Goal: Task Accomplishment & Management: Manage account settings

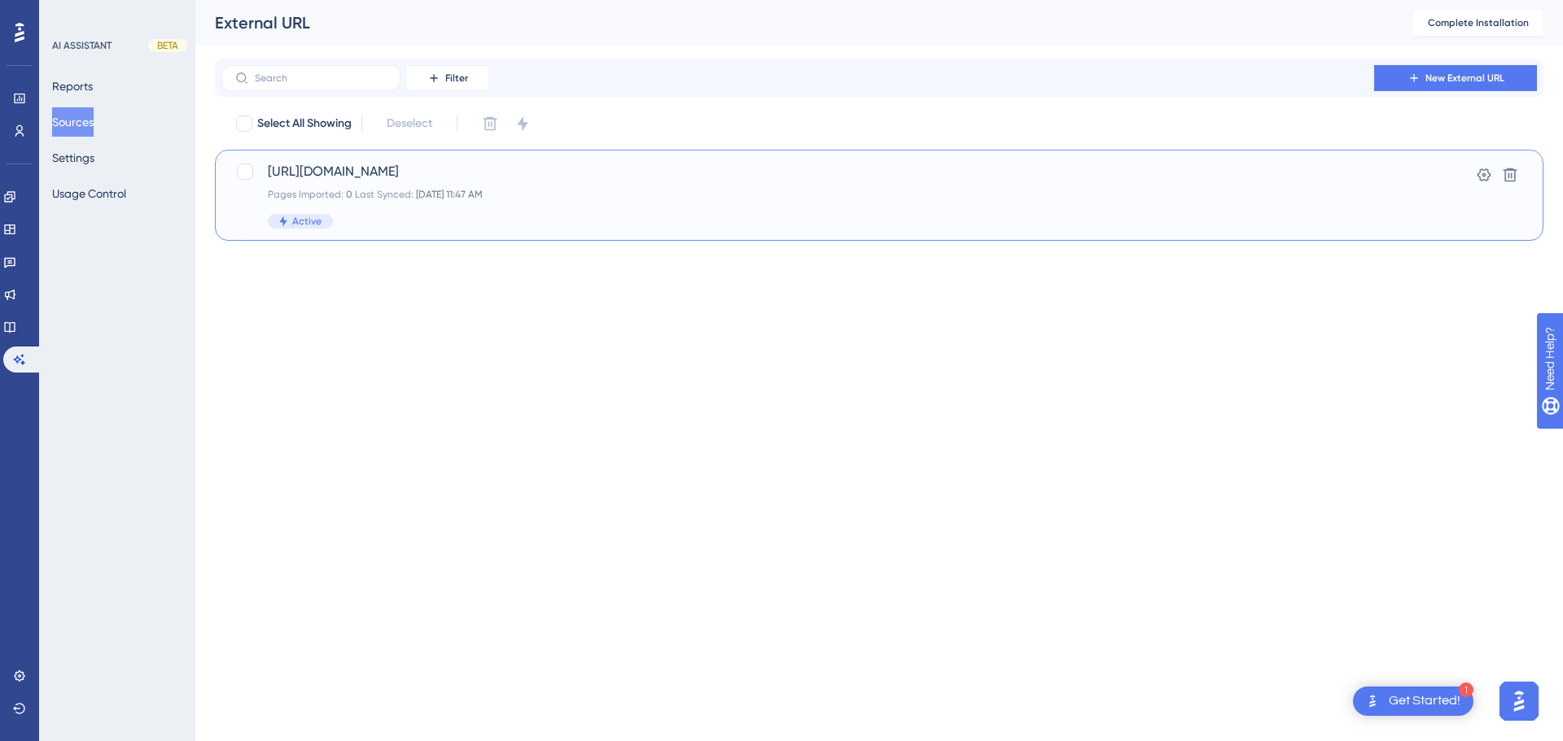
click at [313, 171] on span "https://atendimento.peti9.com/kb" at bounding box center [814, 172] width 1092 height 20
click at [252, 172] on div at bounding box center [245, 172] width 16 height 16
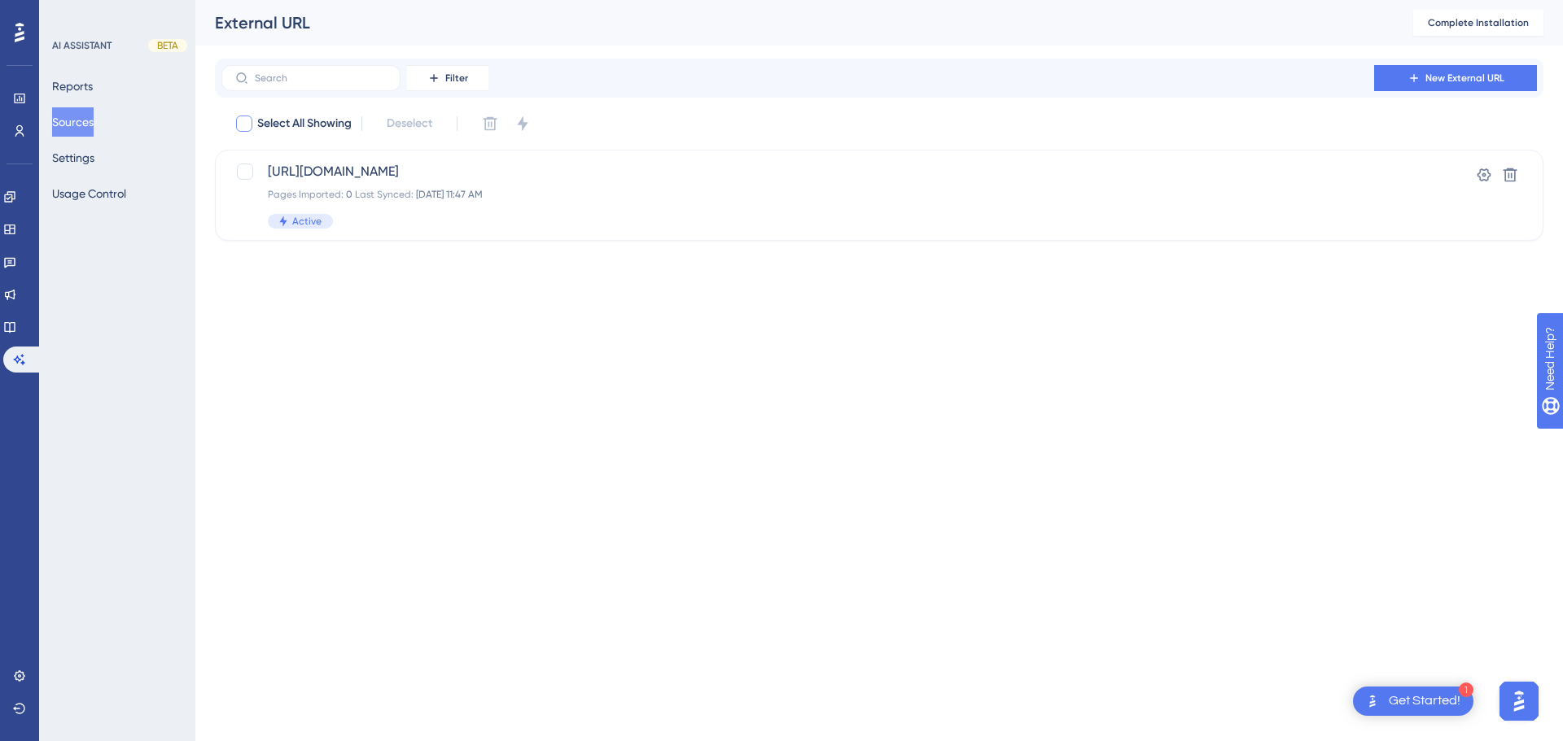
click at [552, 0] on html "1 Get Started! Performance Users Engagement Widgets Feedback Product Updates Kn…" at bounding box center [781, 0] width 1563 height 0
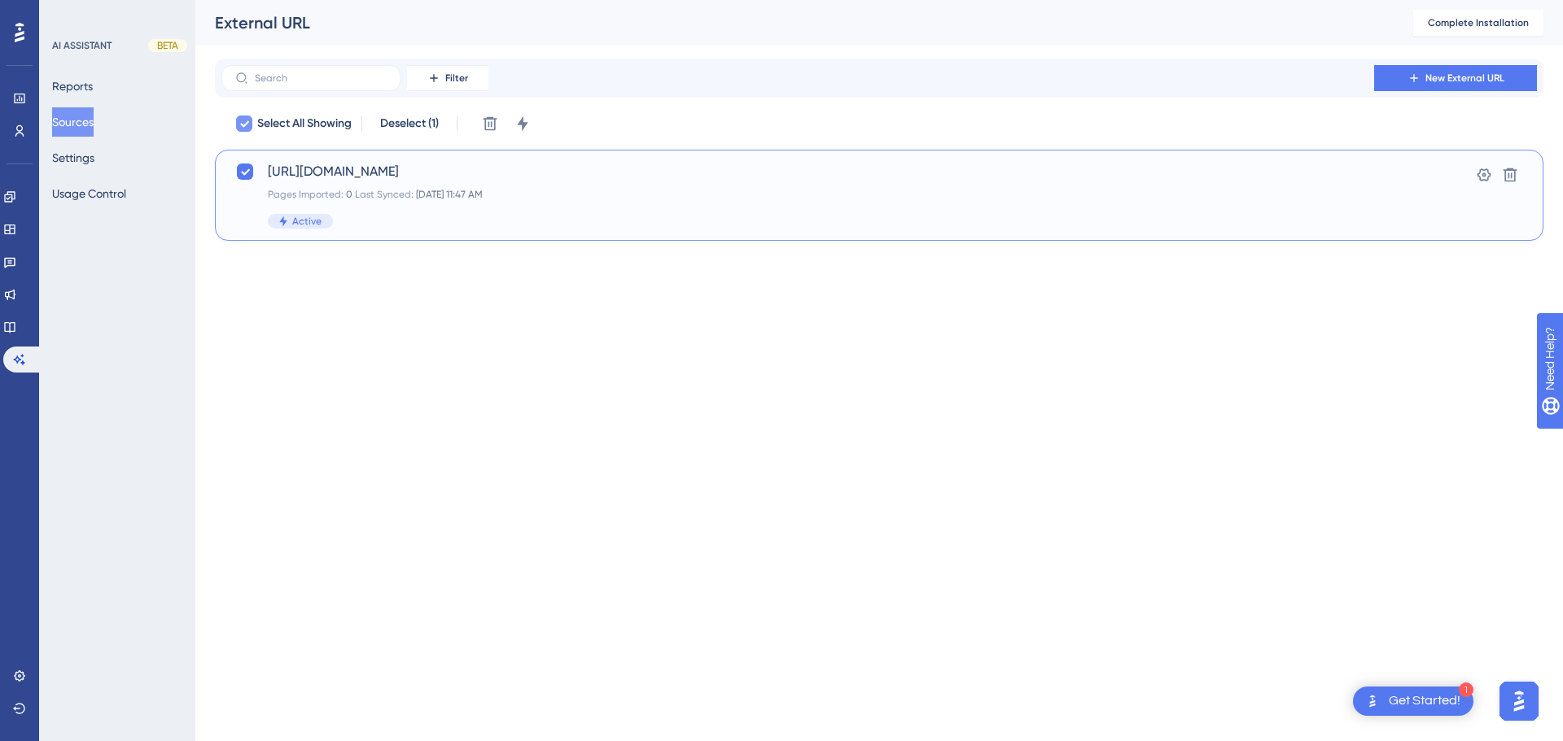
click at [286, 129] on span "Select All Showing" at bounding box center [304, 124] width 94 height 20
click at [242, 129] on div at bounding box center [244, 124] width 16 height 16
click at [249, 172] on div at bounding box center [245, 172] width 16 height 16
checkbox input "true"
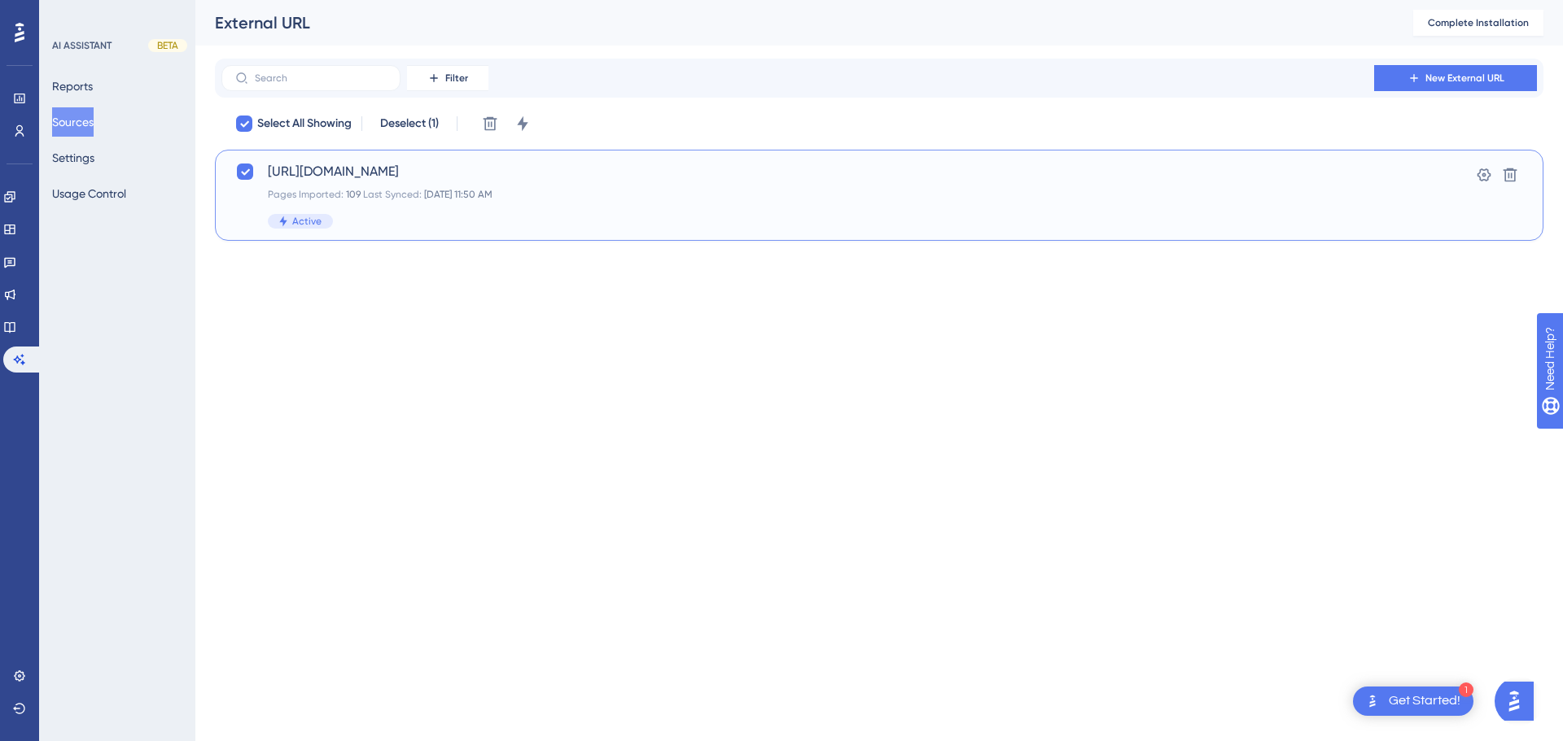
click at [355, 178] on span "https://atendimento.peti9.com/kb" at bounding box center [814, 172] width 1092 height 20
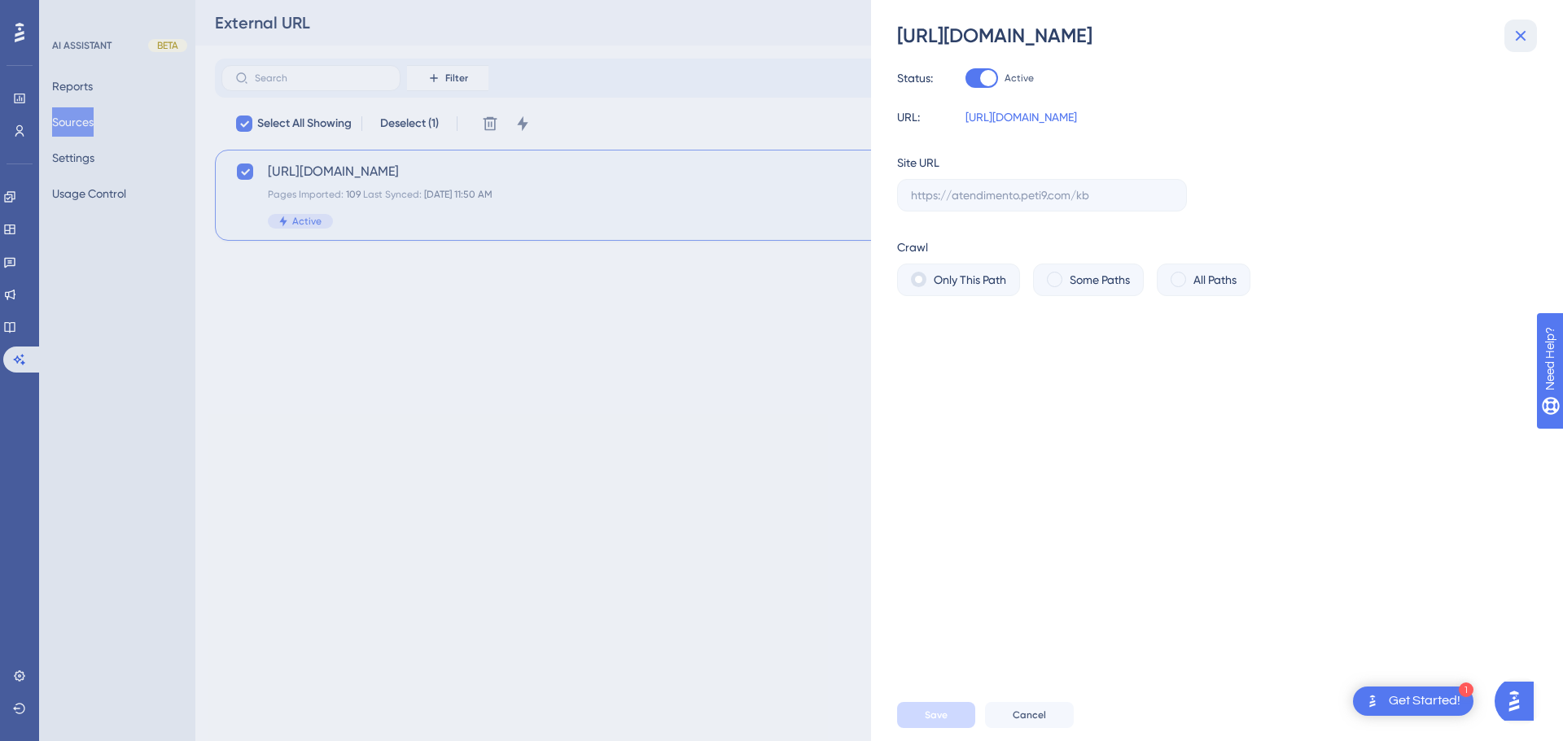
click at [1521, 45] on icon at bounding box center [1521, 36] width 20 height 20
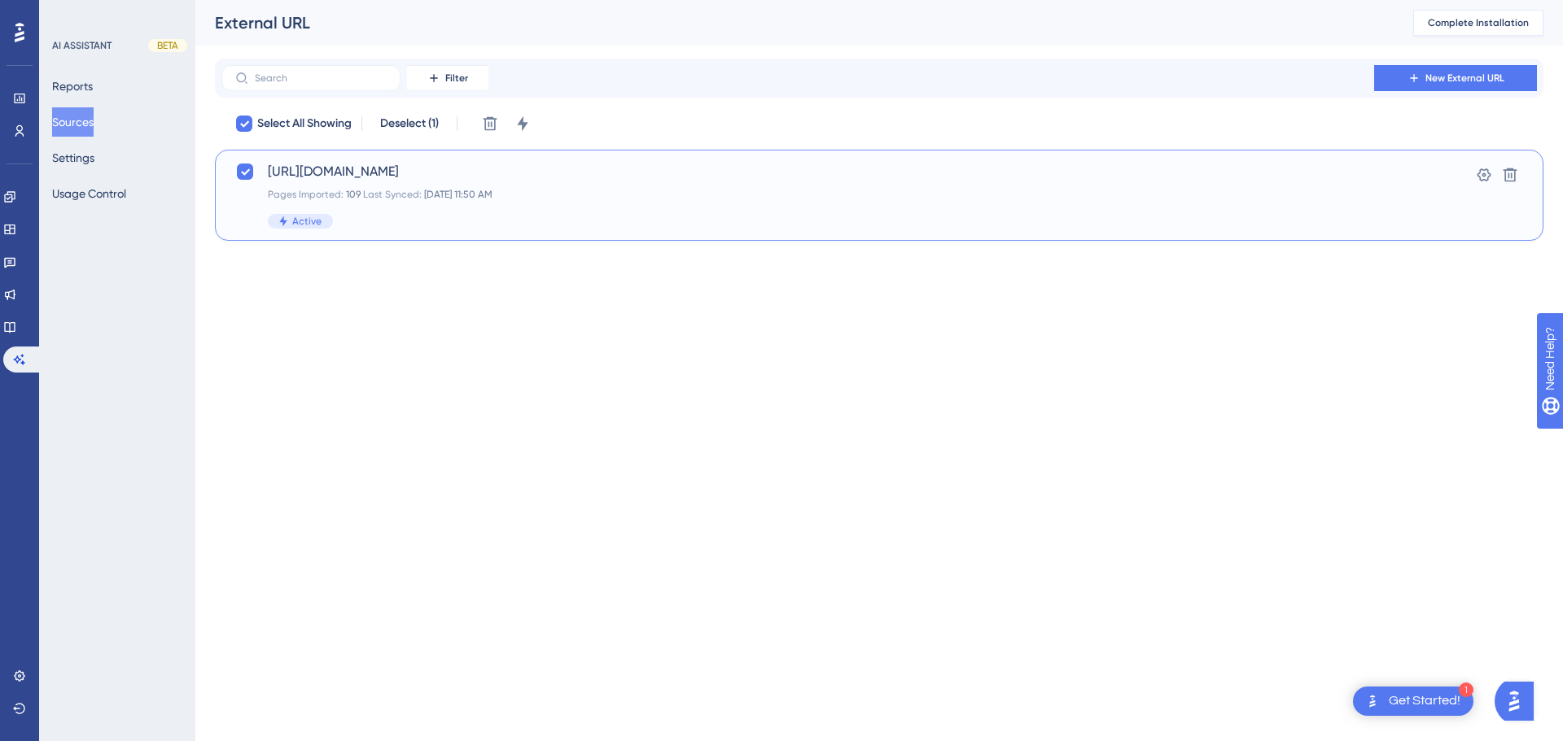
click at [1492, 28] on span "Complete Installation" at bounding box center [1478, 22] width 101 height 13
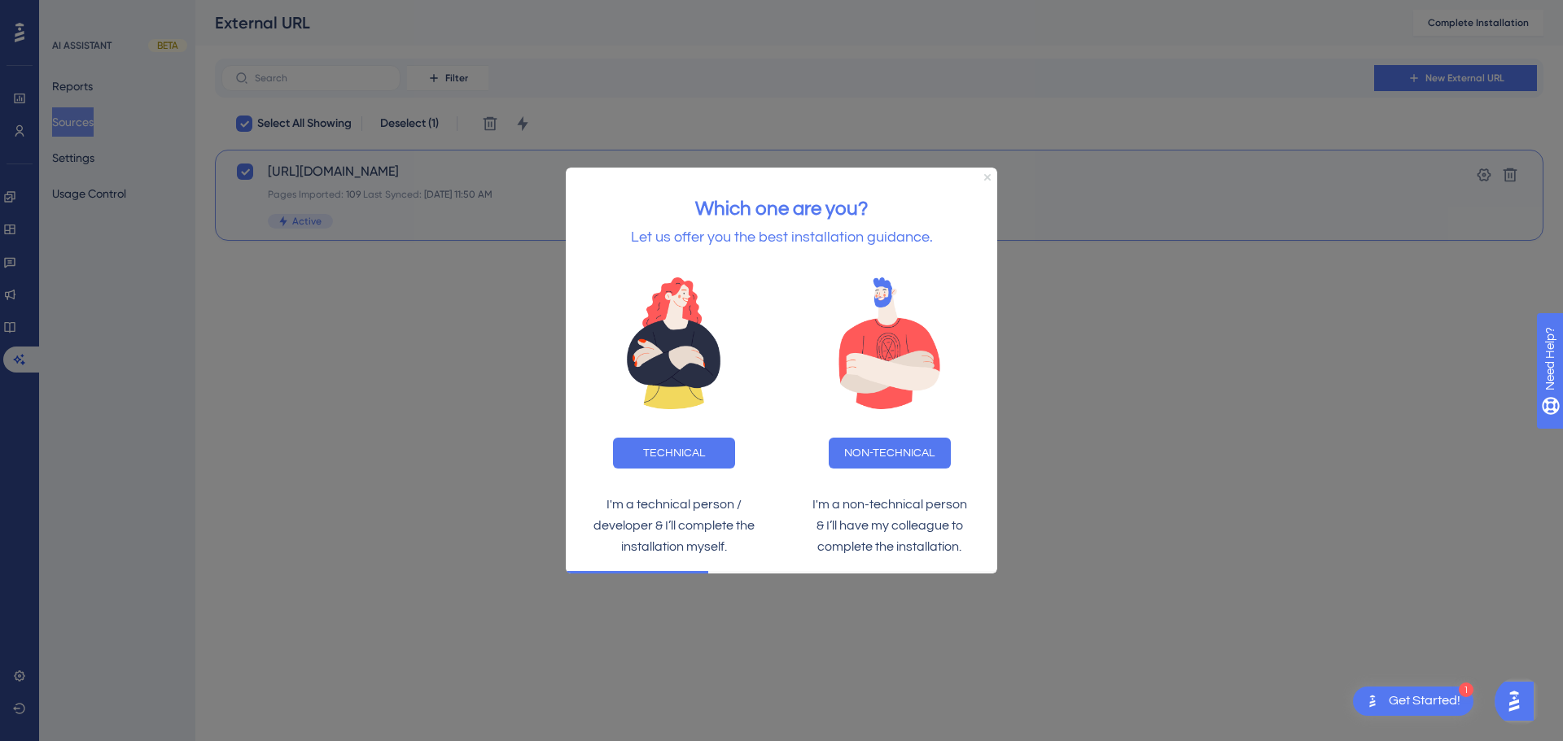
drag, startPoint x: 987, startPoint y: 177, endPoint x: 1506, endPoint y: 356, distance: 548.8
click at [987, 177] on icon "Close Preview" at bounding box center [987, 177] width 7 height 7
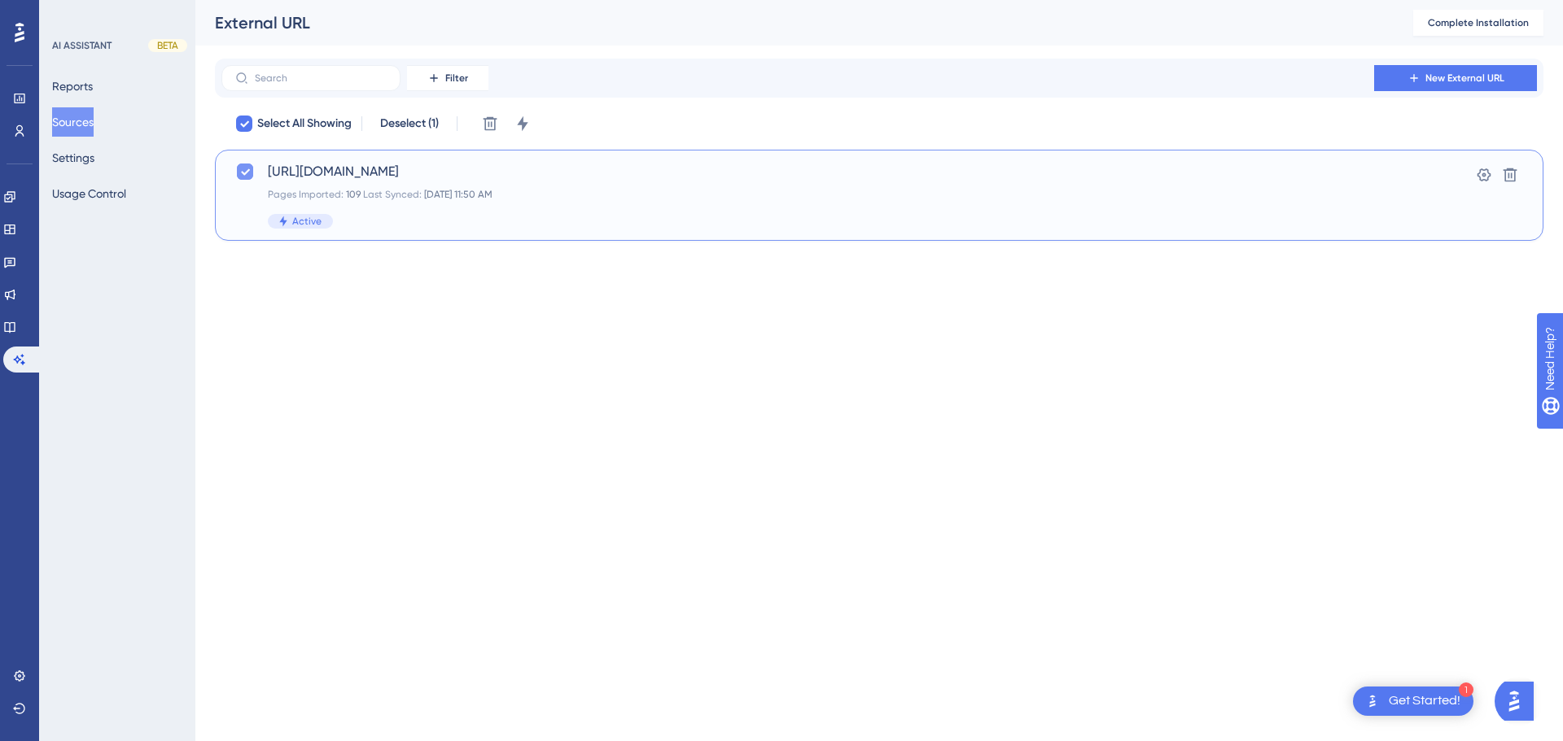
click at [240, 176] on icon at bounding box center [245, 171] width 10 height 13
checkbox input "false"
click at [88, 81] on button "Reports" at bounding box center [72, 86] width 41 height 29
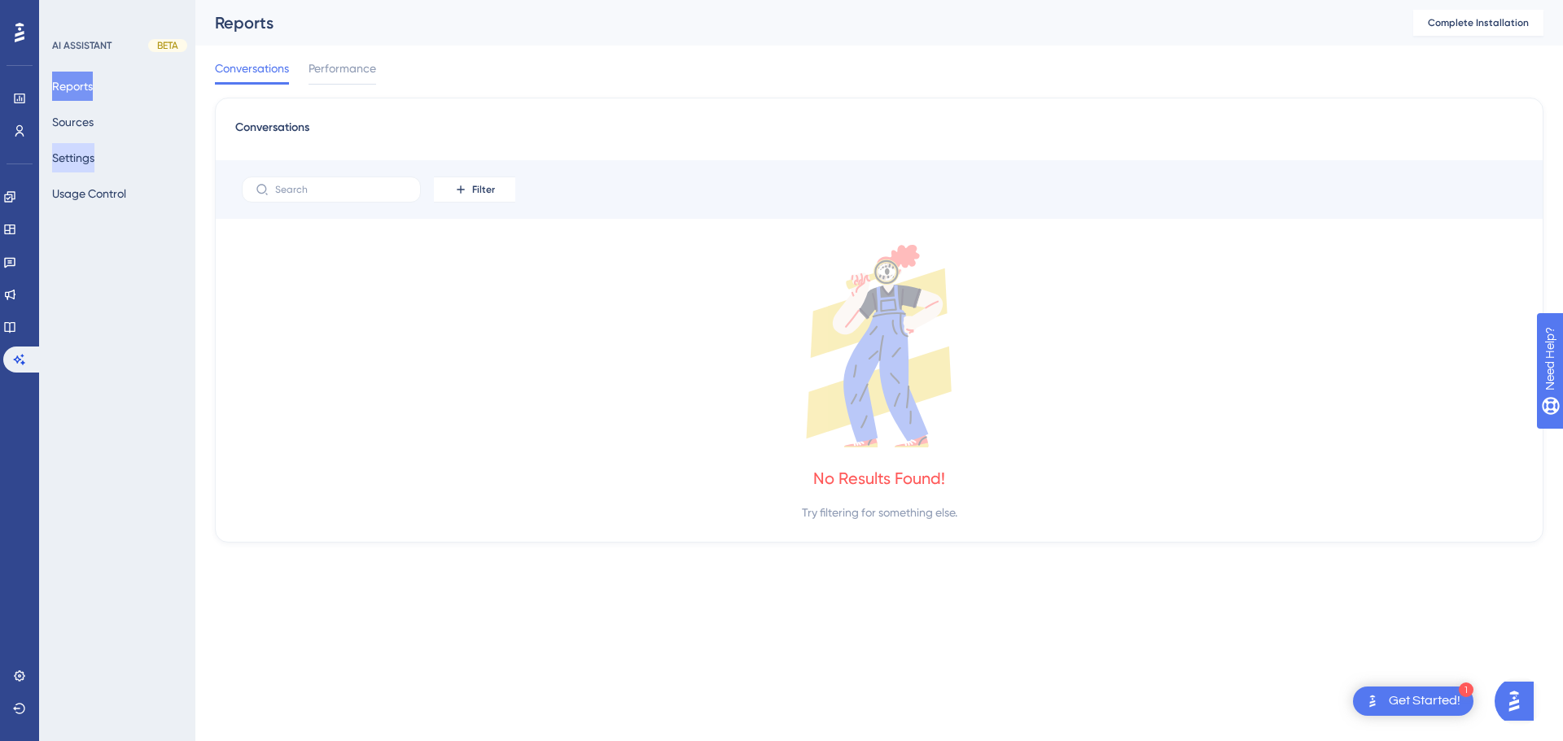
click at [91, 157] on button "Settings" at bounding box center [73, 157] width 42 height 29
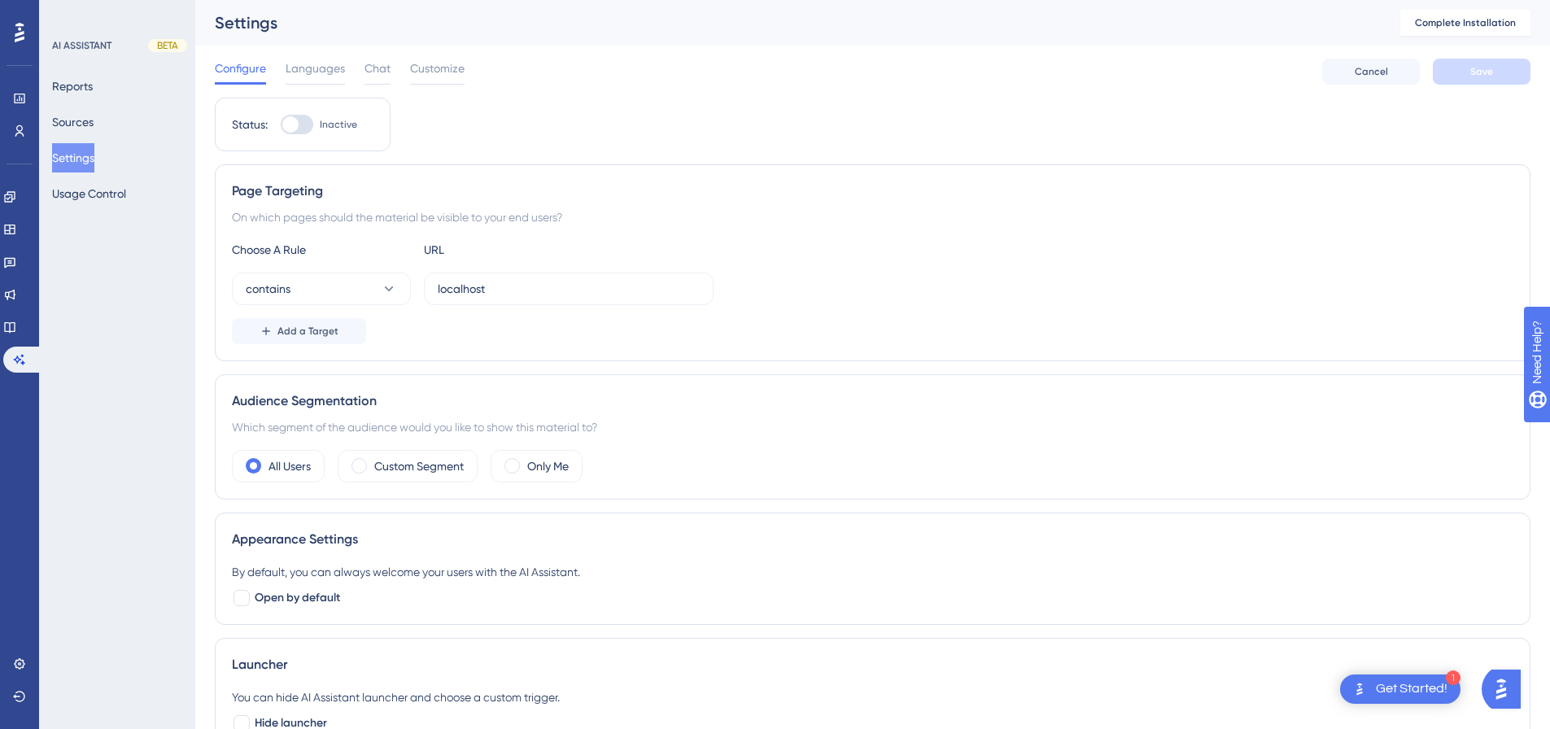
drag, startPoint x: 641, startPoint y: 219, endPoint x: 575, endPoint y: 214, distance: 66.9
click at [575, 214] on div "Page Targeting On which pages should the material be visible to your end users?…" at bounding box center [873, 262] width 1316 height 197
click at [380, 284] on button "contains" at bounding box center [321, 289] width 179 height 33
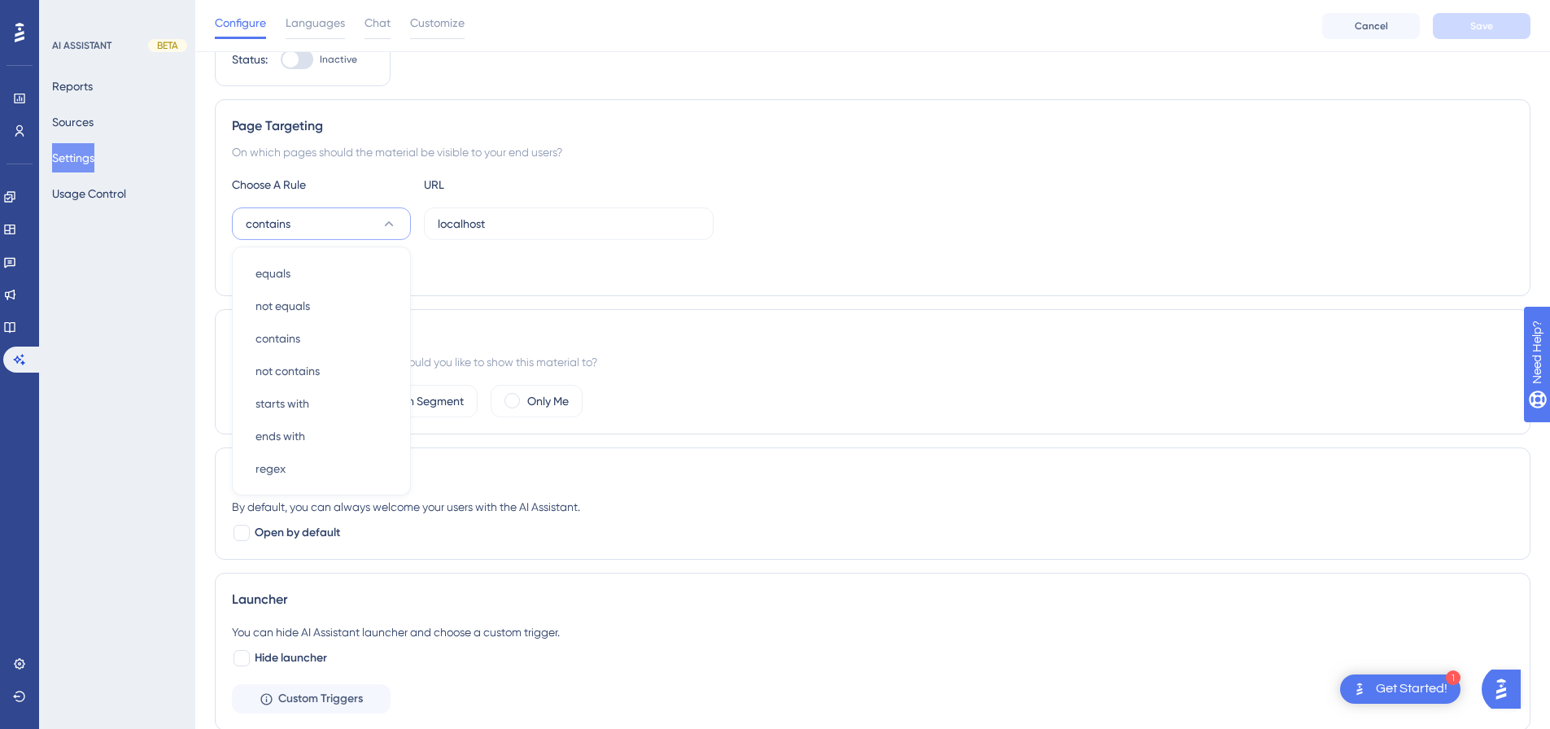
click at [656, 169] on div "Page Targeting On which pages should the material be visible to your end users?…" at bounding box center [873, 197] width 1316 height 197
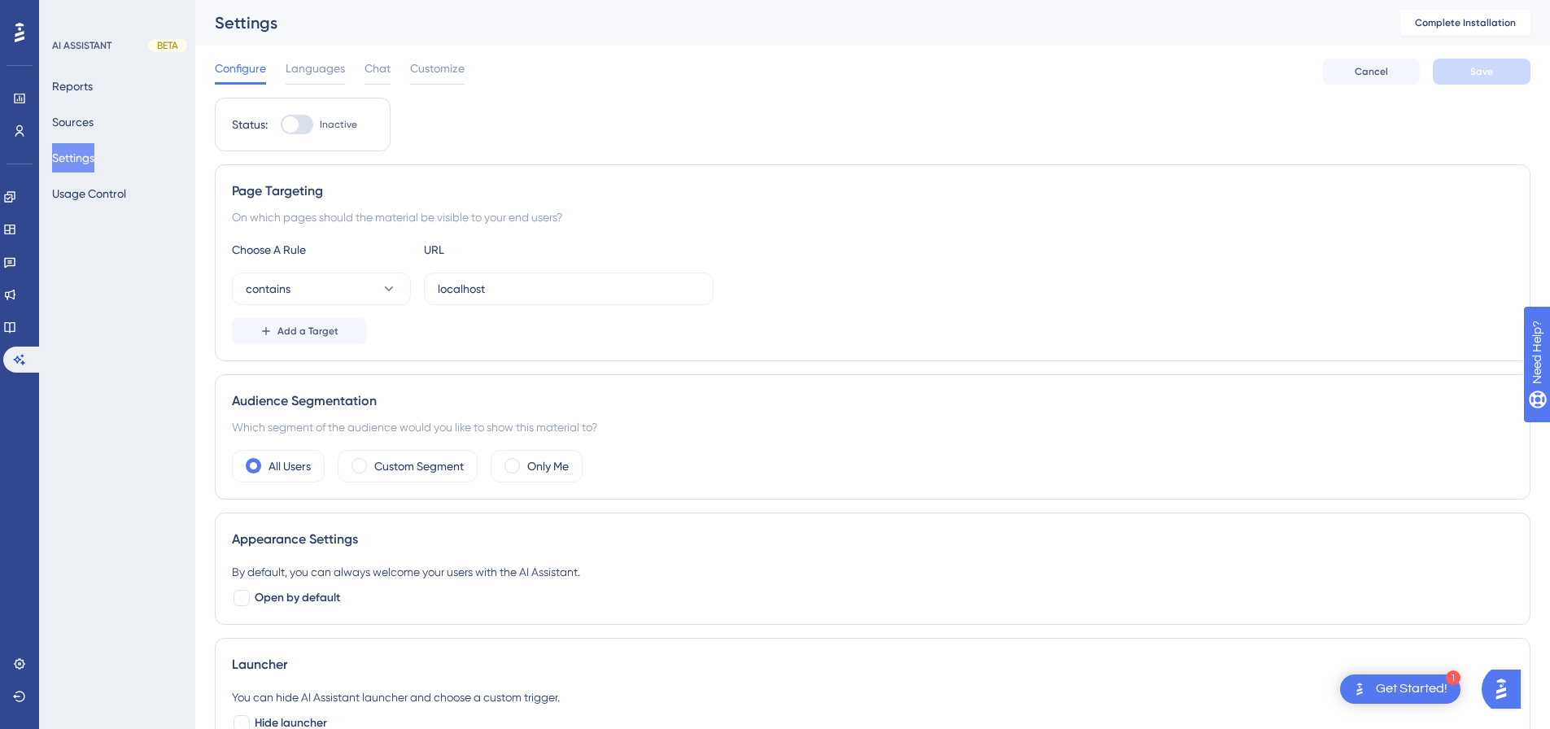
click at [302, 127] on div at bounding box center [297, 125] width 33 height 20
click at [281, 125] on input "Inactive" at bounding box center [280, 125] width 1 height 1
checkbox input "true"
click at [1485, 80] on button "Save" at bounding box center [1482, 72] width 98 height 26
click at [507, 30] on icon at bounding box center [504, 30] width 16 height 16
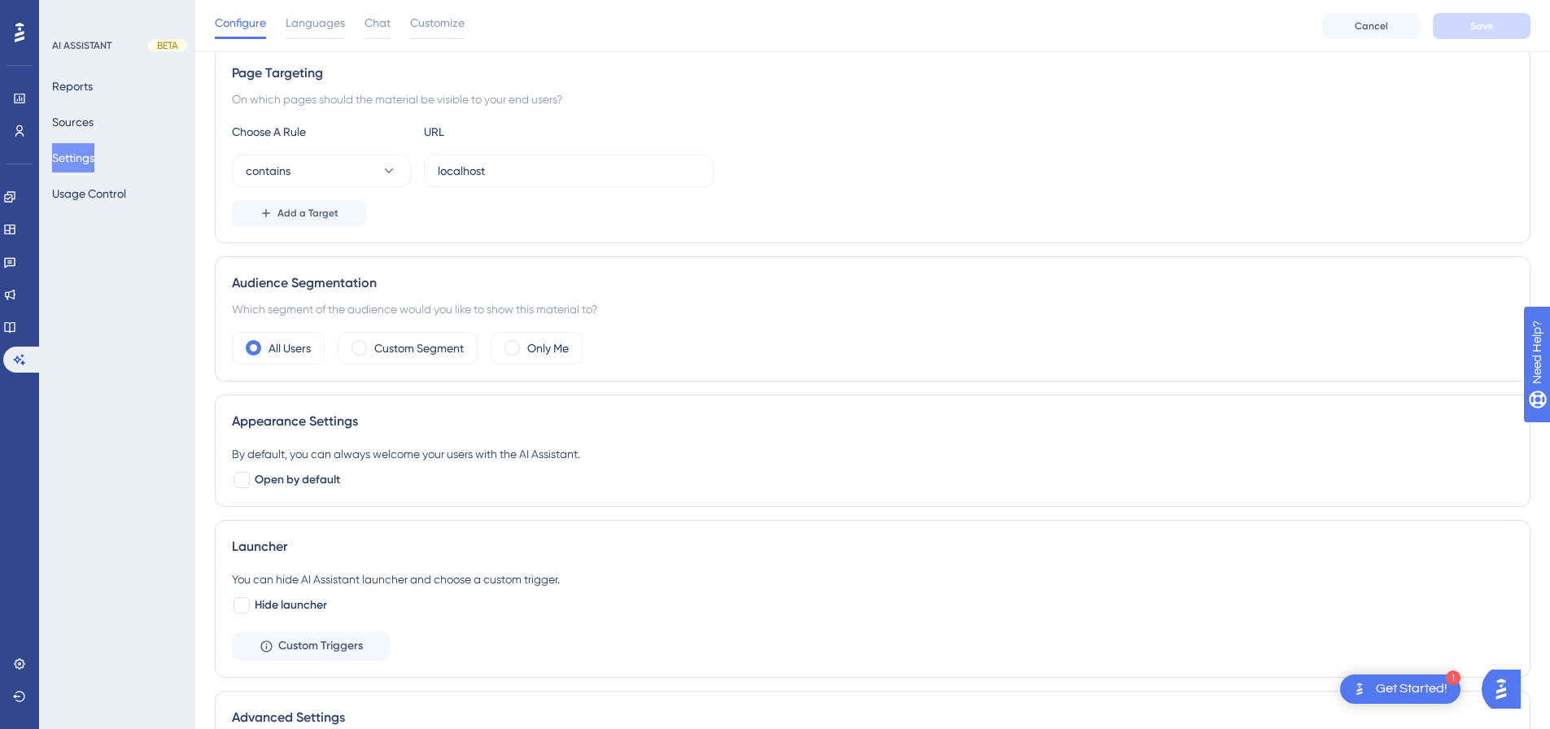
scroll to position [163, 0]
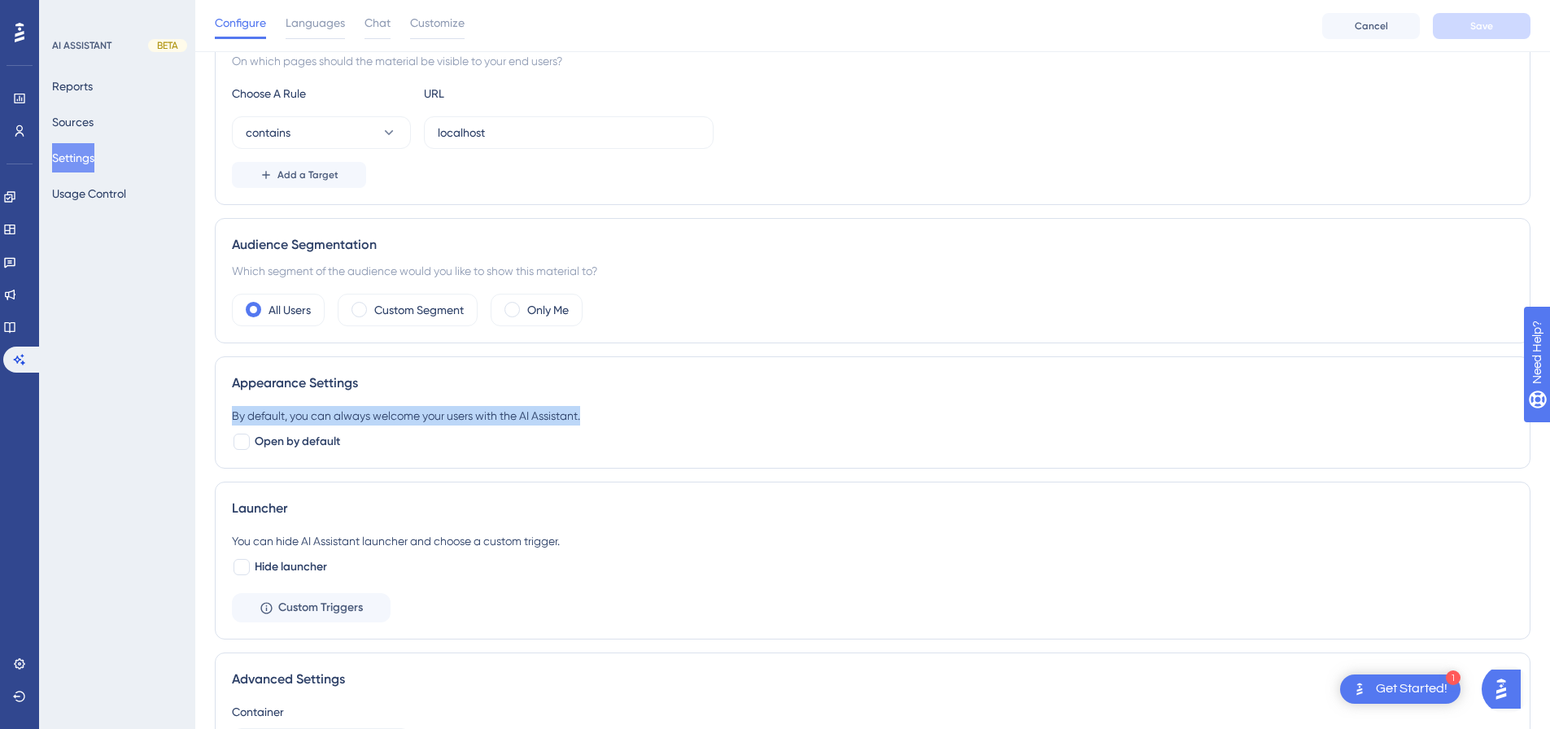
drag, startPoint x: 234, startPoint y: 414, endPoint x: 601, endPoint y: 422, distance: 366.3
click at [601, 422] on div "By default, you can always welcome your users with the AI Assistant." at bounding box center [873, 416] width 1282 height 20
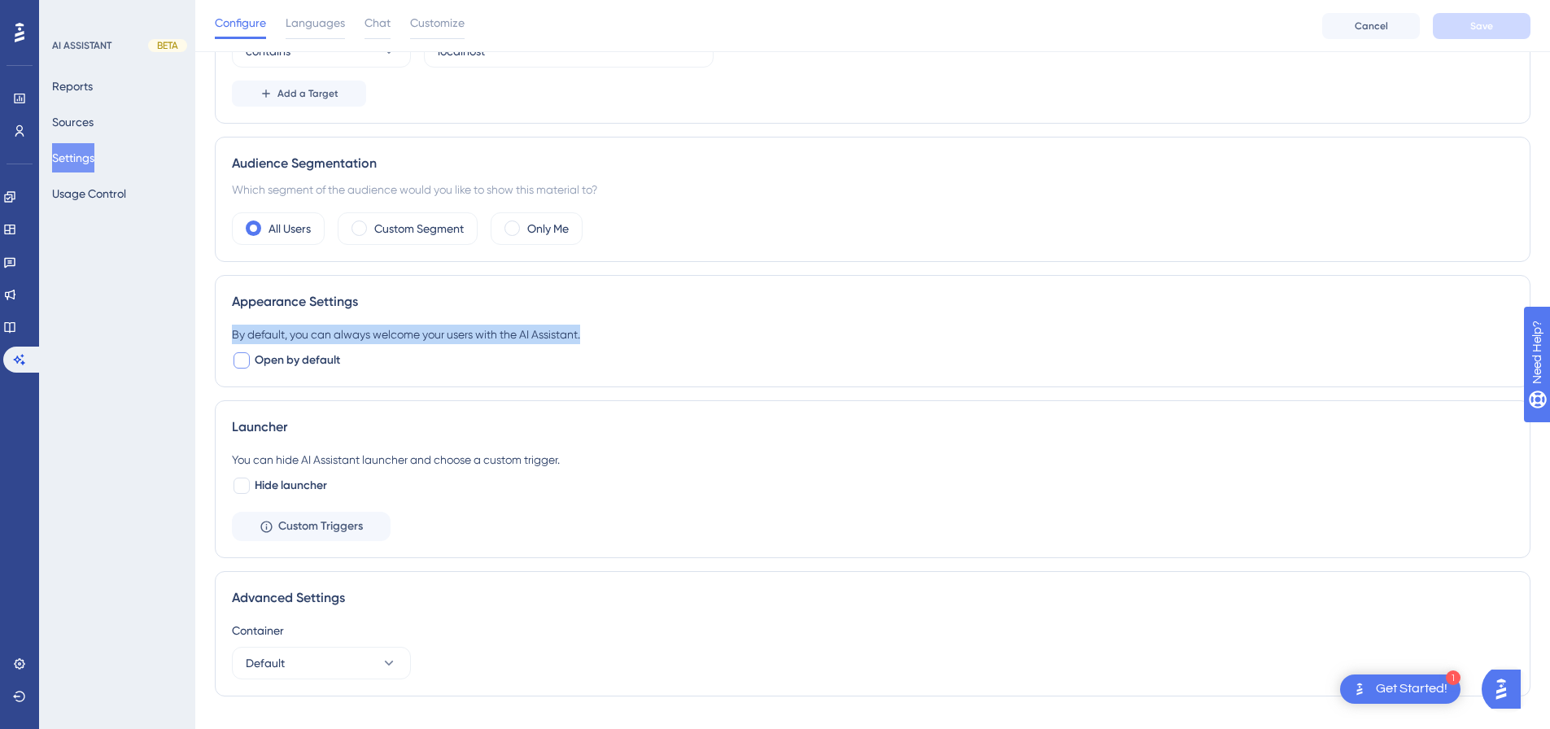
click at [283, 361] on span "Open by default" at bounding box center [297, 361] width 85 height 20
checkbox input "false"
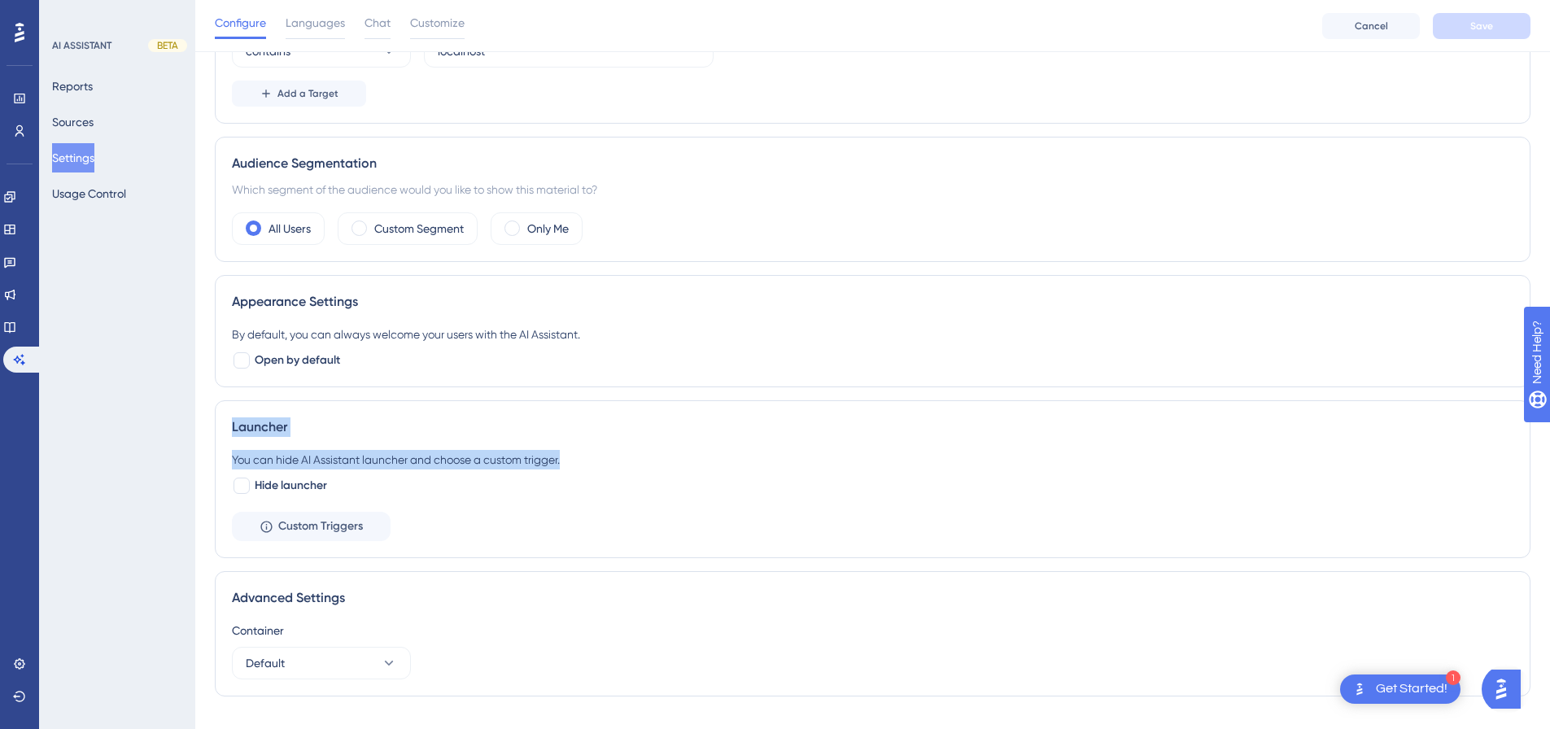
drag, startPoint x: 231, startPoint y: 426, endPoint x: 579, endPoint y: 461, distance: 349.2
click at [579, 461] on div "Launcher You can hide AI Assistant launcher and choose a custom trigger. Hide l…" at bounding box center [873, 479] width 1316 height 158
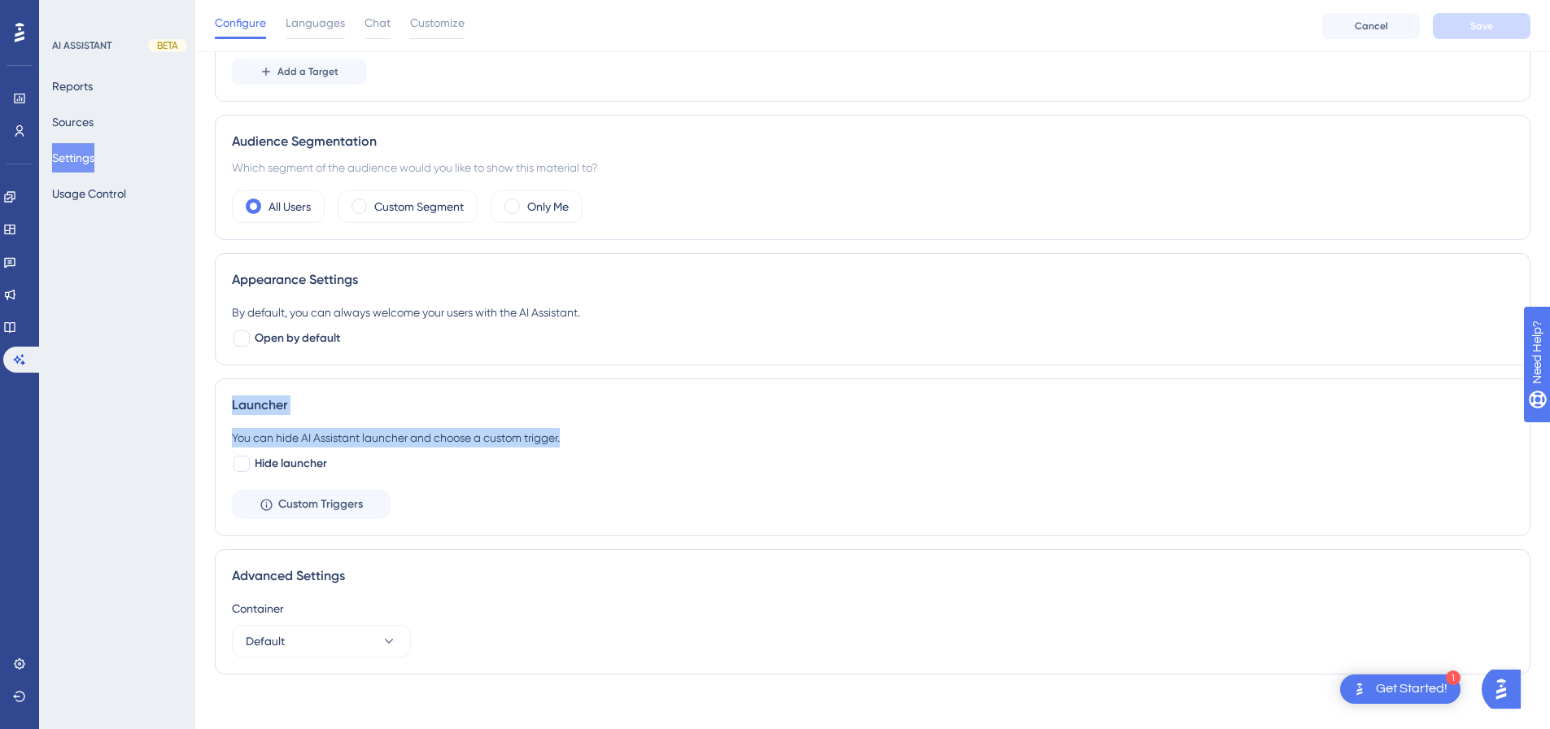
scroll to position [277, 0]
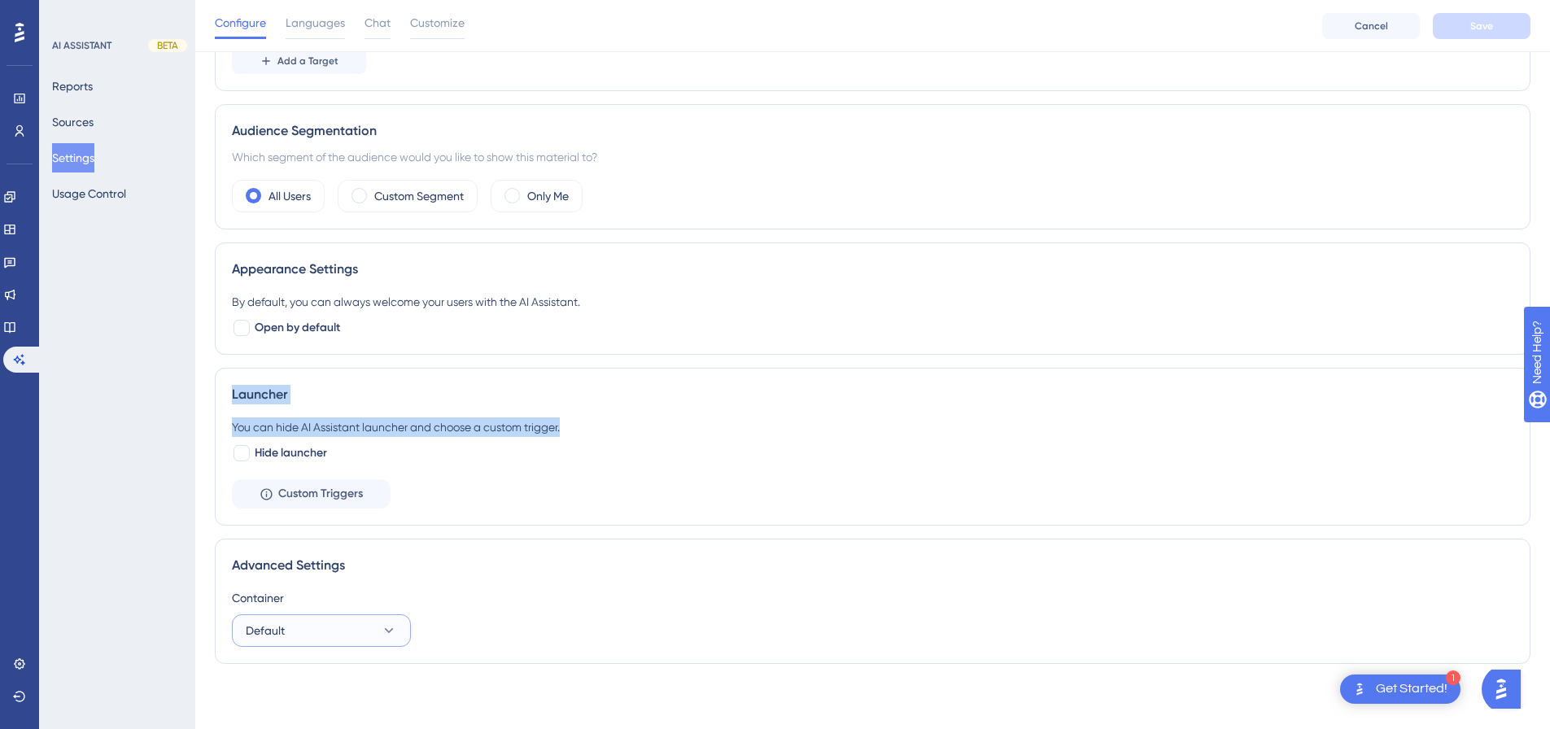
click at [317, 629] on button "Default" at bounding box center [321, 630] width 179 height 33
click at [520, 616] on div "Container Default Default Default" at bounding box center [873, 617] width 1282 height 59
click at [126, 192] on button "Usage Control" at bounding box center [89, 193] width 74 height 29
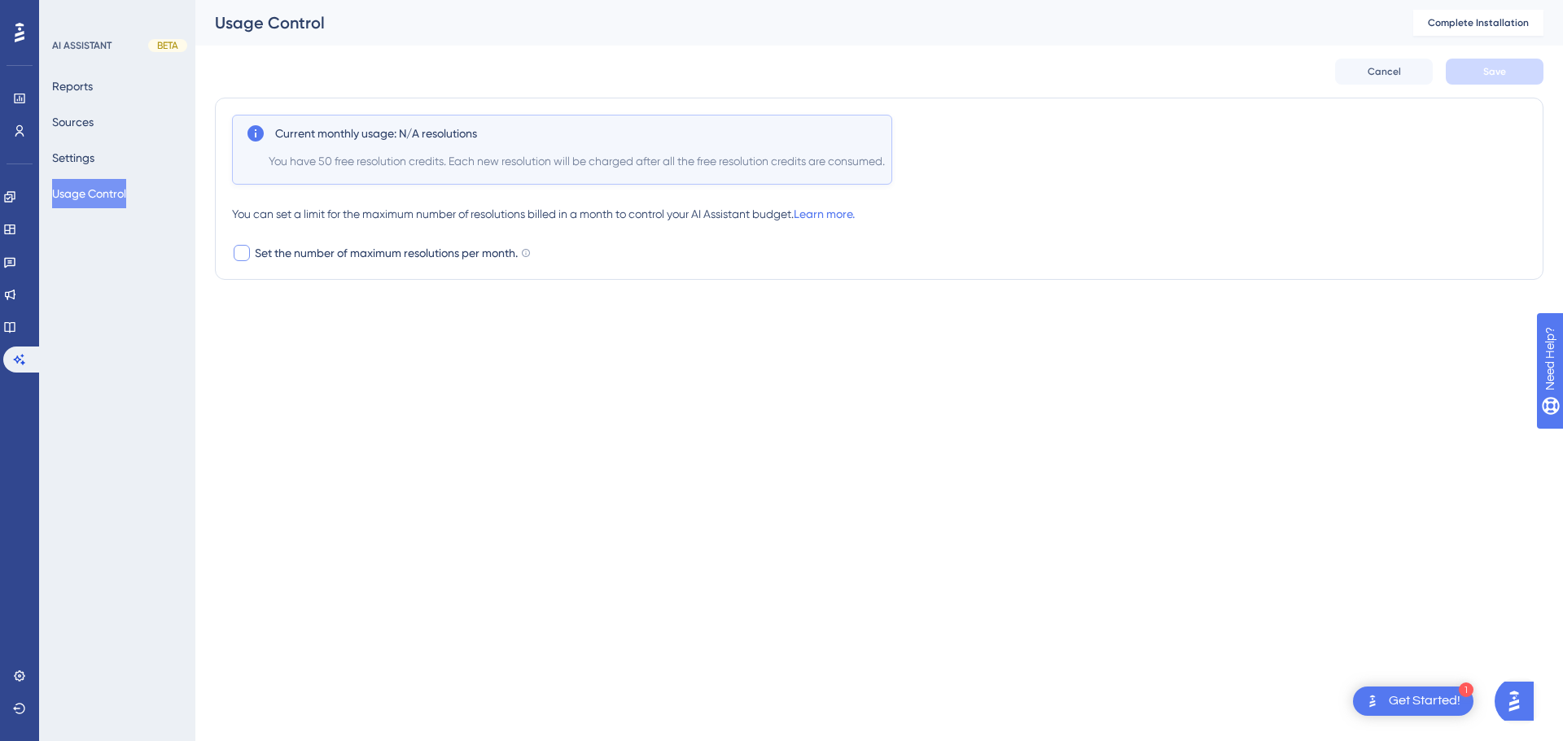
click at [246, 256] on div at bounding box center [242, 253] width 16 height 16
checkbox input "true"
click at [287, 291] on input "100" at bounding box center [283, 288] width 24 height 13
drag, startPoint x: 289, startPoint y: 291, endPoint x: 261, endPoint y: 291, distance: 27.7
click at [261, 291] on div "100" at bounding box center [277, 289] width 44 height 26
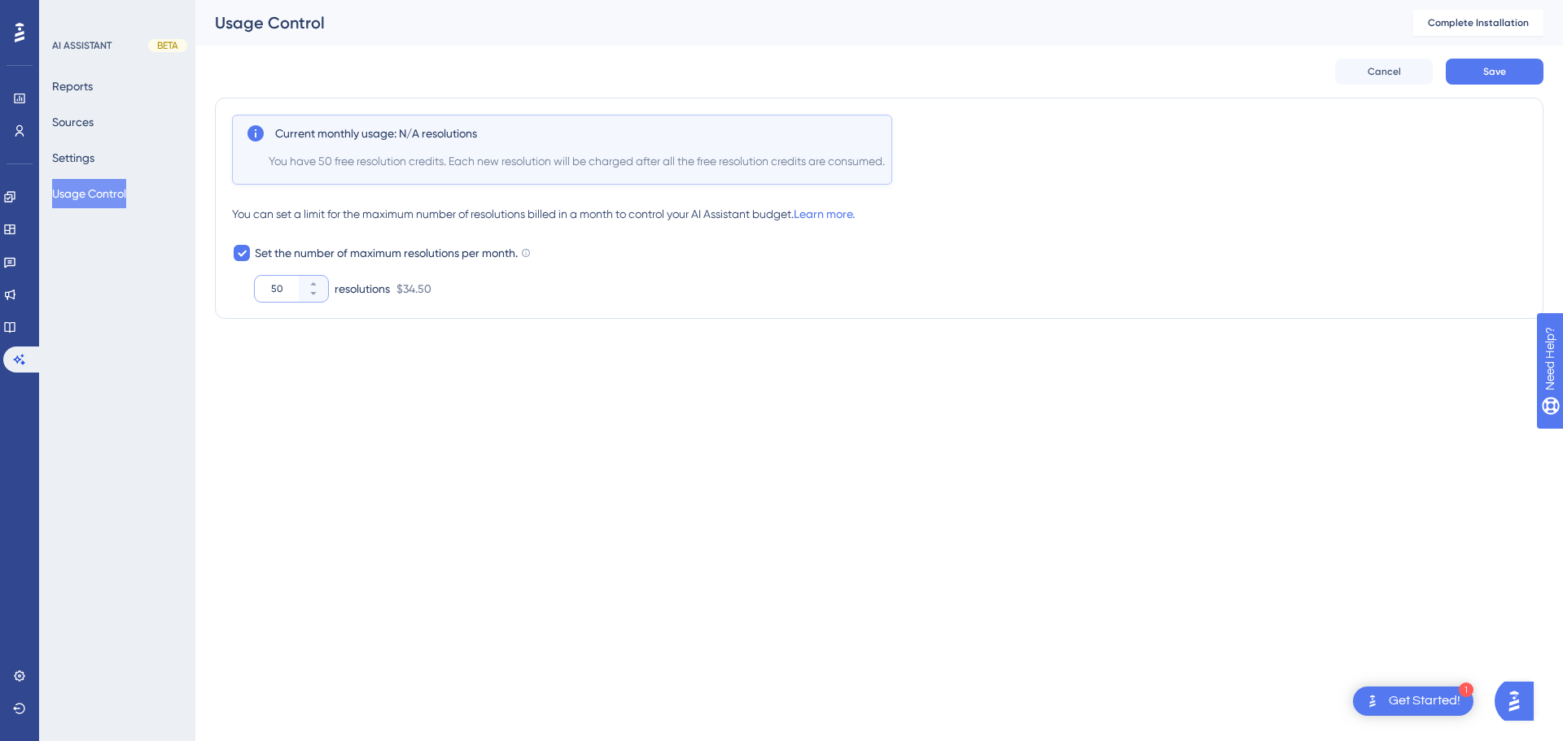
type input "50"
click at [530, 378] on div "Performance Users Engagement Widgets Feedback Product Updates Knowledge Base AI…" at bounding box center [781, 192] width 1563 height 384
click at [1492, 66] on span "Save" at bounding box center [1494, 71] width 23 height 13
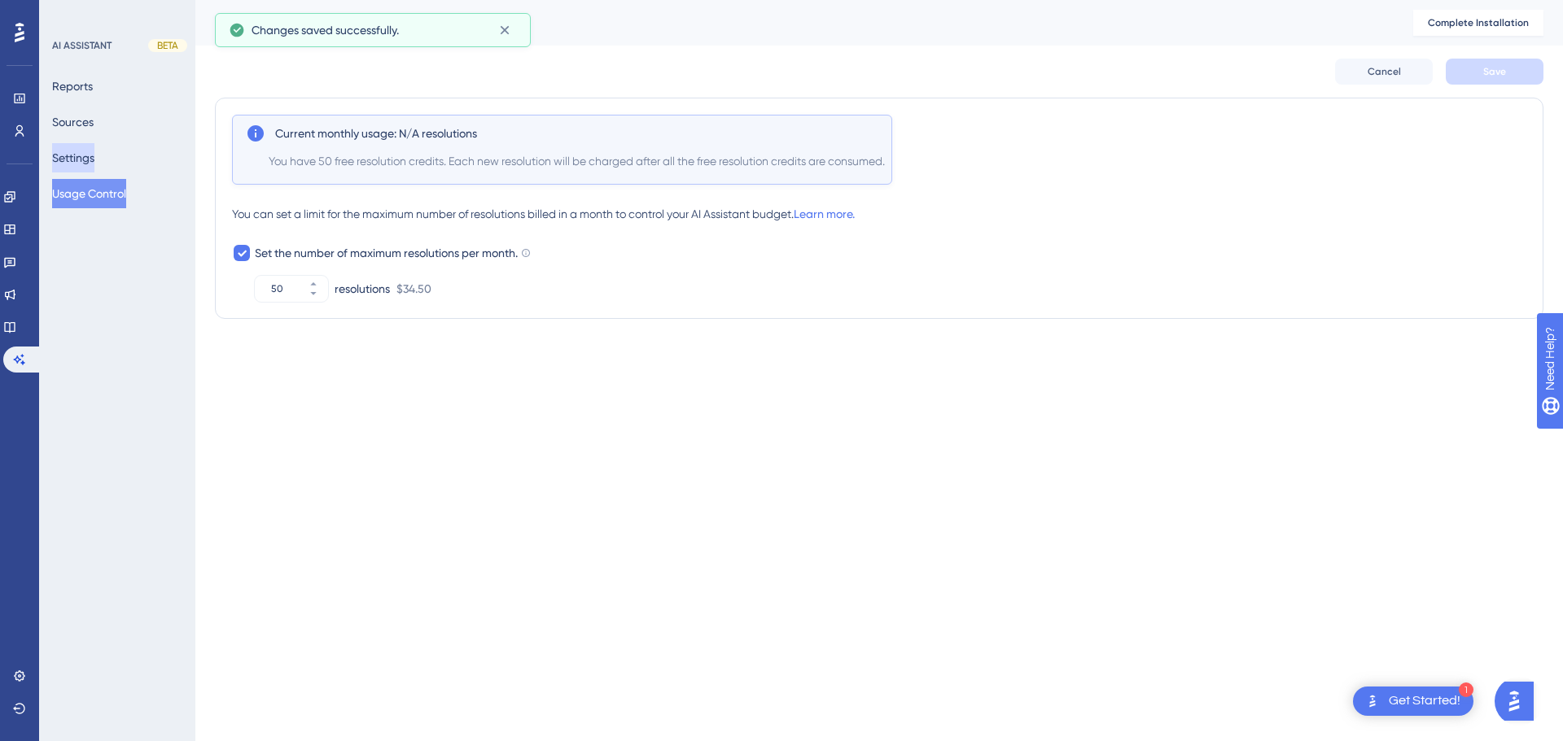
click at [94, 155] on button "Settings" at bounding box center [73, 157] width 42 height 29
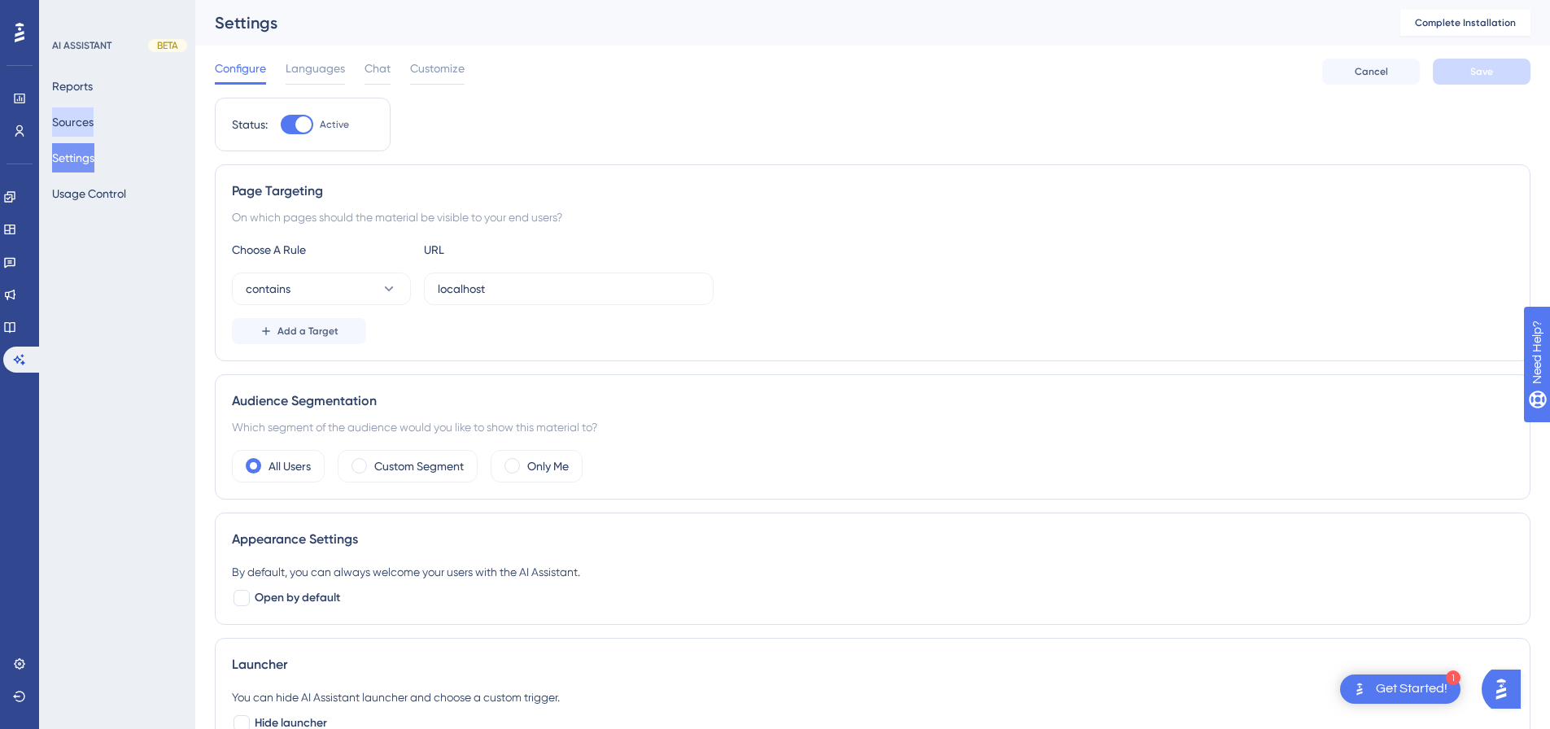
click at [91, 126] on button "Sources" at bounding box center [73, 121] width 42 height 29
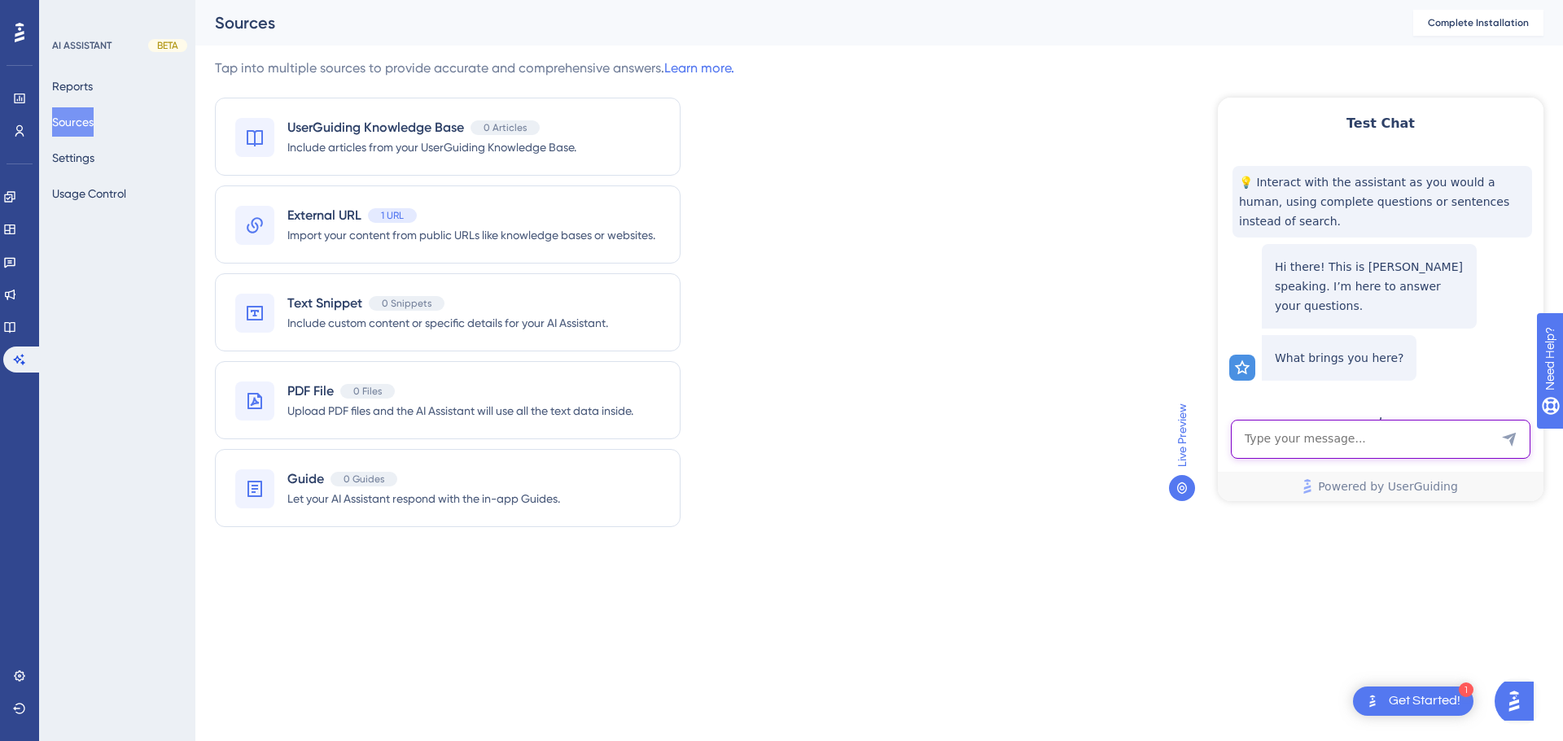
click at [1326, 444] on textarea "AI Assistant Text Input" at bounding box center [1381, 439] width 300 height 39
click at [93, 99] on button "Reports" at bounding box center [72, 86] width 41 height 29
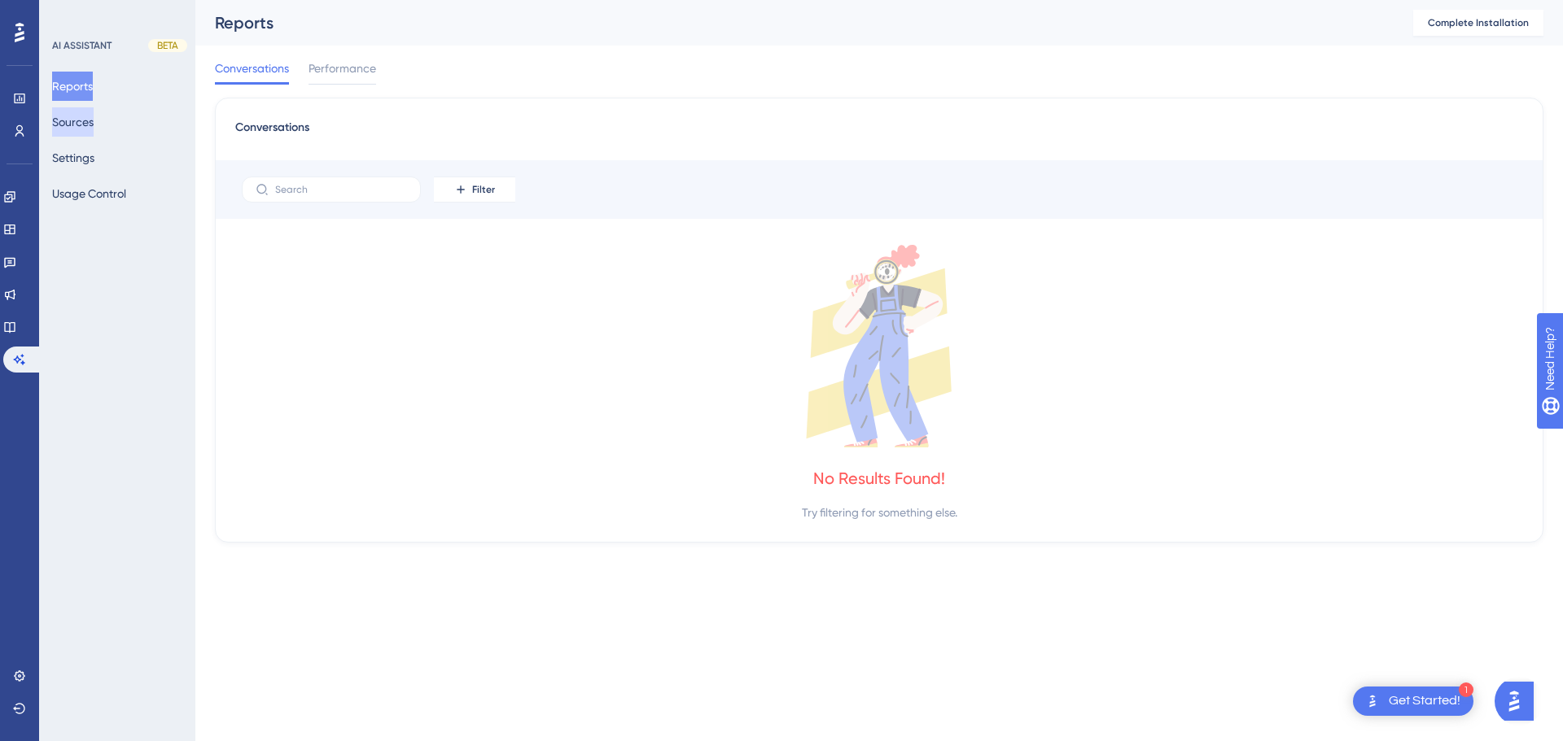
click at [73, 123] on button "Sources" at bounding box center [73, 121] width 42 height 29
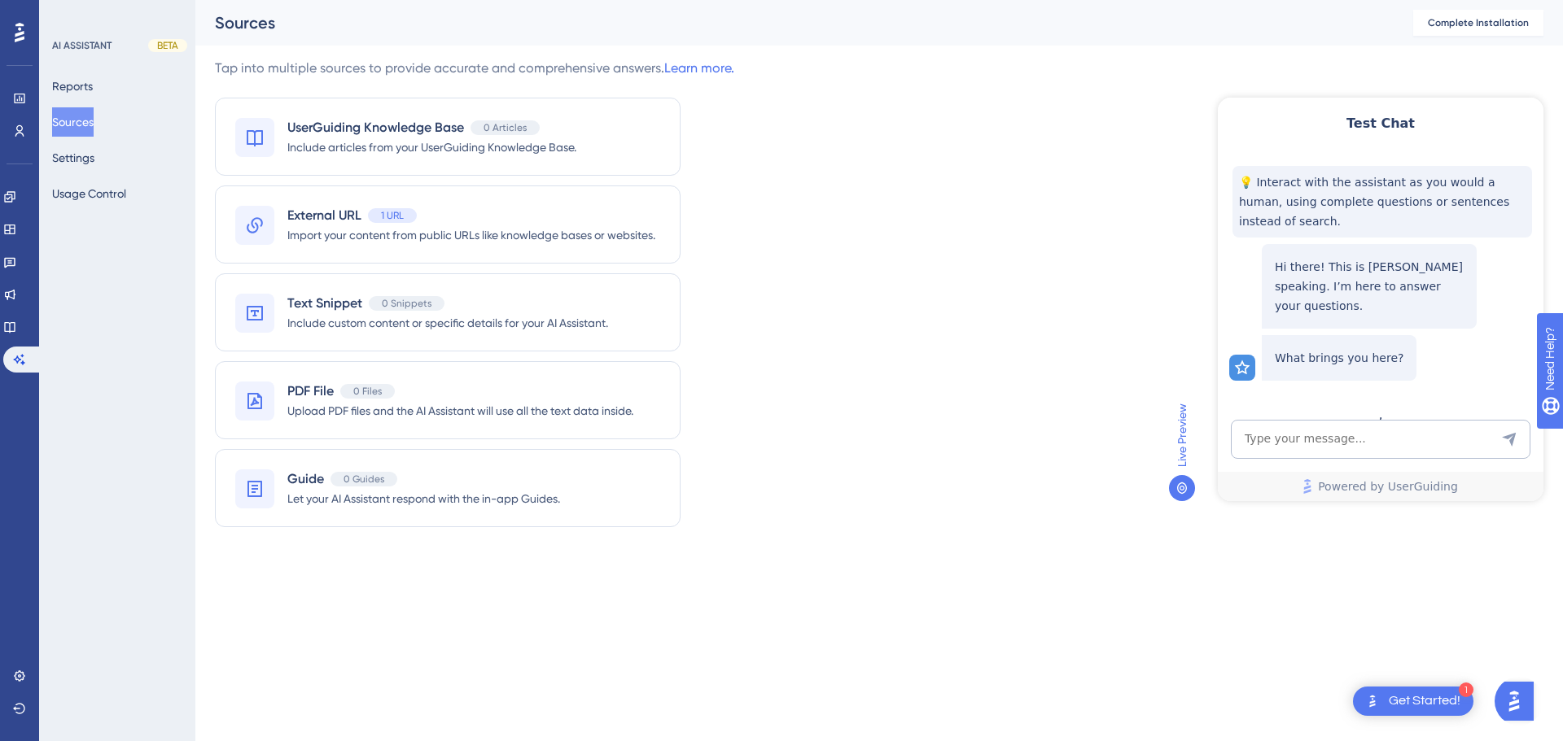
click at [1181, 439] on span "Live Preview" at bounding box center [1182, 435] width 20 height 63
click at [1178, 489] on icon at bounding box center [1181, 488] width 13 height 13
click at [1554, 431] on span "Need Help?" at bounding box center [1593, 442] width 88 height 28
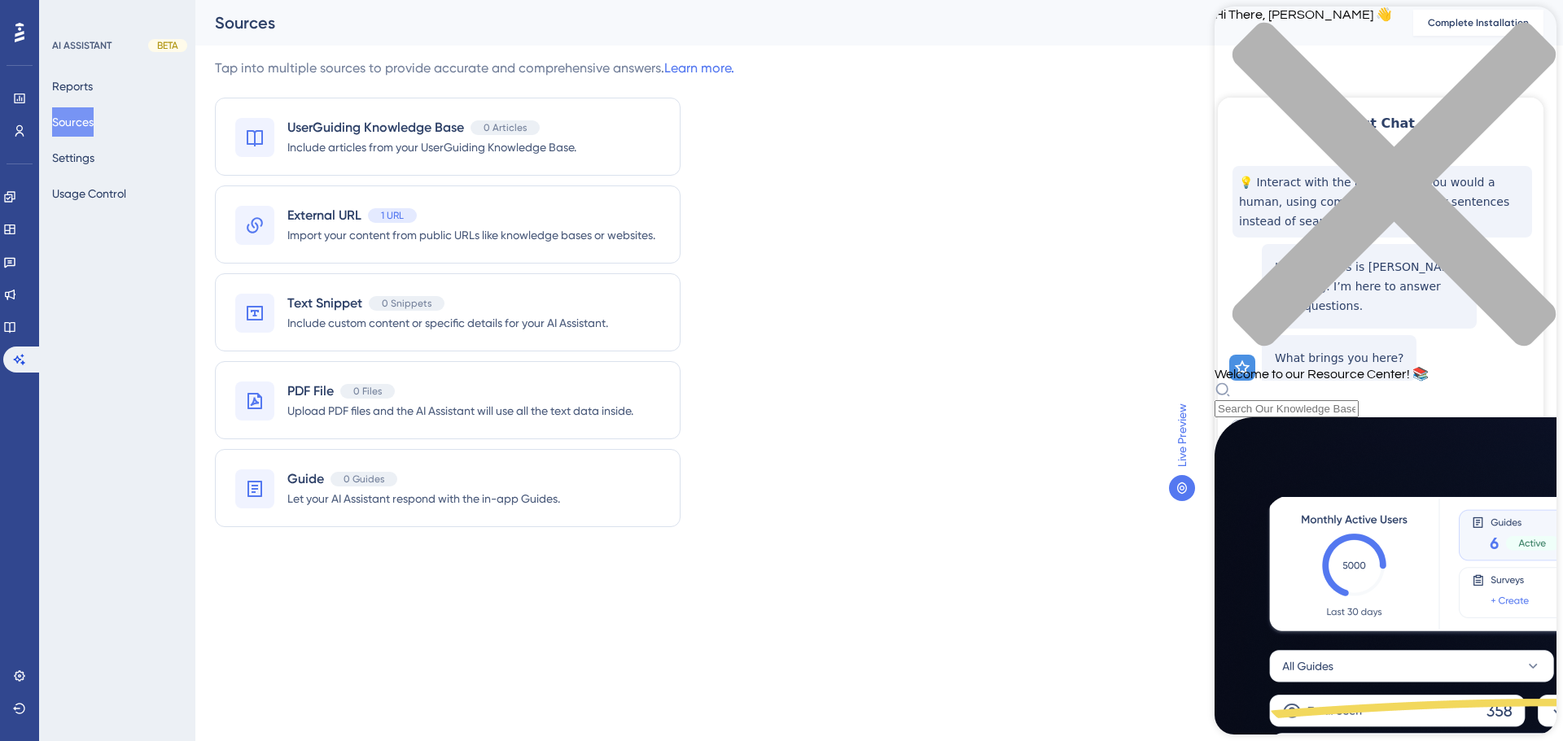
click at [1531, 35] on icon "close resource center" at bounding box center [1385, 193] width 342 height 342
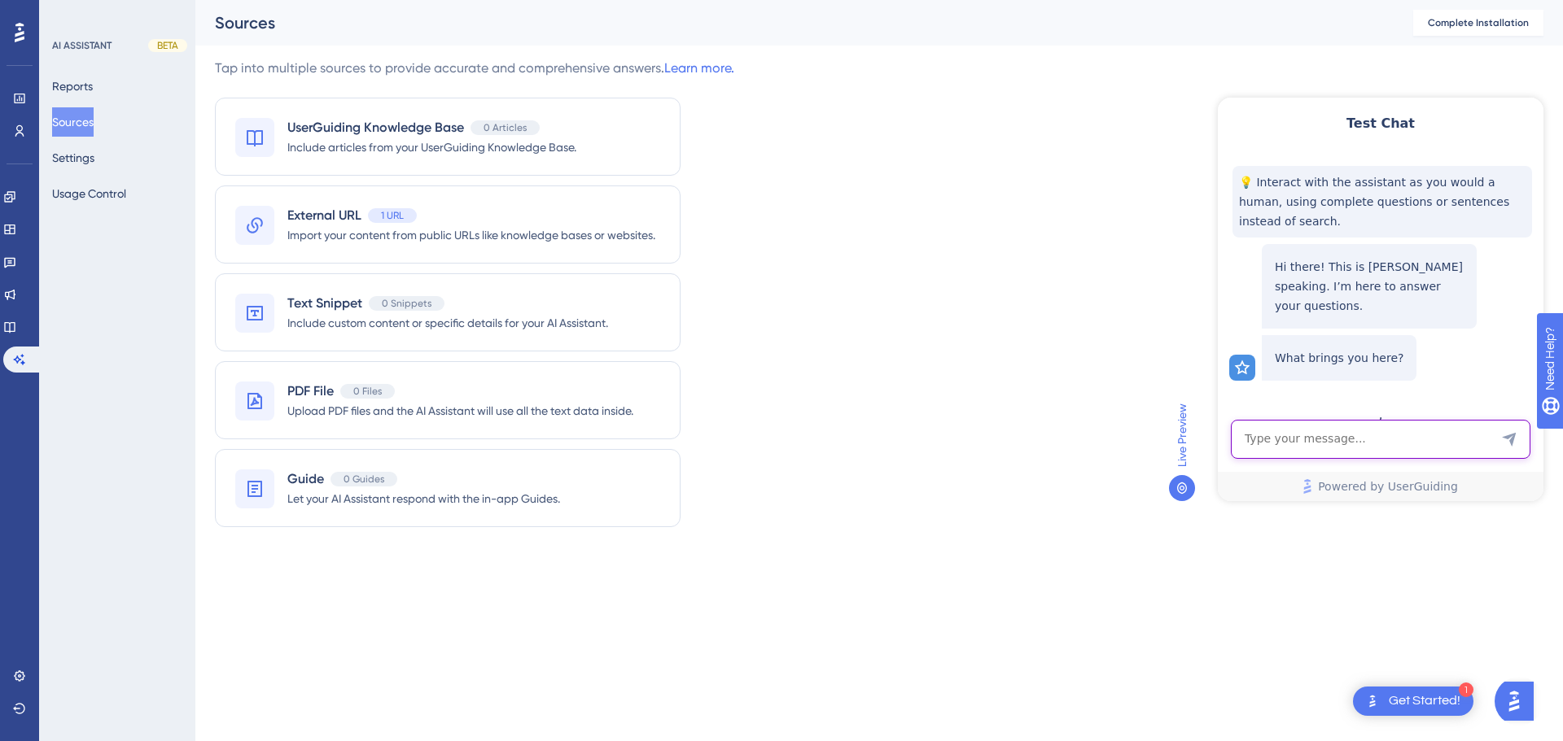
click at [1327, 429] on textarea "AI Assistant Text Input" at bounding box center [1381, 439] width 300 height 39
type textarea "oi"
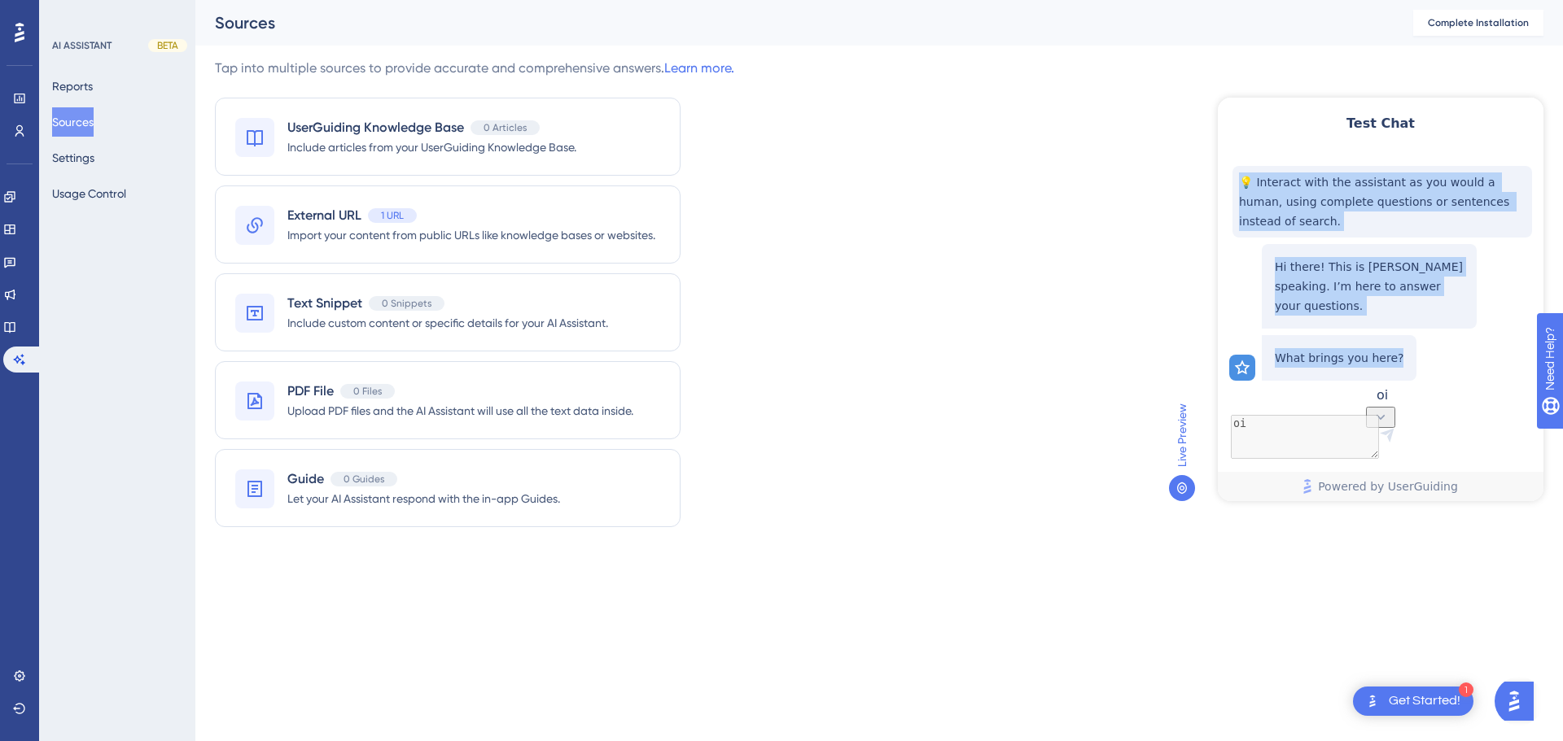
drag, startPoint x: 1241, startPoint y: 184, endPoint x: 1388, endPoint y: 306, distance: 190.7
click at [1388, 306] on div "💡 Interact with the assistant as you would a human, using complete questions or…" at bounding box center [1379, 278] width 326 height 257
click at [1324, 238] on div "Hi there! This is Dylan speaking. I’m here to answer your questions. What bring…" at bounding box center [1382, 309] width 306 height 143
drag, startPoint x: 1257, startPoint y: 186, endPoint x: 1519, endPoint y: 206, distance: 262.0
click at [1519, 206] on span "💡 Interact with the assistant as you would a human, using complete questions or…" at bounding box center [1382, 202] width 286 height 59
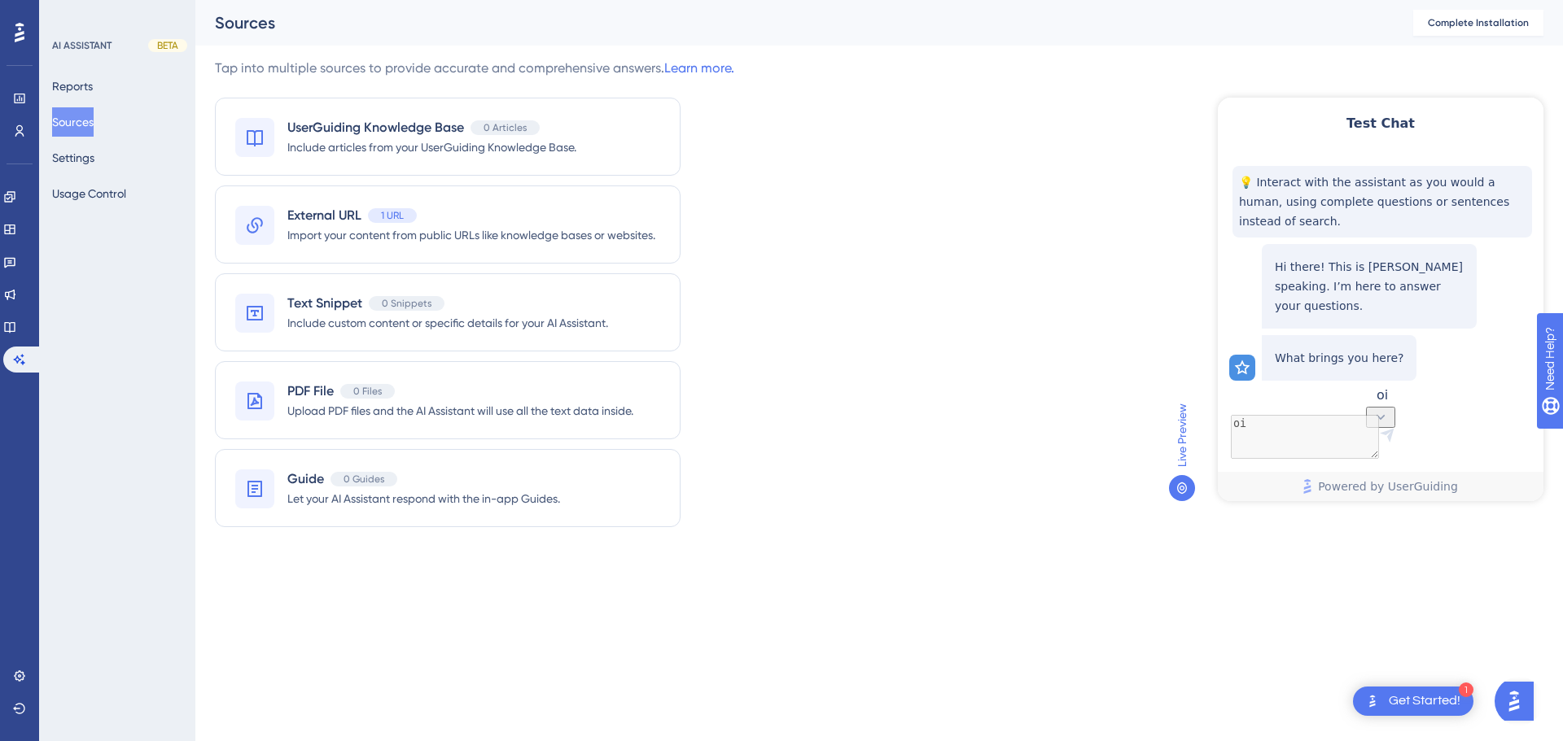
click at [1524, 207] on div "💡 Interact with the assistant as you would a human, using complete questions or…" at bounding box center [1382, 202] width 300 height 72
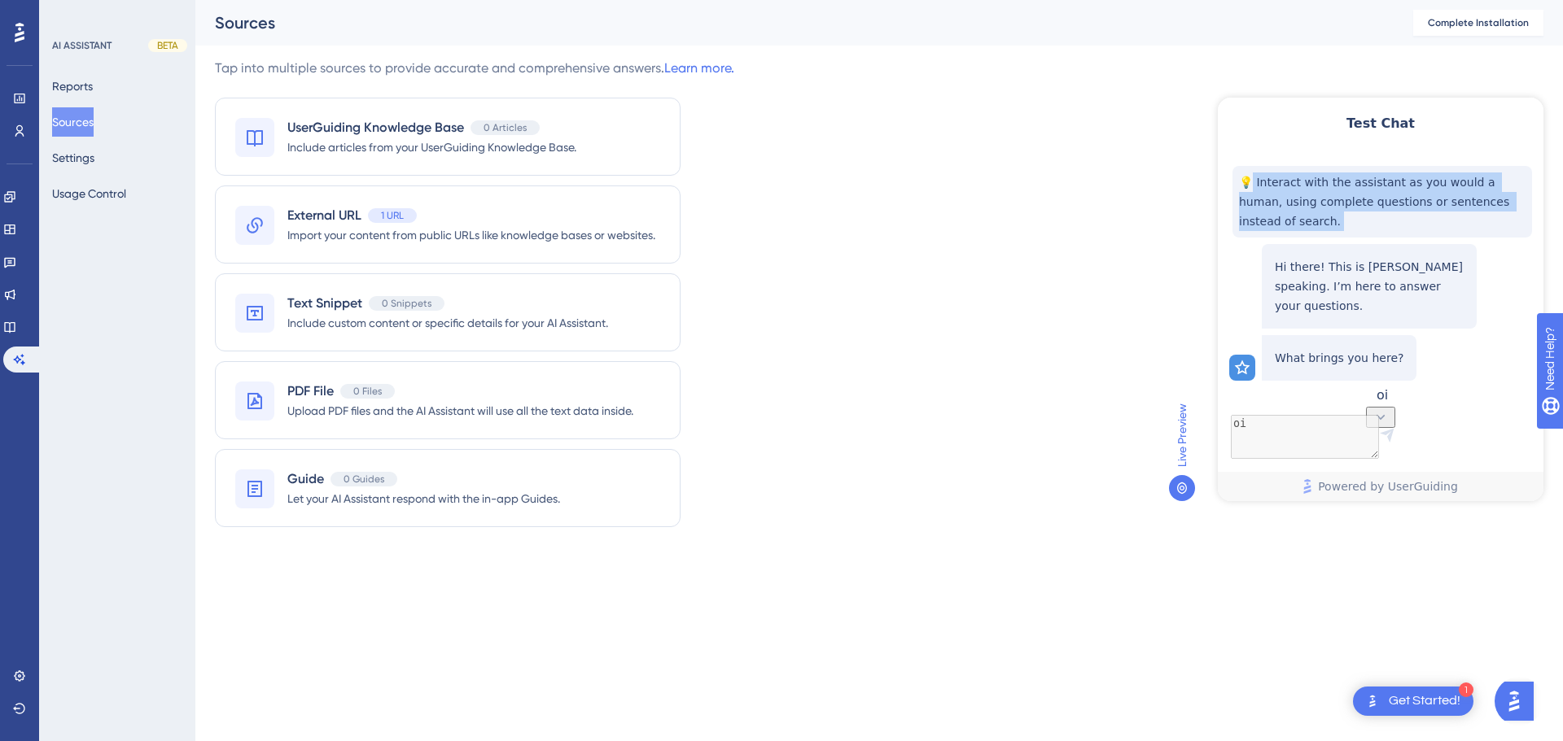
drag, startPoint x: 1524, startPoint y: 207, endPoint x: 1245, endPoint y: 183, distance: 280.2
click at [1245, 183] on div "💡 Interact with the assistant as you would a human, using complete questions or…" at bounding box center [1382, 202] width 300 height 72
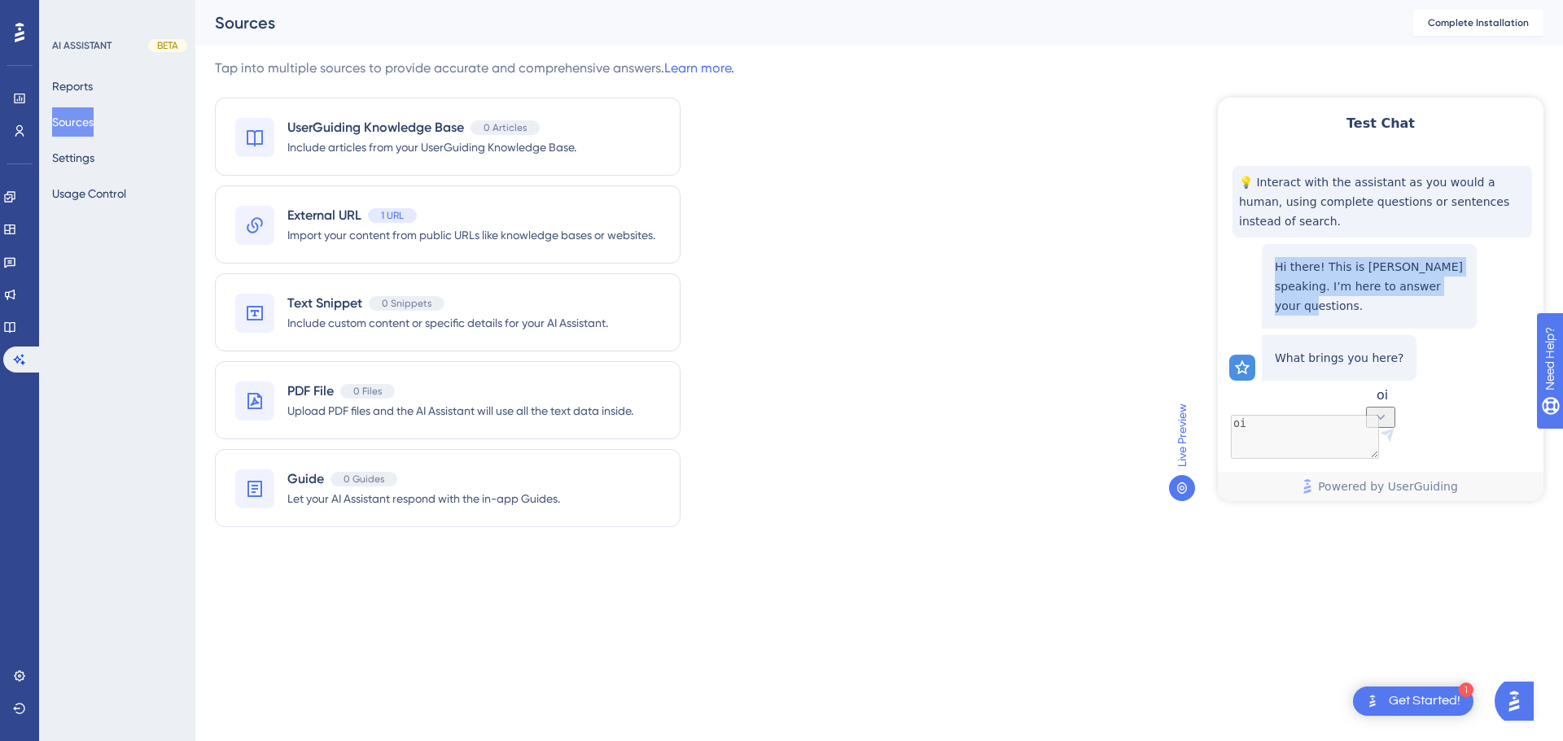
drag, startPoint x: 1439, startPoint y: 268, endPoint x: 1273, endPoint y: 247, distance: 167.4
click at [1273, 247] on div "Hi there! This is Dylan speaking. I’m here to answer your questions." at bounding box center [1369, 286] width 215 height 85
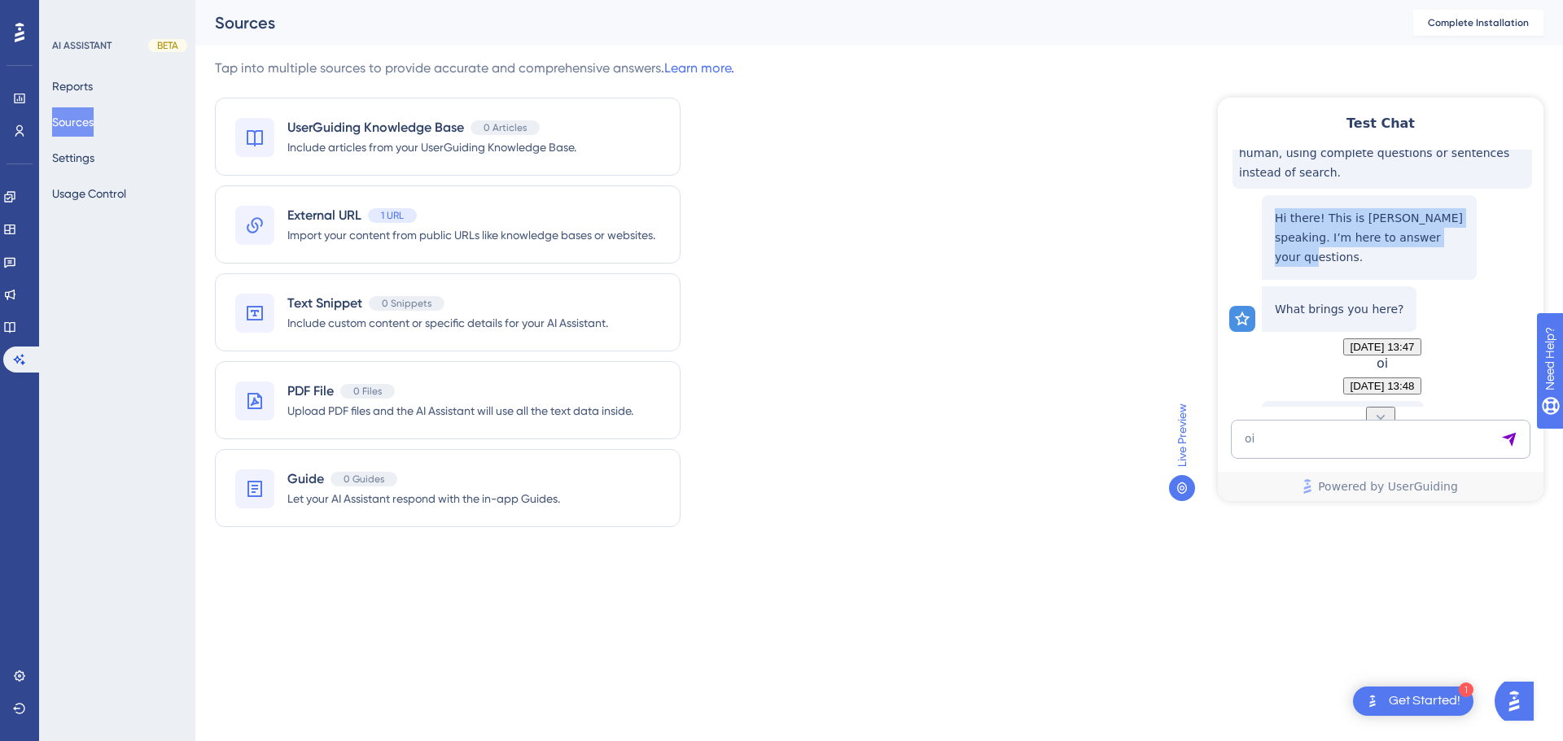
scroll to position [124, 0]
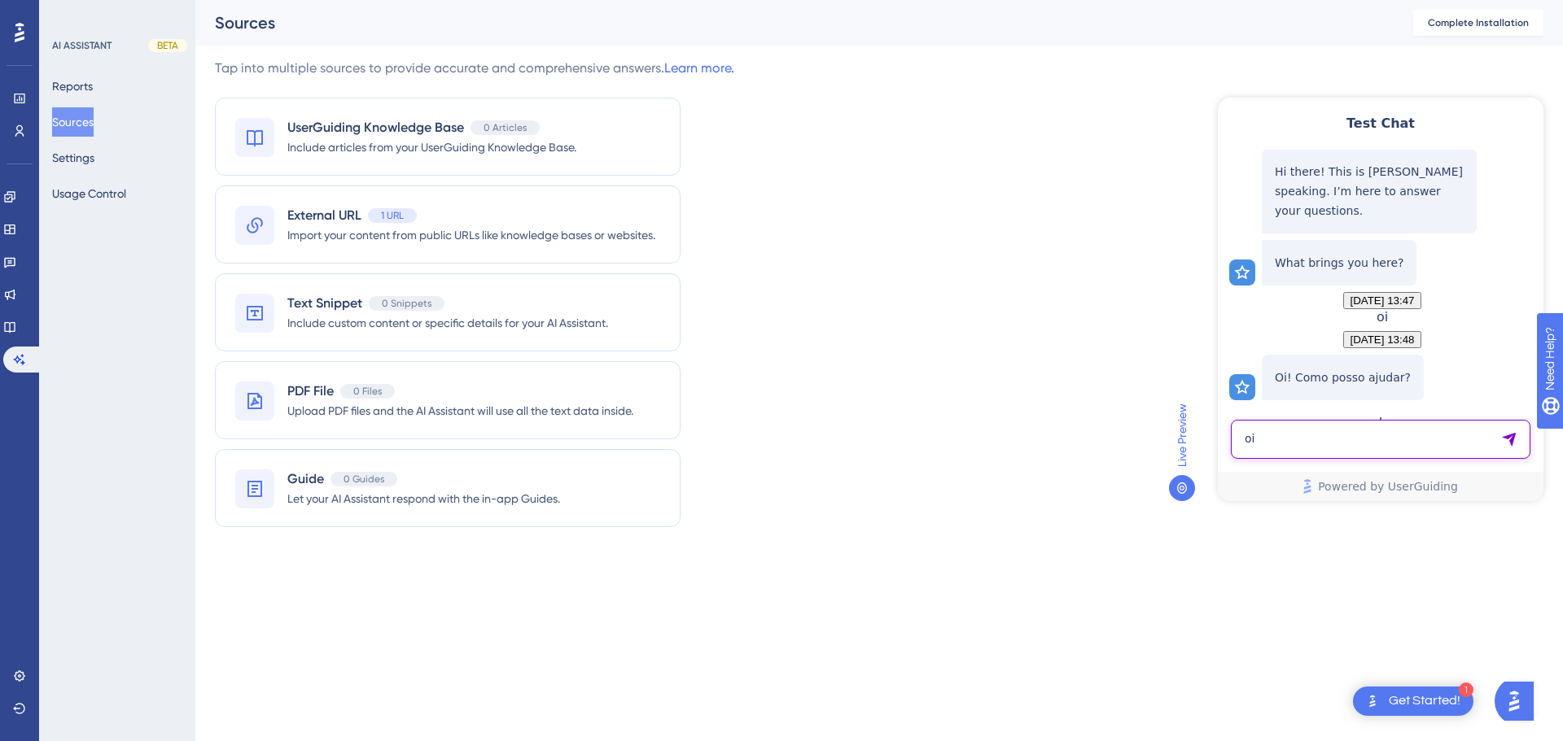
click at [1406, 442] on textarea "oi" at bounding box center [1381, 439] width 300 height 39
type textarea "como cadastro um contrato?"
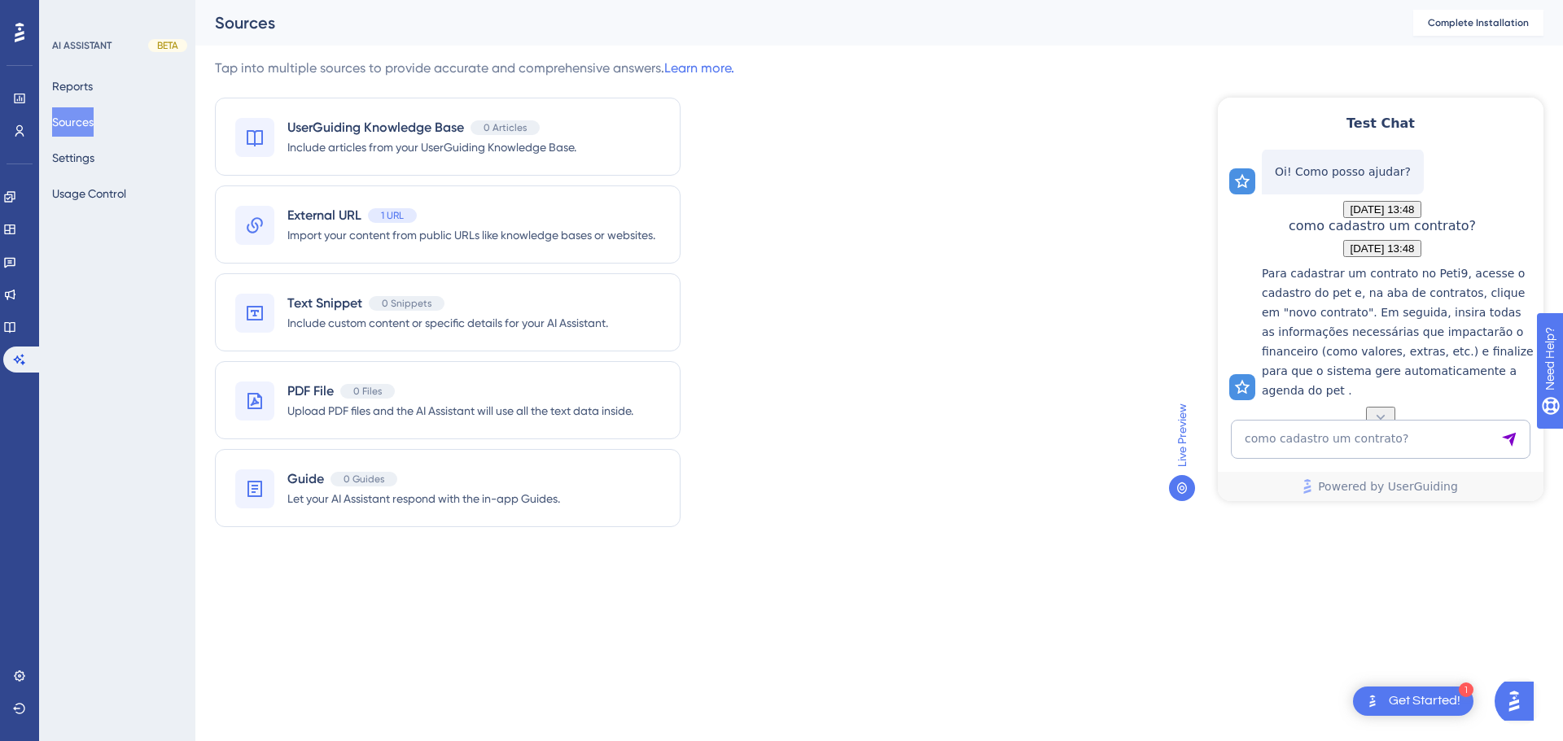
scroll to position [423, 0]
click at [1540, 697] on div at bounding box center [1518, 701] width 49 height 39
click at [1525, 701] on img "Open AI Assistant Launcher" at bounding box center [1513, 701] width 29 height 29
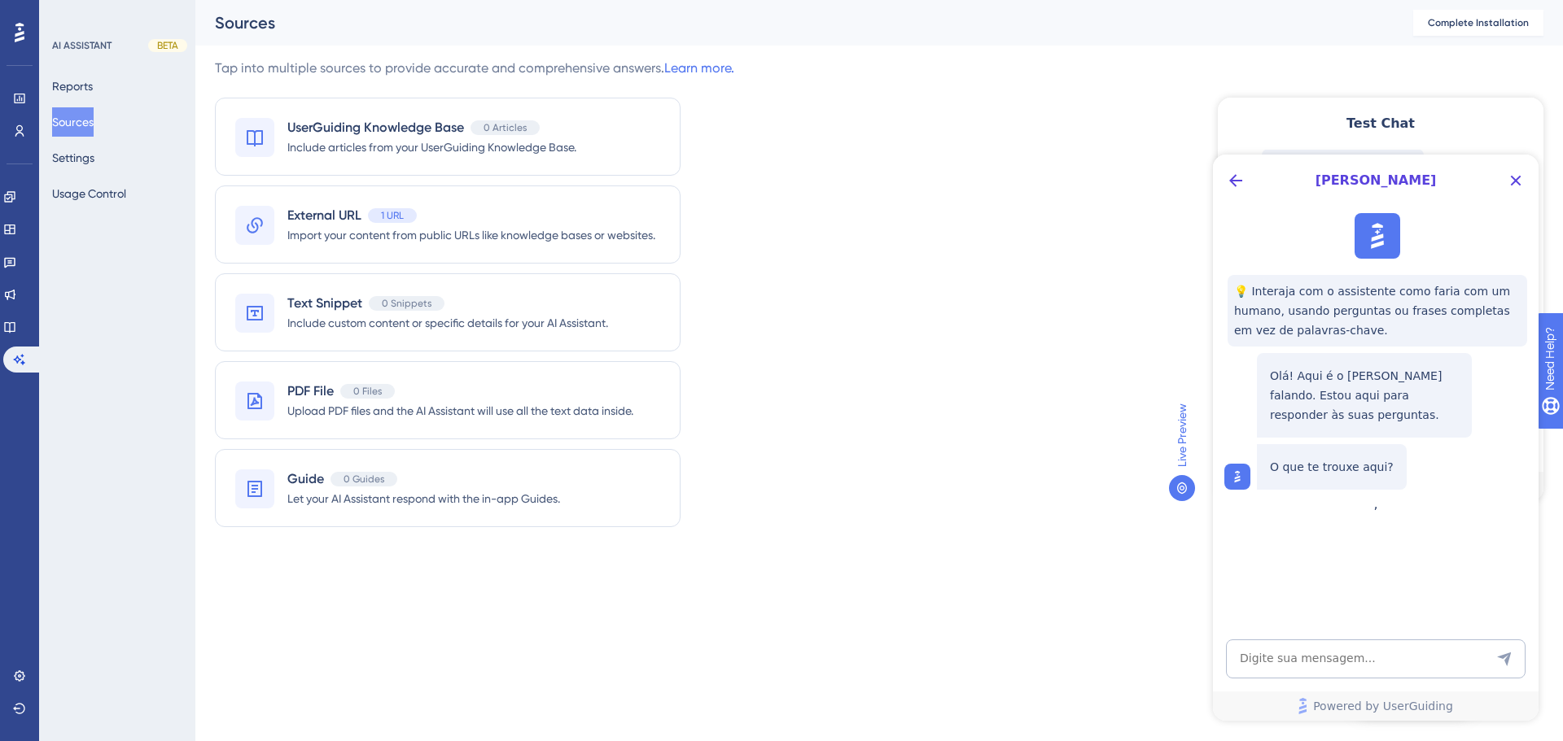
scroll to position [0, 0]
click at [1371, 659] on textarea "AI Assistant Text Input" at bounding box center [1376, 659] width 300 height 39
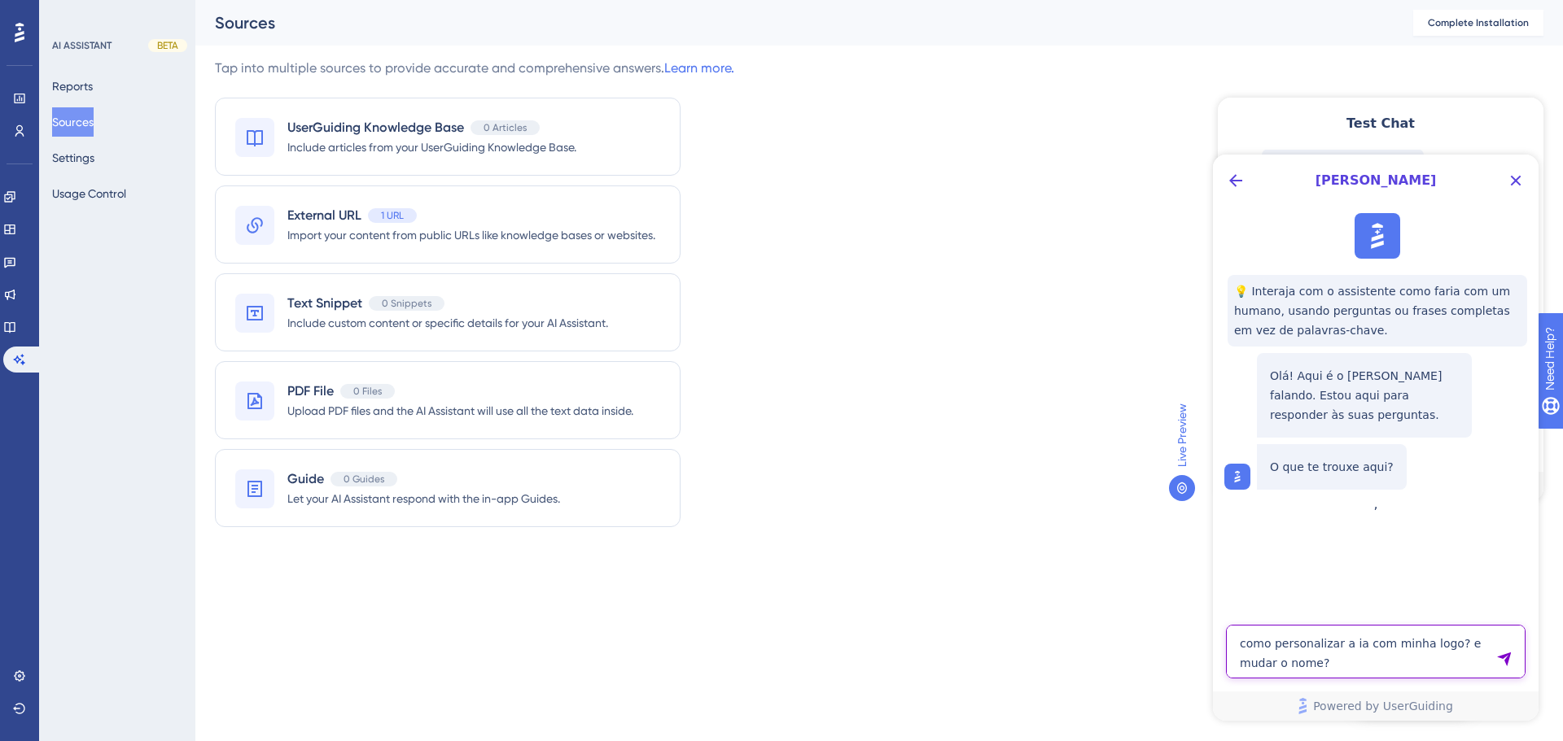
type textarea "como personalizar a ia com minha logo? e mudar o nome?"
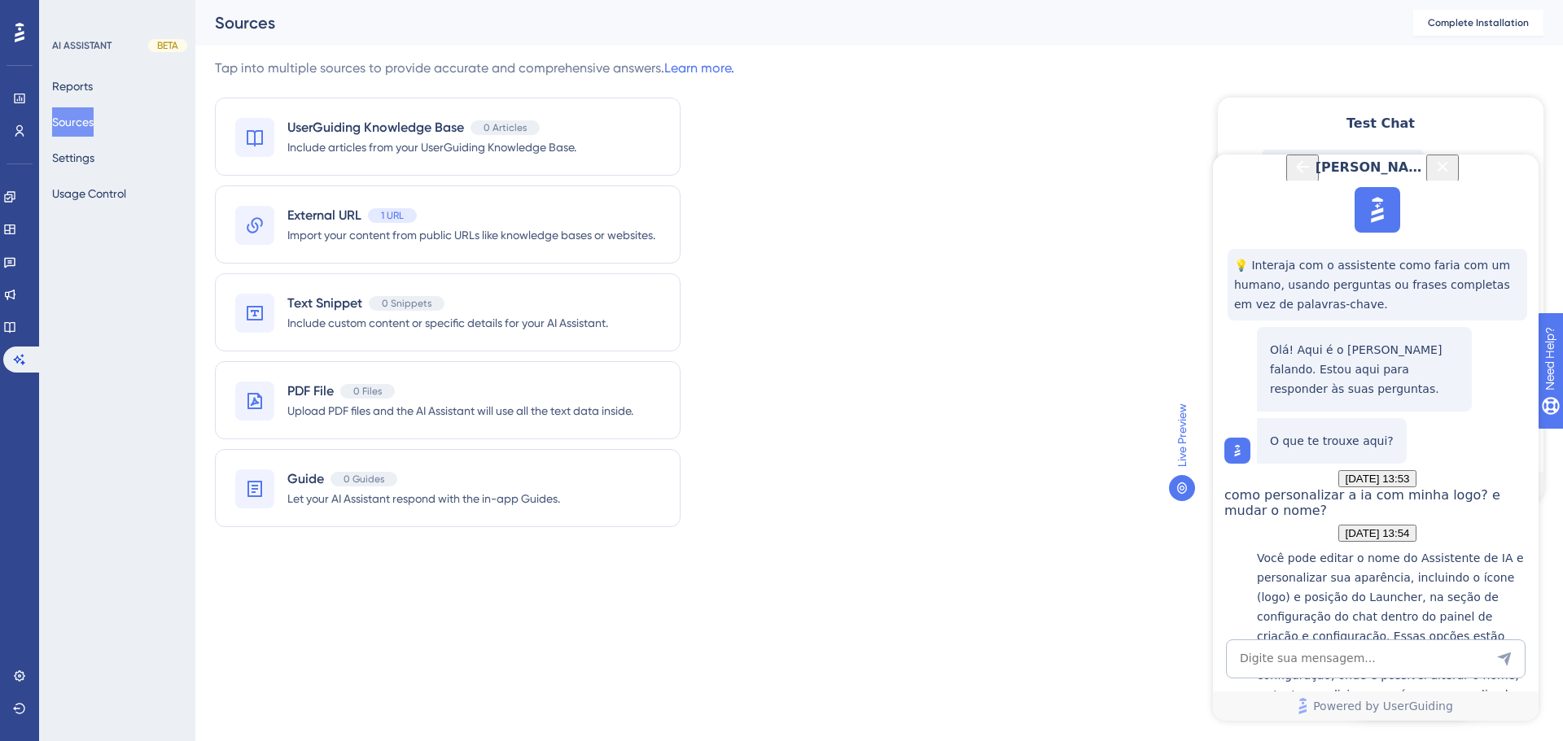
scroll to position [314, 0]
click at [1292, 177] on icon "Back Button" at bounding box center [1302, 167] width 20 height 20
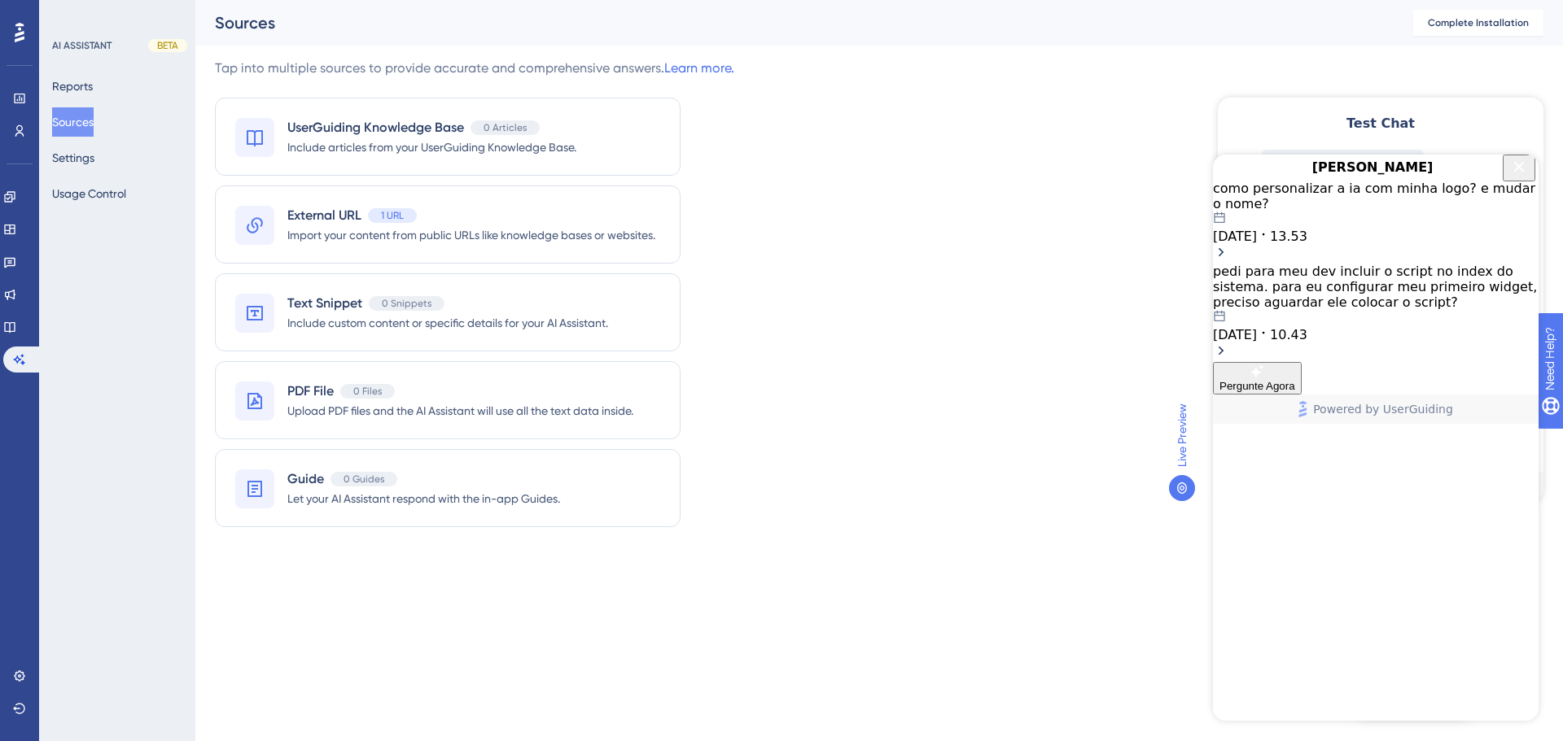
click at [1512, 176] on icon "Close Button" at bounding box center [1519, 167] width 20 height 20
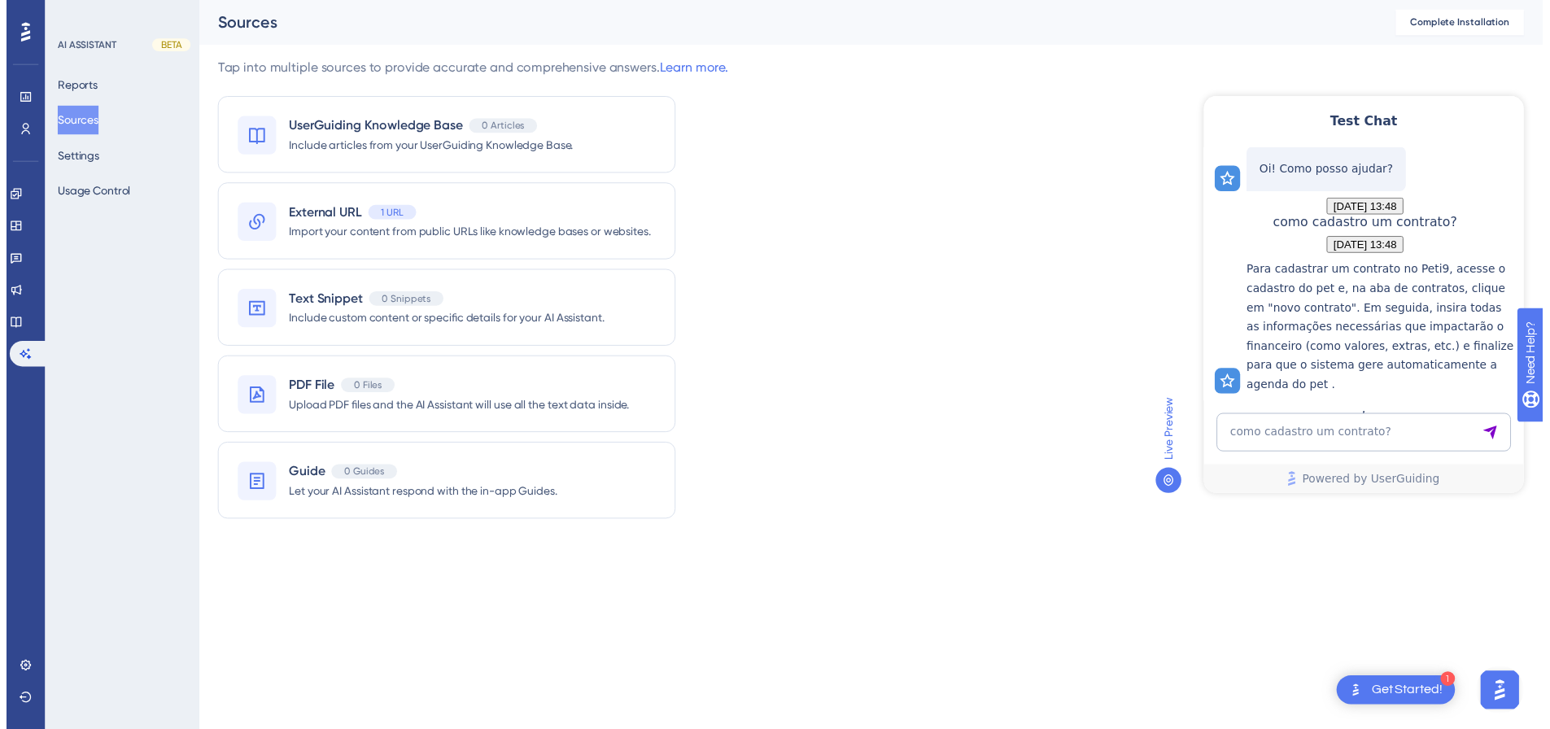
scroll to position [0, 0]
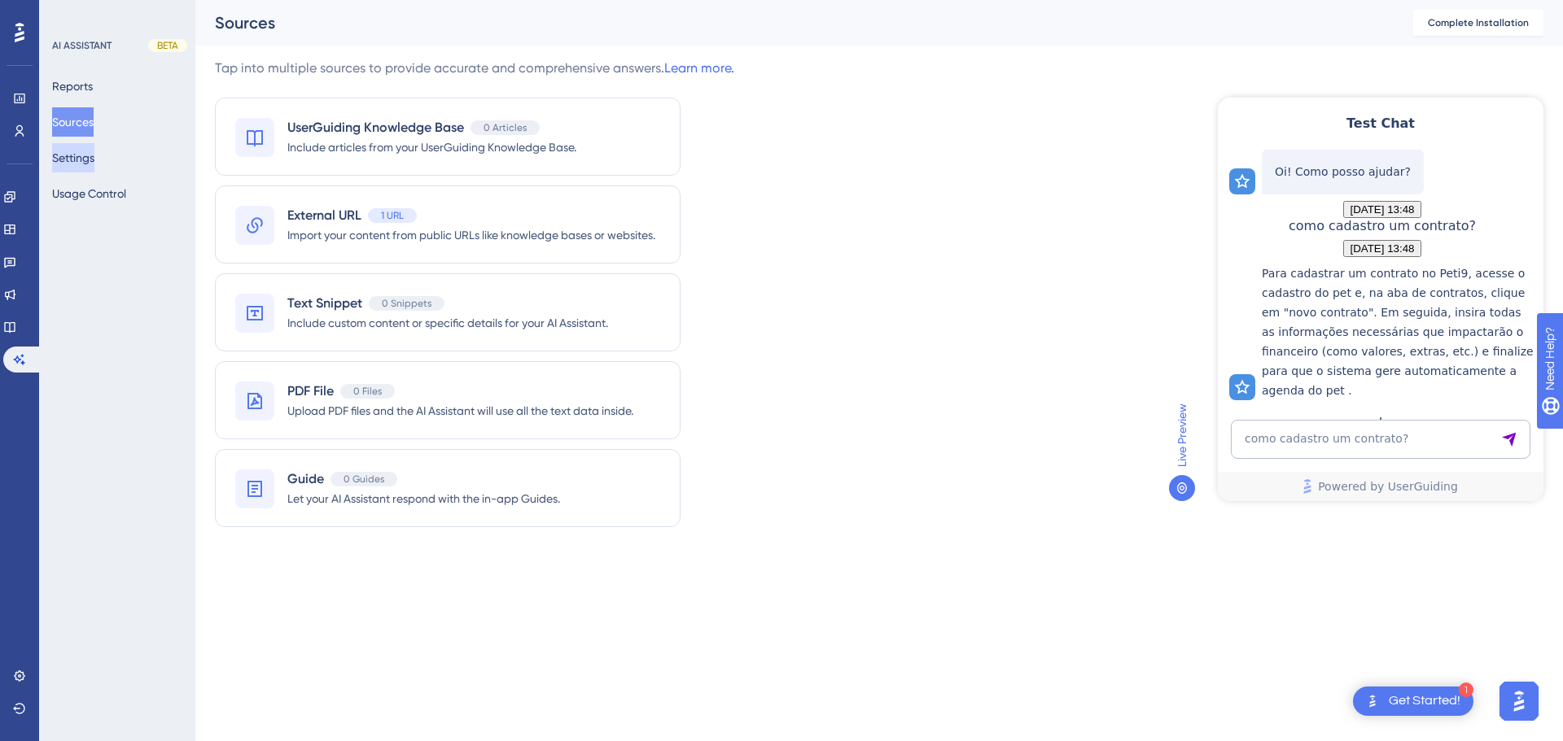
click at [94, 155] on button "Settings" at bounding box center [73, 157] width 42 height 29
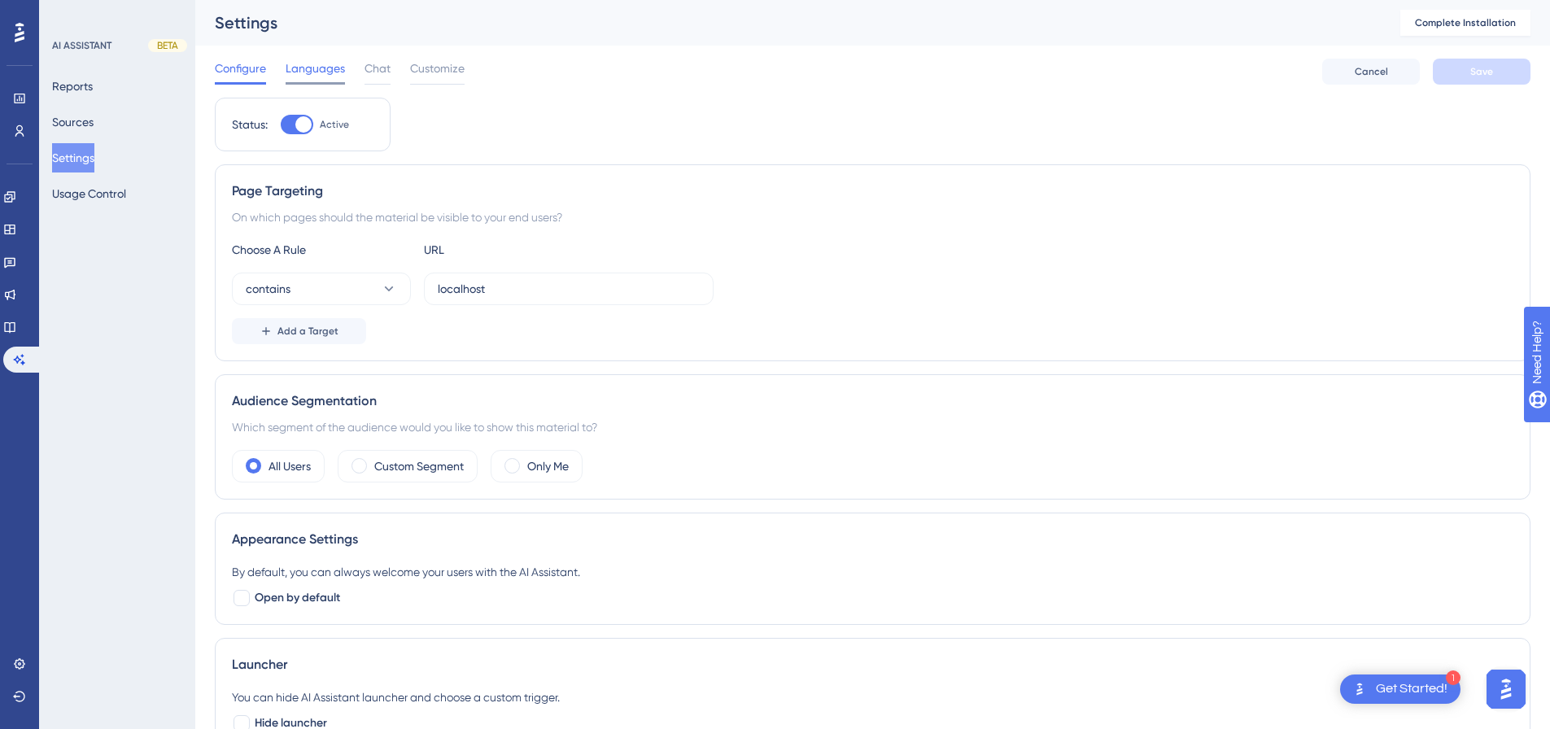
click at [311, 68] on span "Languages" at bounding box center [315, 69] width 59 height 20
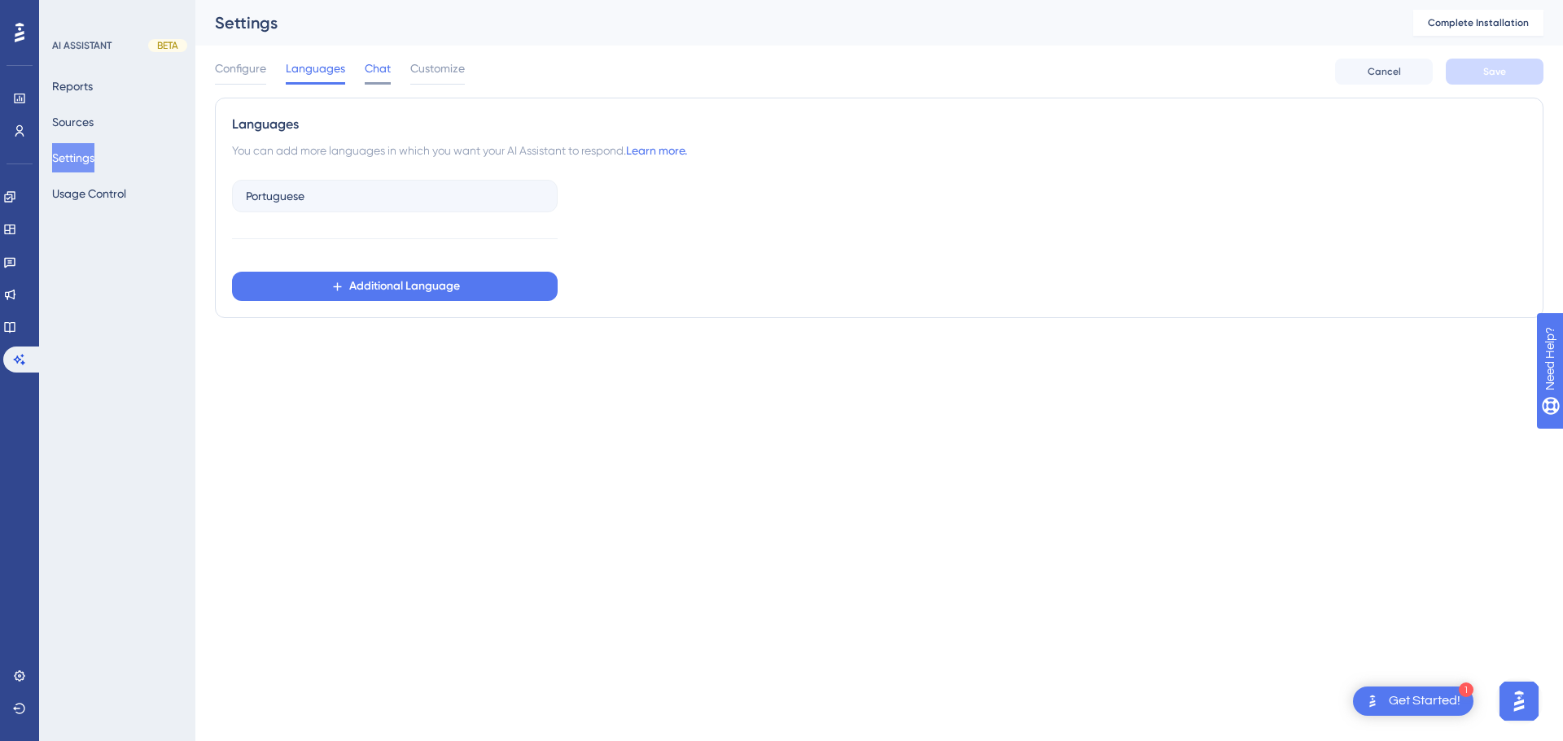
click at [377, 72] on span "Chat" at bounding box center [378, 69] width 26 height 20
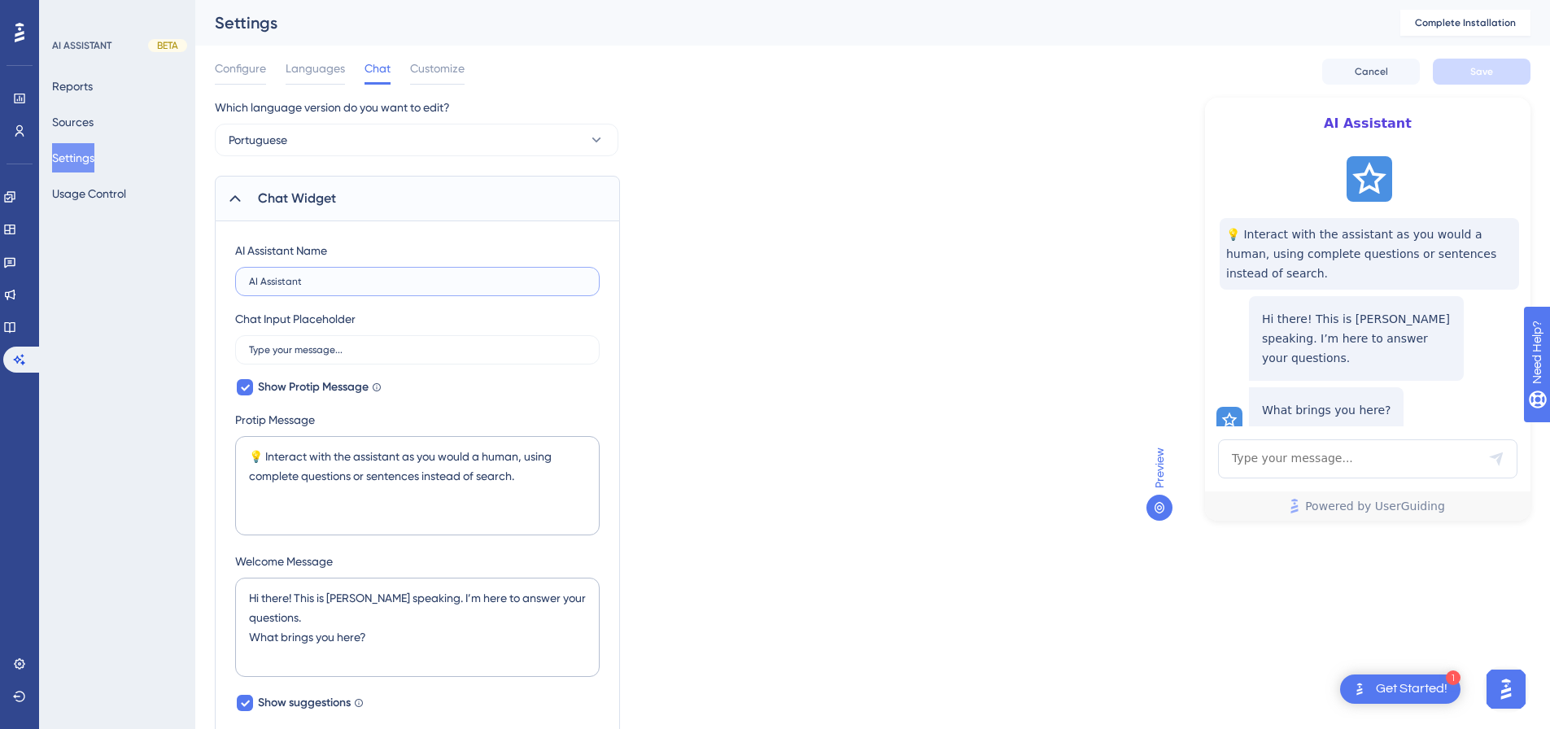
click at [352, 280] on input "AI Assistant" at bounding box center [417, 281] width 337 height 11
type input "[PERSON_NAME]"
click at [349, 346] on input "Type your message..." at bounding box center [417, 349] width 337 height 11
click at [400, 349] on input "Type your message..." at bounding box center [417, 349] width 337 height 11
type input "Digite sua mensagem ..."
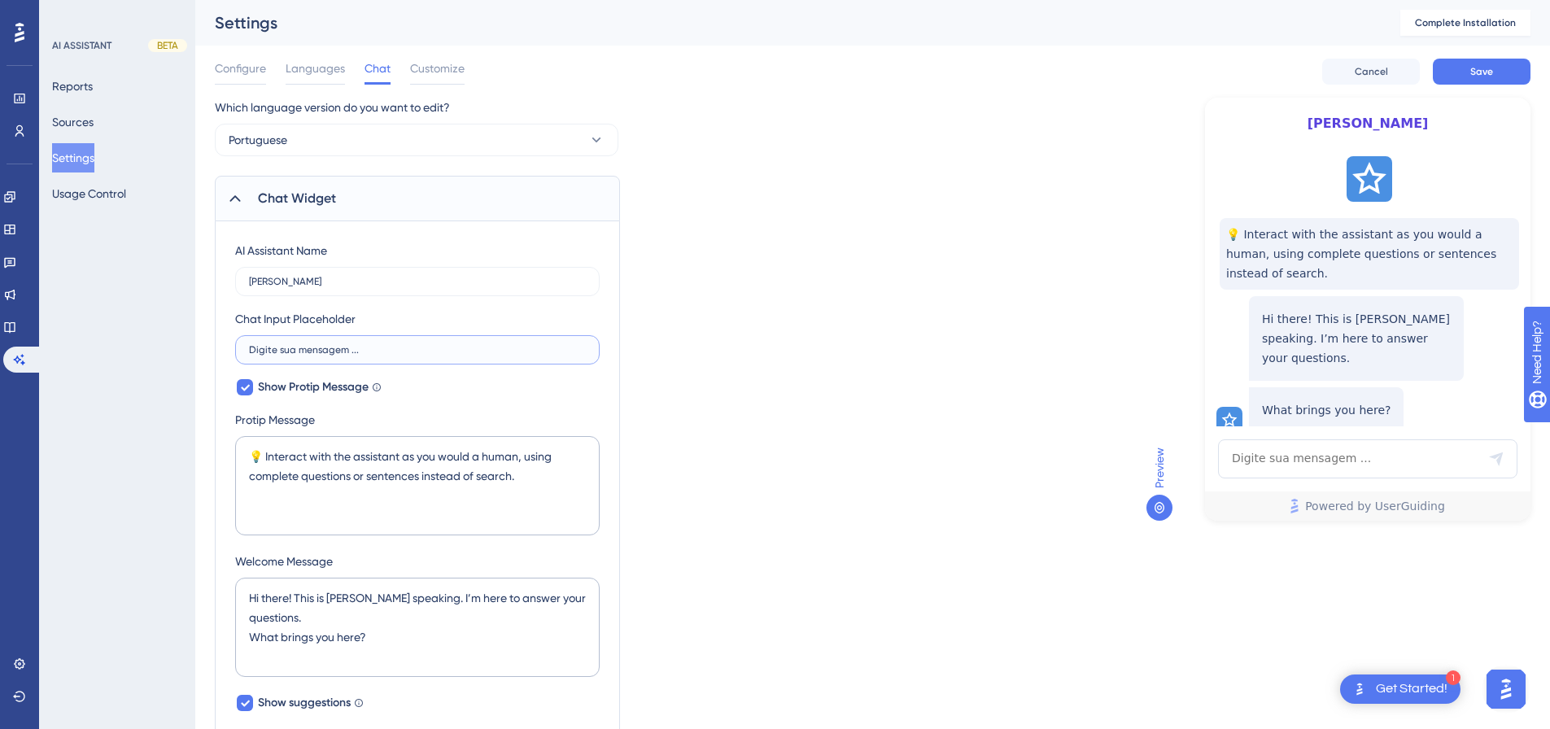
click at [400, 350] on input "Digite sua mensagem ..." at bounding box center [417, 349] width 337 height 11
click at [529, 482] on textarea "💡 Interact with the assistant as you would a human, using complete questions or…" at bounding box center [417, 485] width 365 height 99
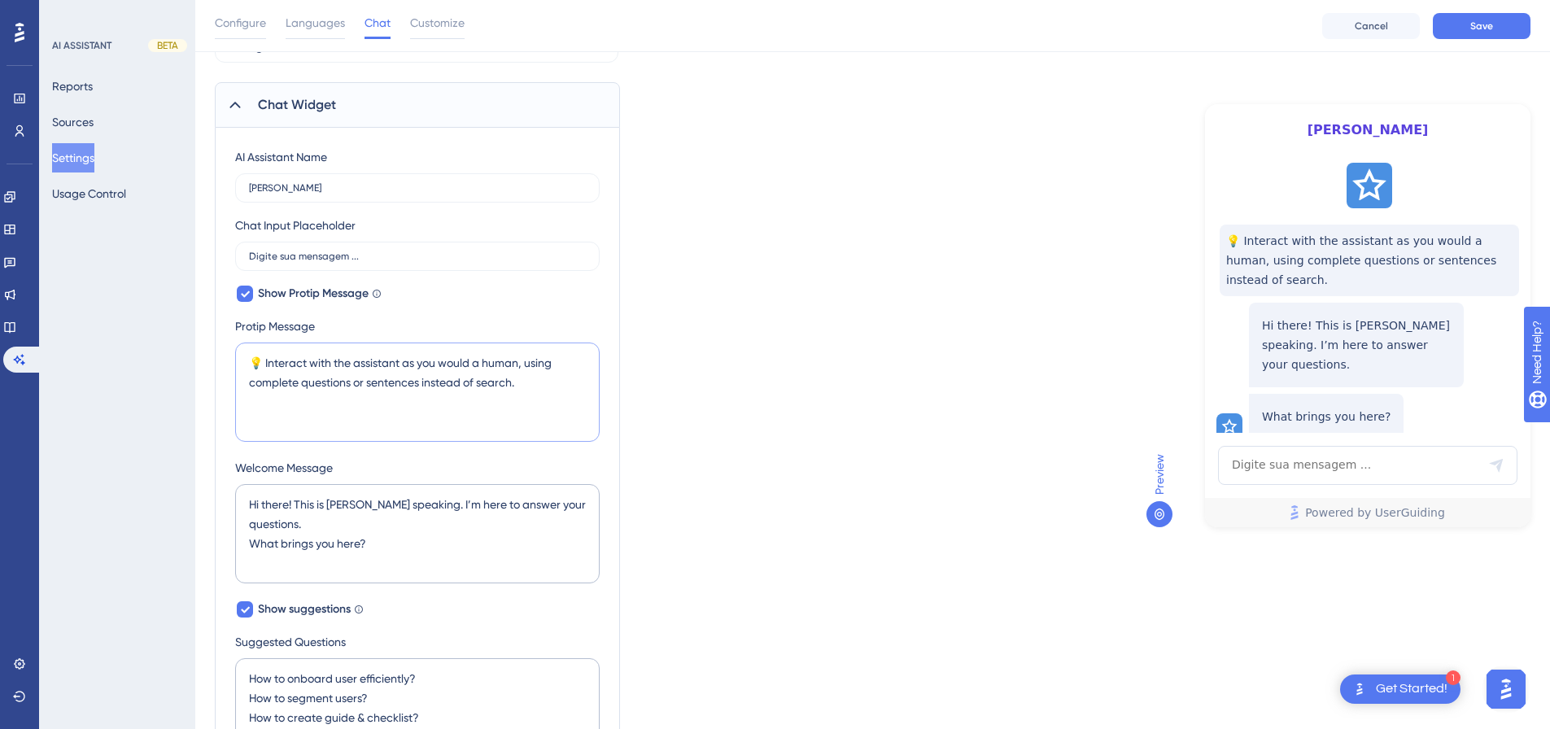
scroll to position [81, 0]
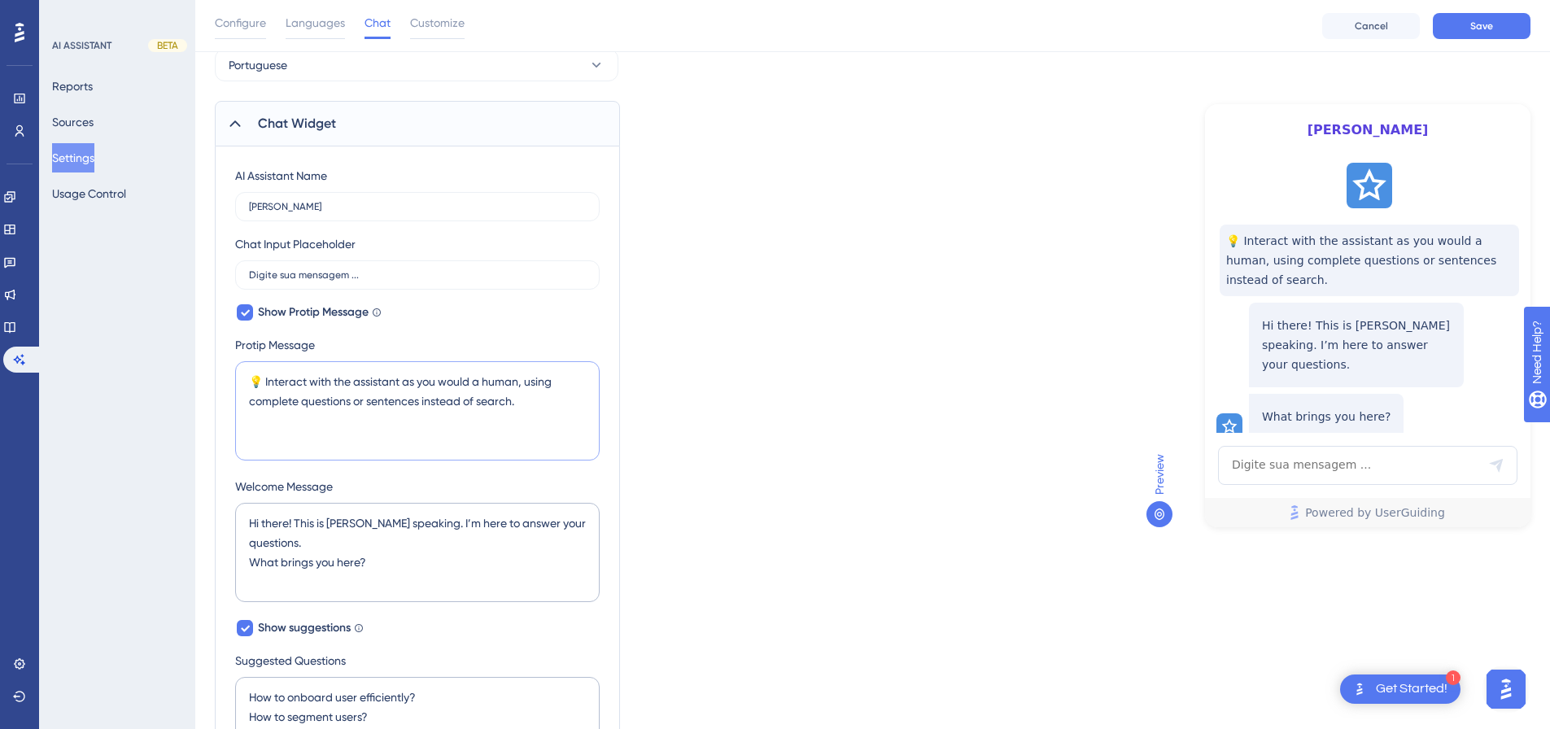
click at [486, 411] on textarea "💡 Interact with the assistant as you would a human, using complete questions or…" at bounding box center [417, 410] width 365 height 99
paste textarea "Olá! Seja bem-vindo(a) à Peti9"
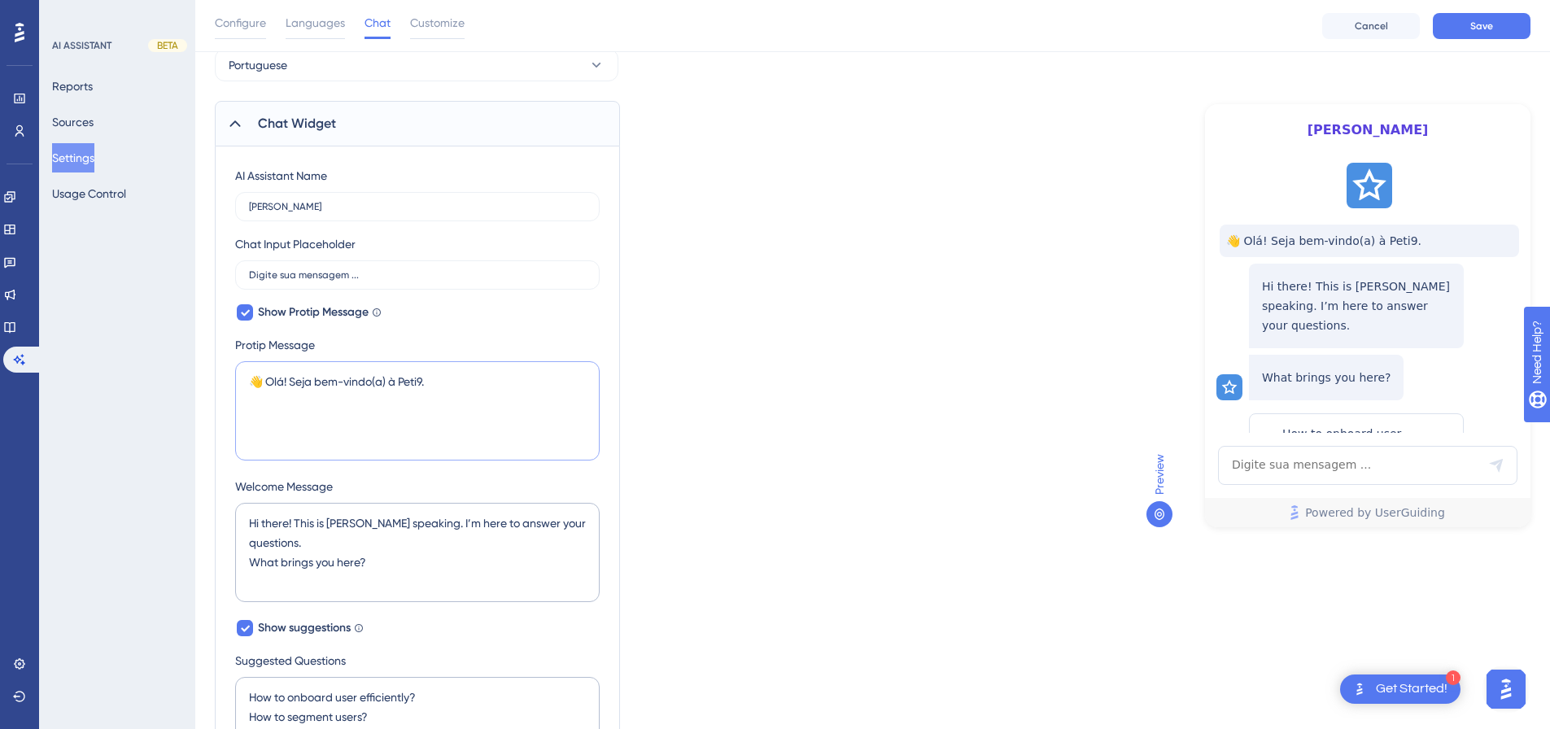
click at [457, 380] on textarea "👋 Olá! Seja bem-vindo(a) à Peti9." at bounding box center [417, 410] width 365 height 99
paste textarea "Olá! B"
click at [263, 381] on textarea "🐾 Olá! Bem-vindo(a) à Peti9." at bounding box center [417, 410] width 365 height 99
paste textarea "👋"
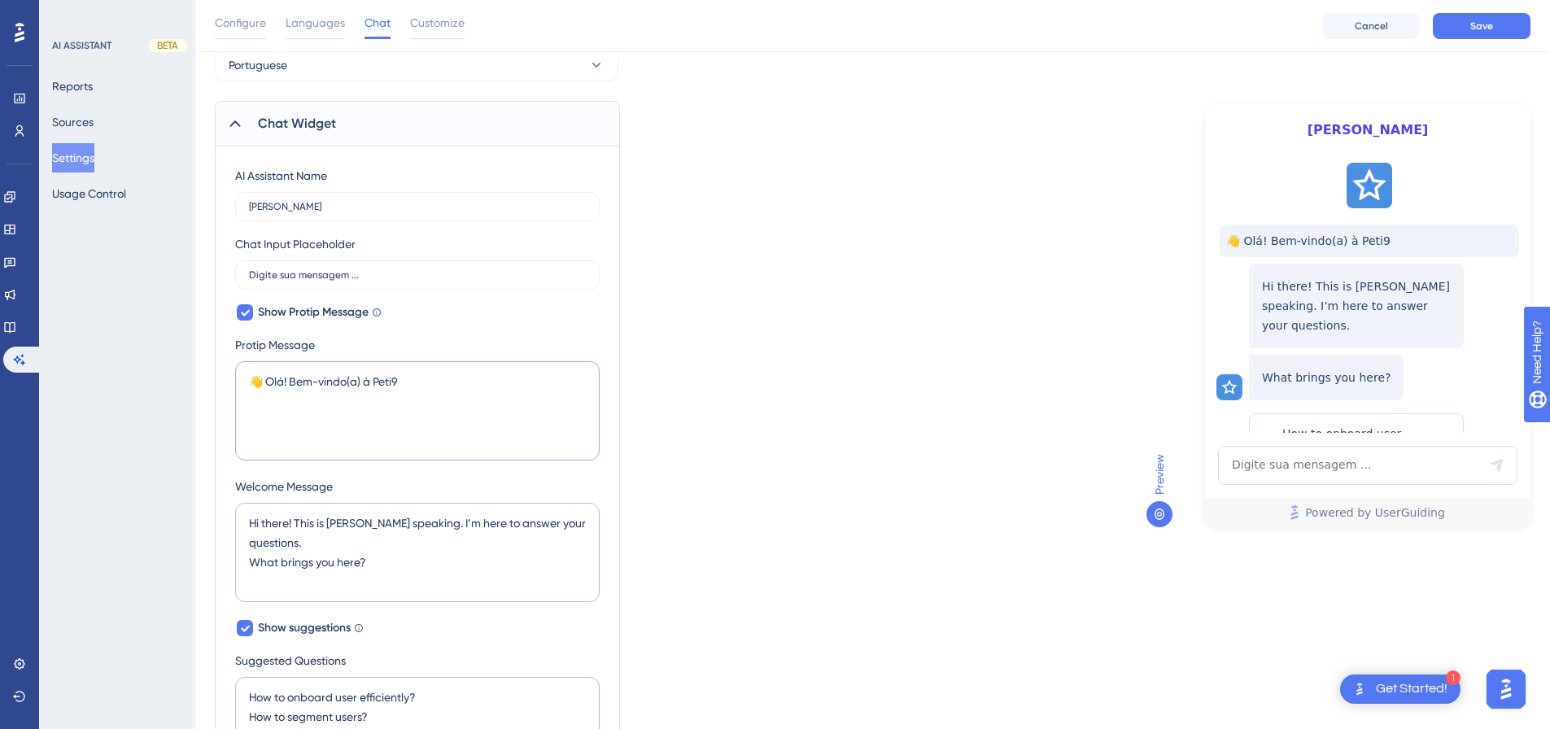
paste textarea "🐾"
type textarea "👋 Olá! Bem-vindo(a) à Peti9"
click at [365, 537] on textarea "Hi there! This is Dylan speaking. I’m here to answer your questions. What bring…" at bounding box center [417, 552] width 365 height 99
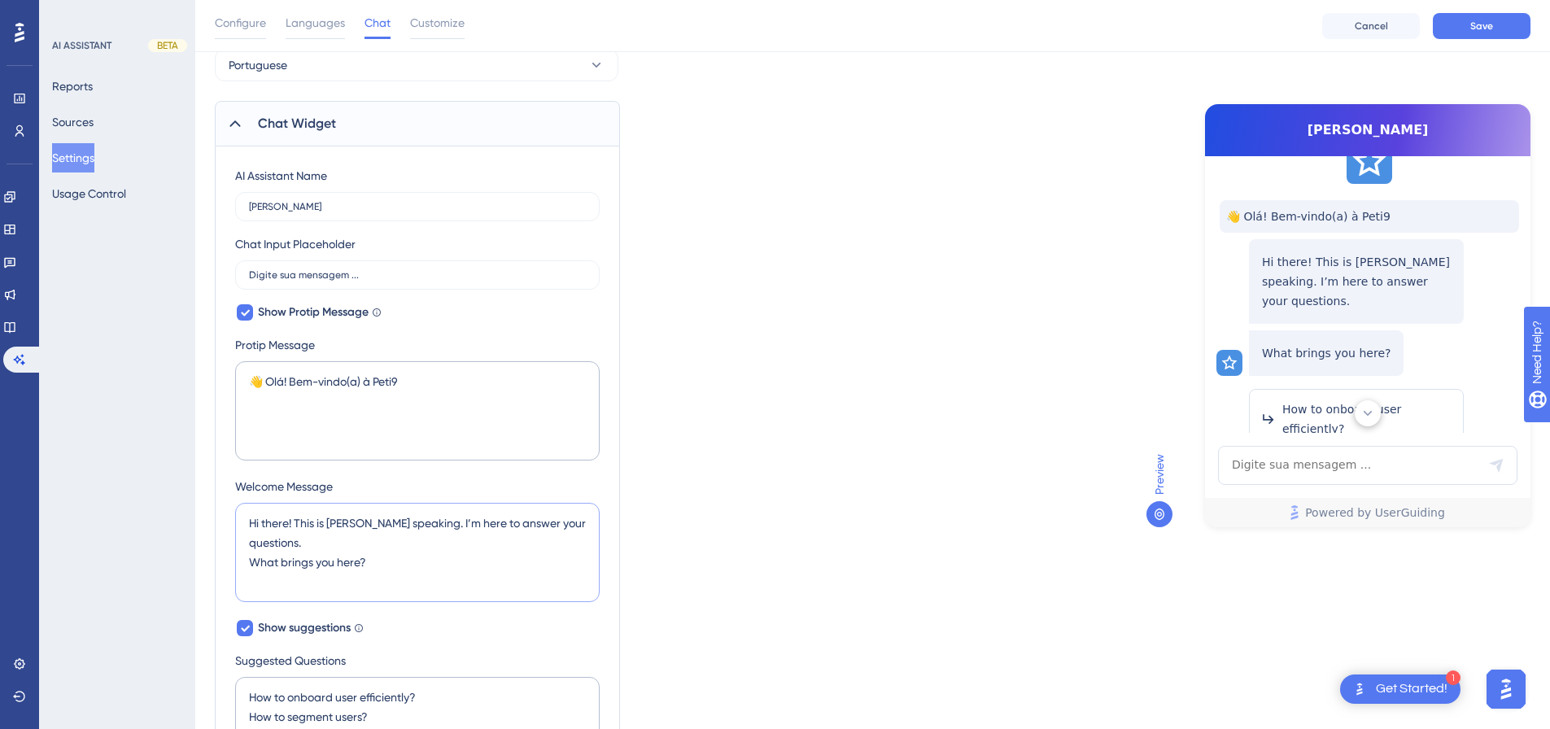
paste textarea "Sou seu assistente virtual e vou te guiar para aproveitar ao máximo o sistema. …"
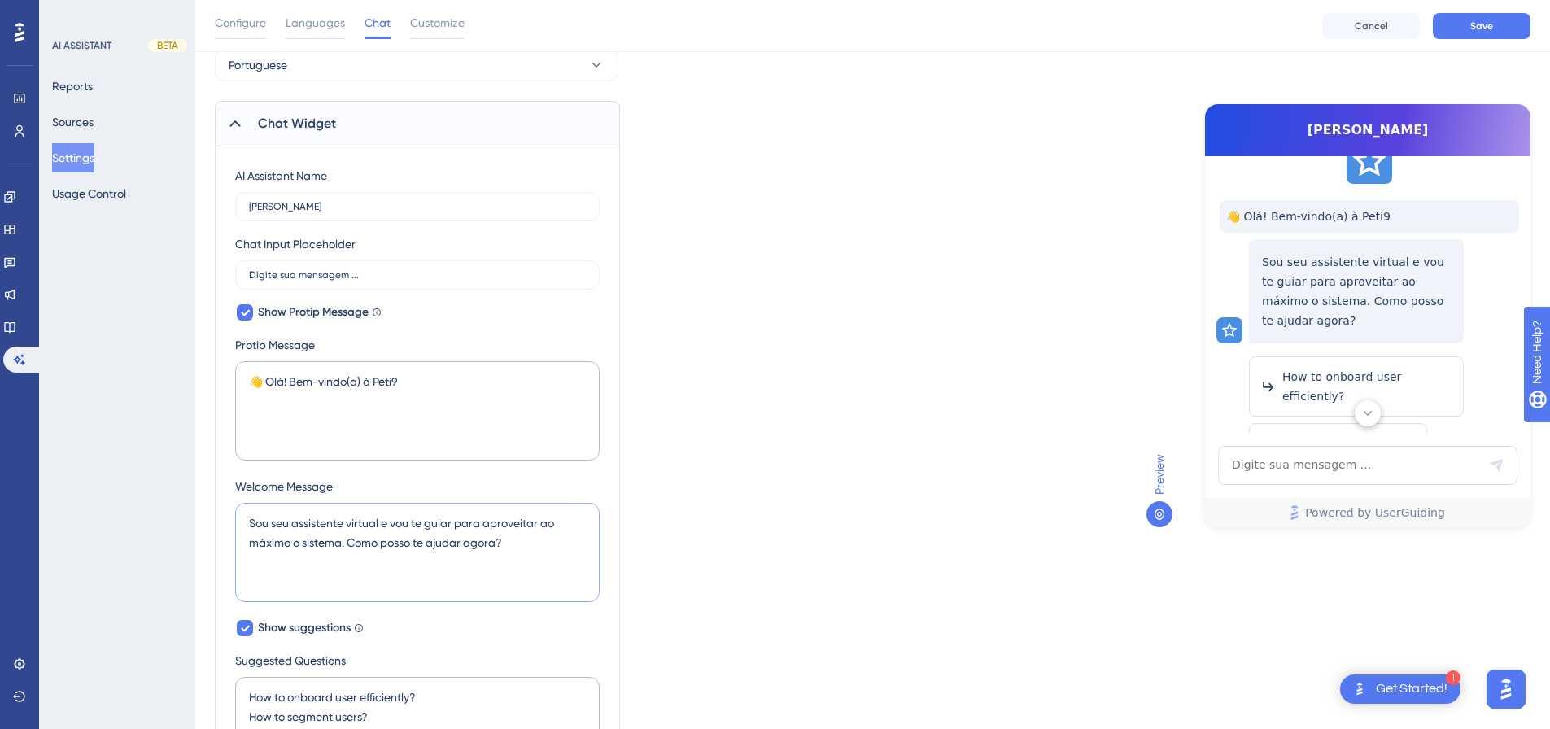
click at [361, 529] on textarea "Sou seu assistente virtual e vou te guiar para aproveitar ao máximo o sistema. …" at bounding box center [417, 552] width 365 height 99
paste textarea "o Nino e estou aqui para facilitar seu uso do sistema Peti9. Como posso te ajud…"
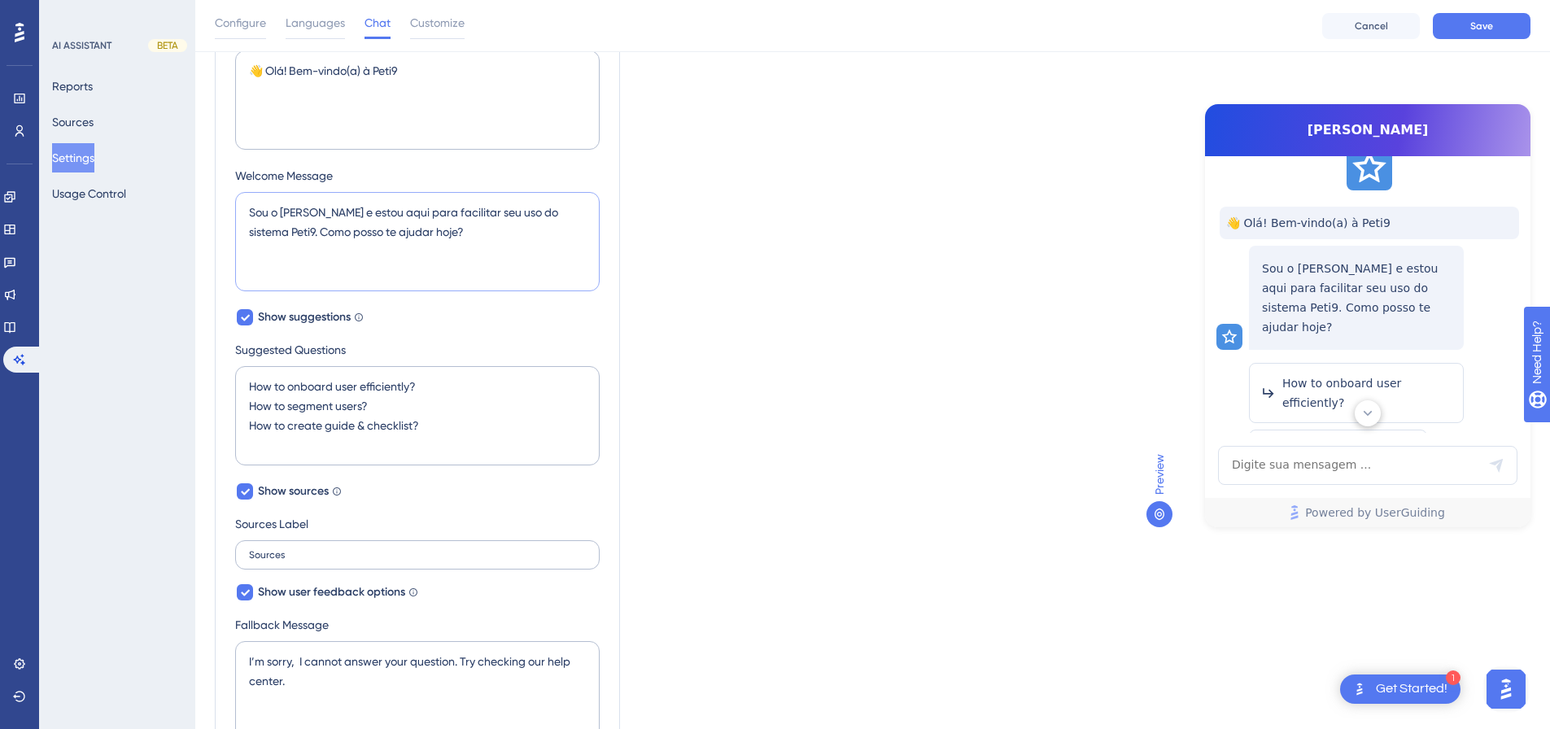
scroll to position [488, 0]
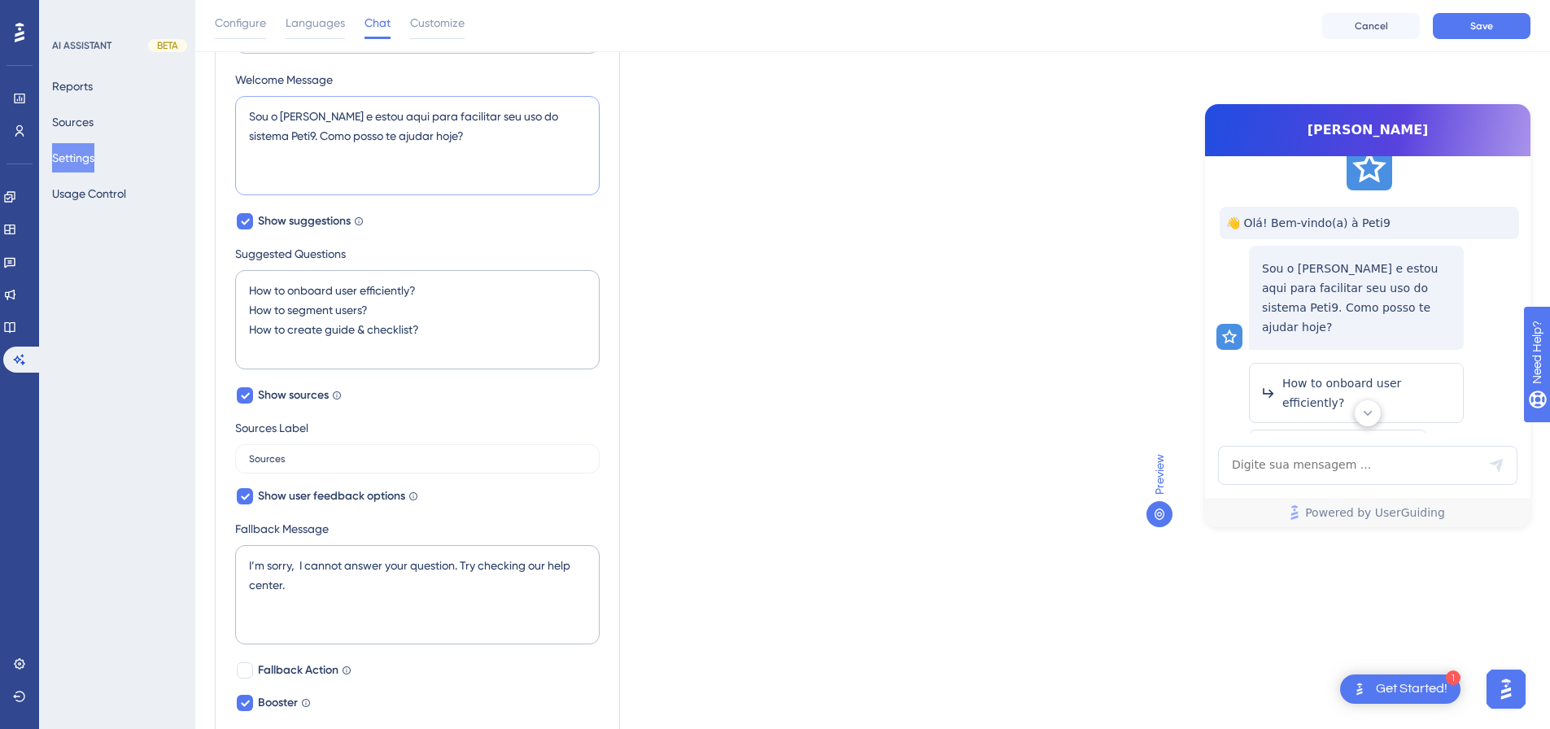
type textarea "Sou o [PERSON_NAME] e estou aqui para facilitar seu uso do sistema Peti9. Como …"
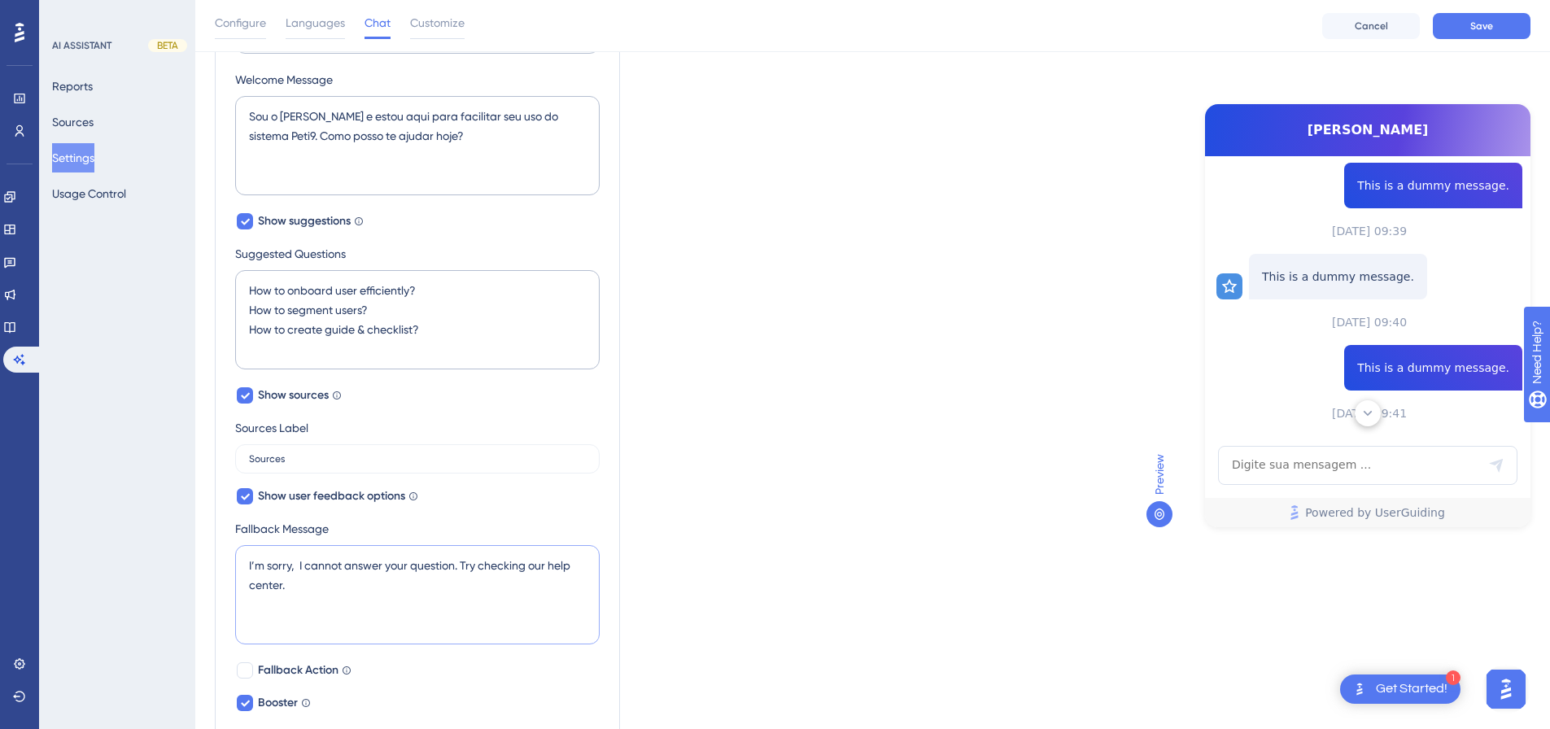
drag, startPoint x: 308, startPoint y: 585, endPoint x: 217, endPoint y: 560, distance: 94.6
click at [217, 560] on div "AI Assistant Name Nino Chat Input Placeholder Digite sua mensagem ... Show Prot…" at bounding box center [417, 271] width 405 height 1062
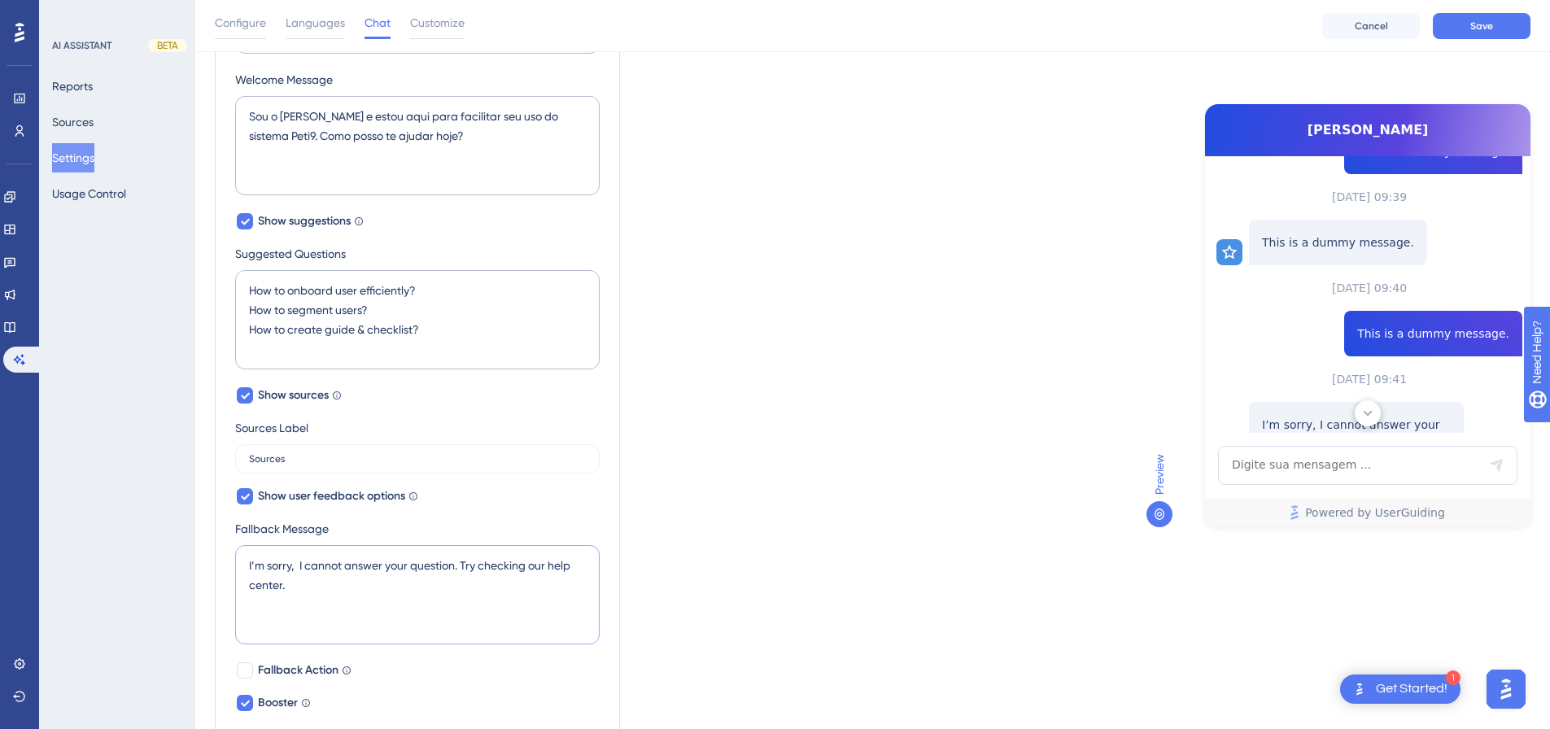
scroll to position [467, 0]
click at [345, 614] on textarea "I’m sorry, I cannot answer your question. Try checking our help center." at bounding box center [417, 594] width 365 height 99
paste textarea "😅 Desculpe, não consegui entender sua pergunta. Mas não se preocupe! Você pode …"
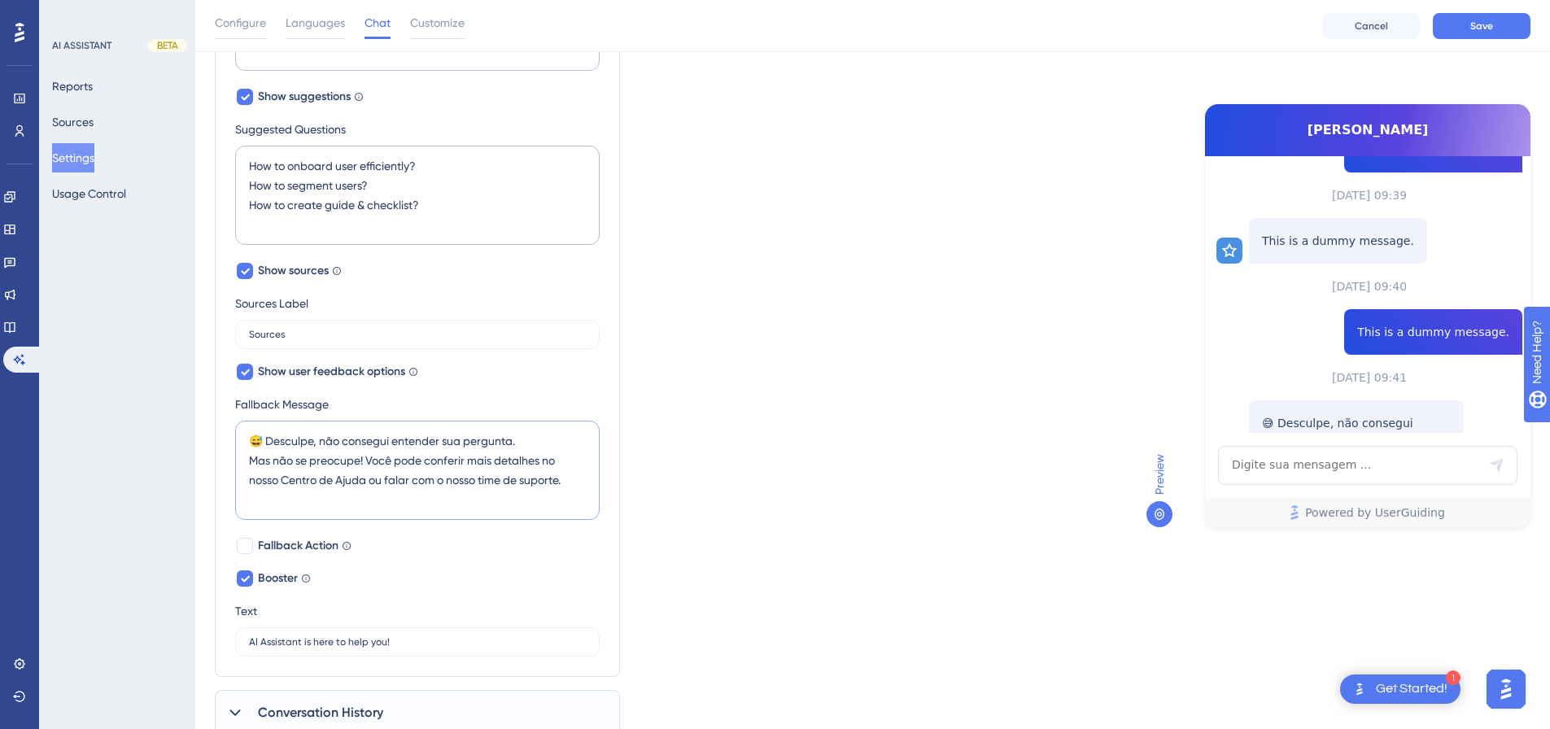
scroll to position [651, 0]
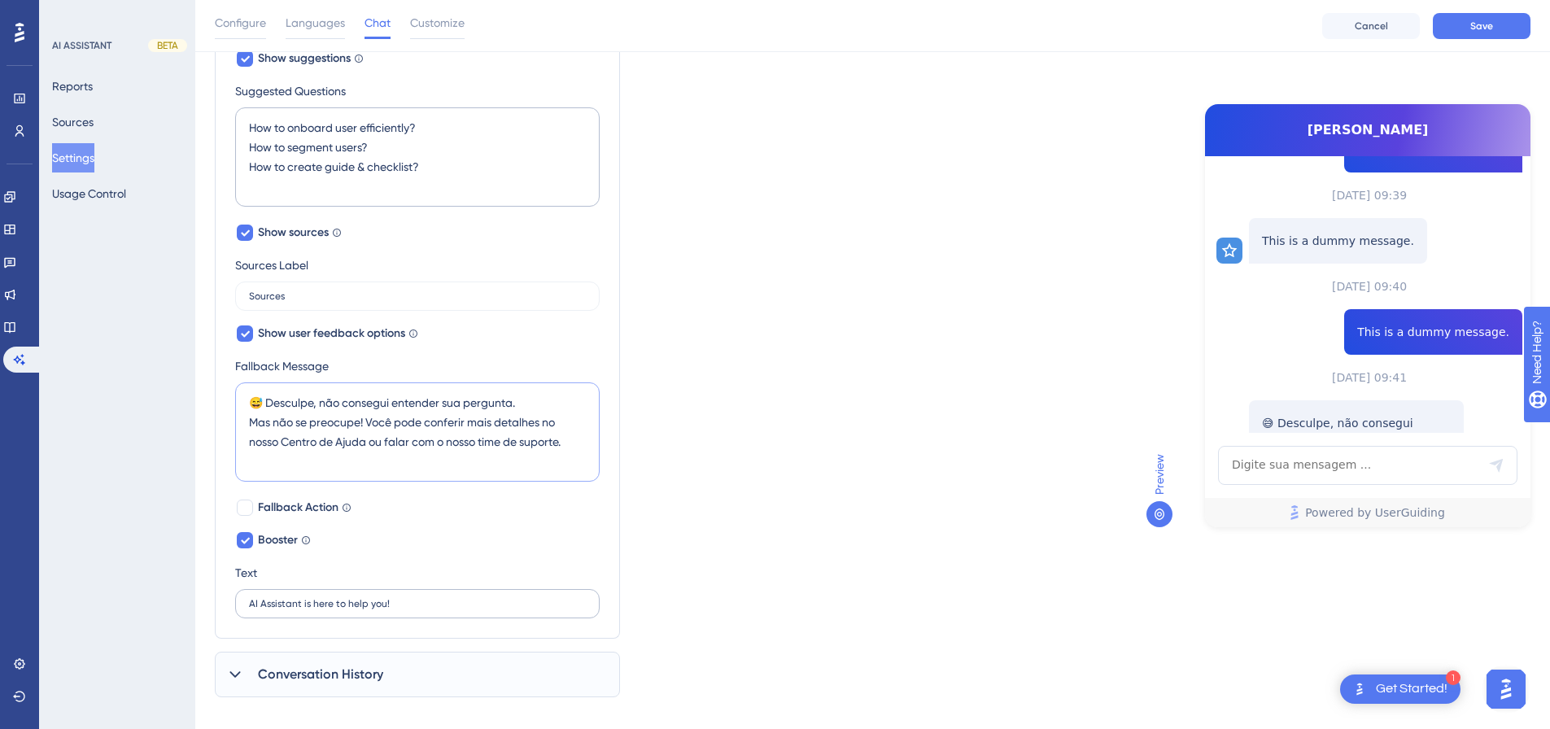
type textarea "😅 Desculpe, não consegui entender sua pergunta. Mas não se preocupe! Você pode …"
drag, startPoint x: 416, startPoint y: 605, endPoint x: 201, endPoint y: 587, distance: 215.6
click at [201, 587] on div "Performance Users Engagement Widgets Feedback Product Updates Knowledge Base AI…" at bounding box center [872, 36] width 1355 height 1375
click at [403, 602] on input "AI Assistant is here to help you!" at bounding box center [417, 603] width 337 height 11
paste input "✨ O [PERSON_NAME] está aqui para te ajudar a aproveitar ao máximo o sistema Pet…"
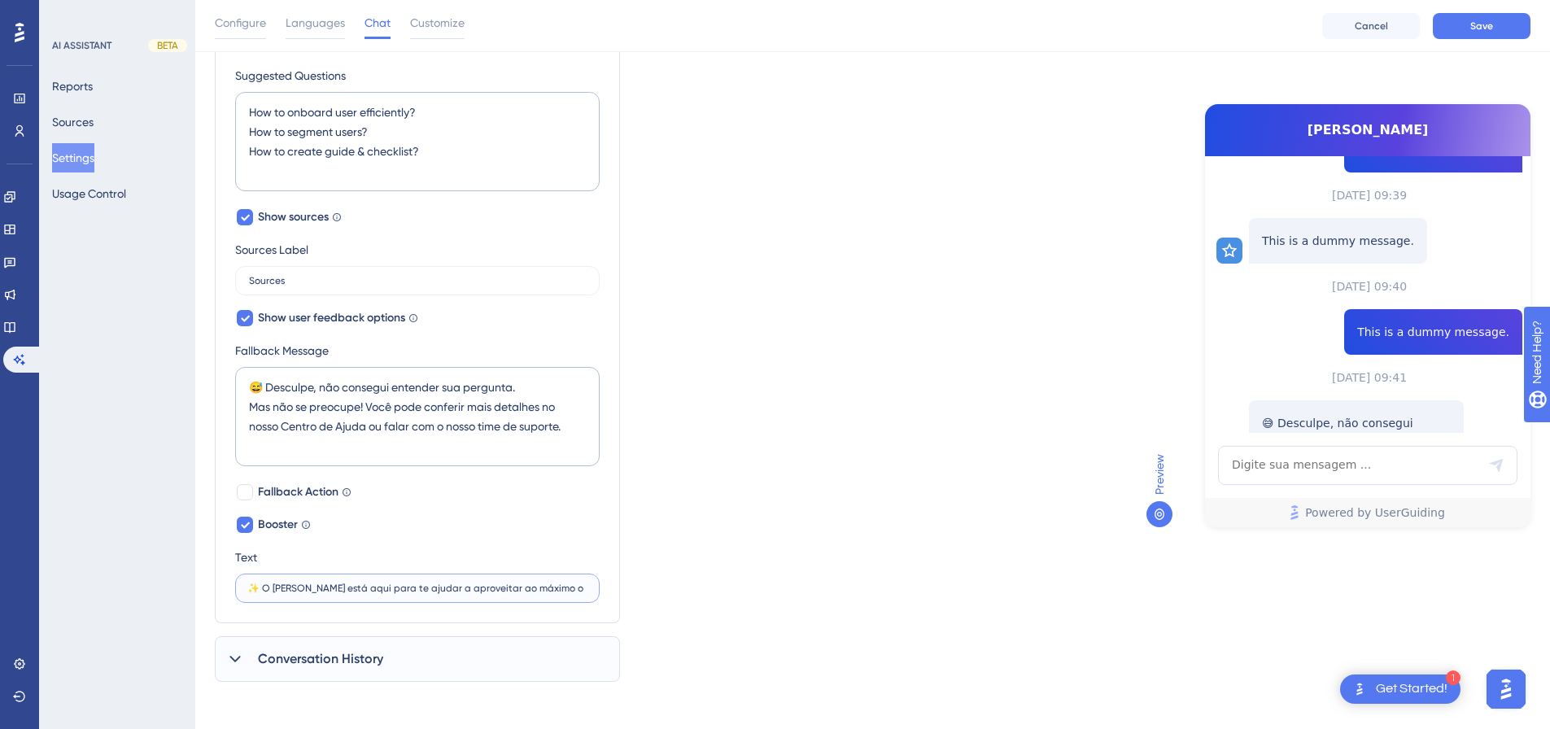
scroll to position [671, 0]
type input "✨ O [PERSON_NAME] está aqui para te ajudar a aproveitar ao máximo o sistema Pet…"
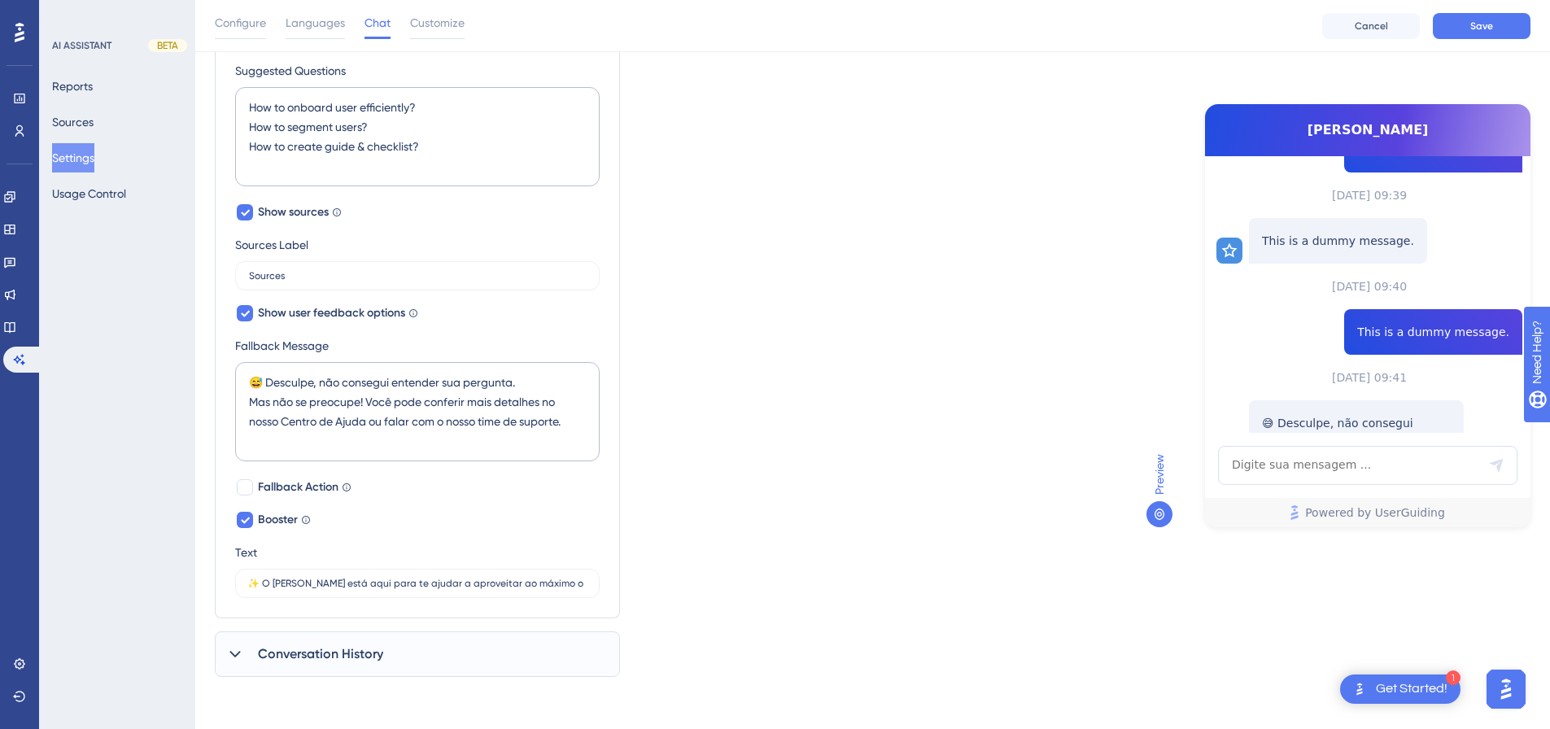
click at [318, 660] on span "Conversation History" at bounding box center [320, 655] width 125 height 20
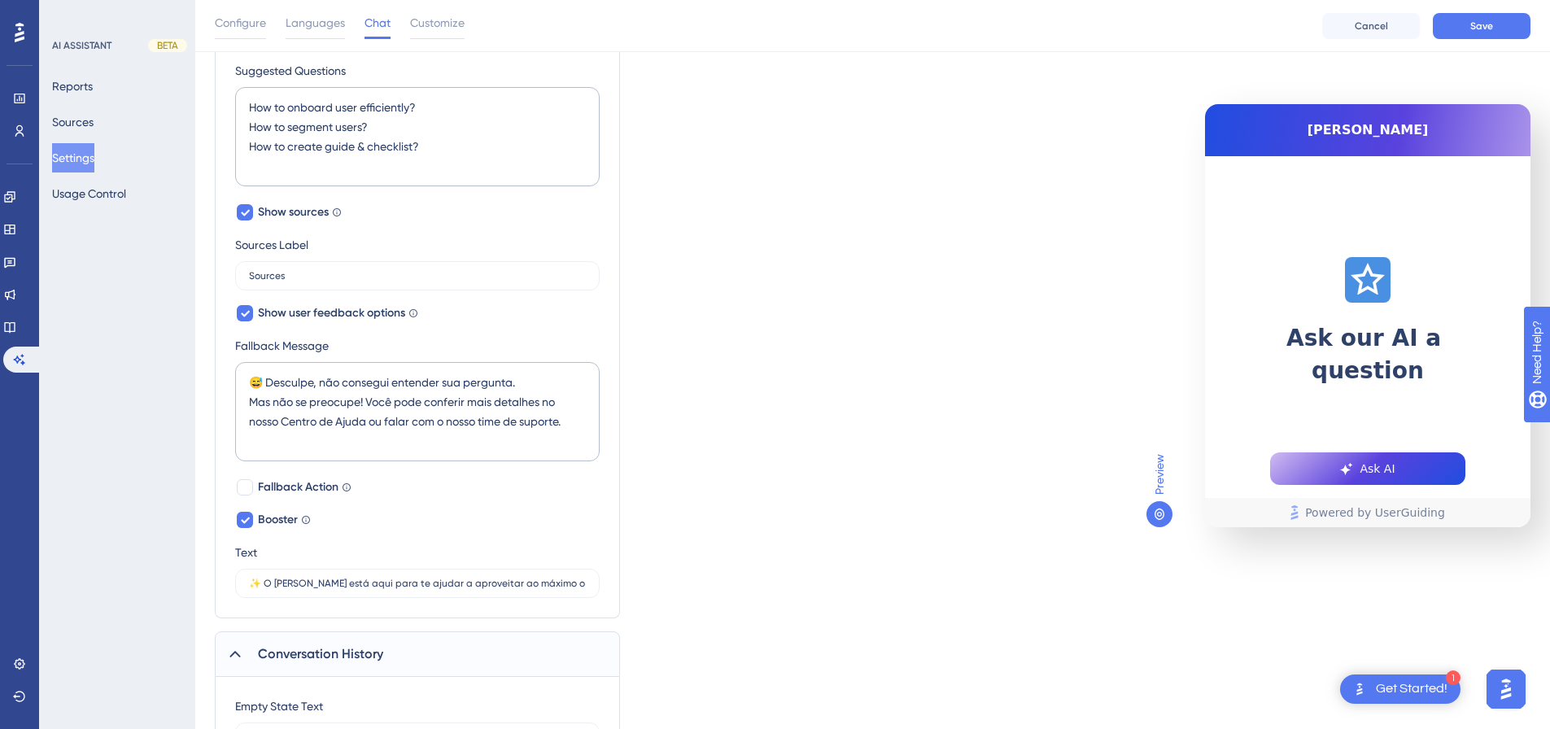
click at [318, 660] on span "Conversation History" at bounding box center [320, 655] width 125 height 20
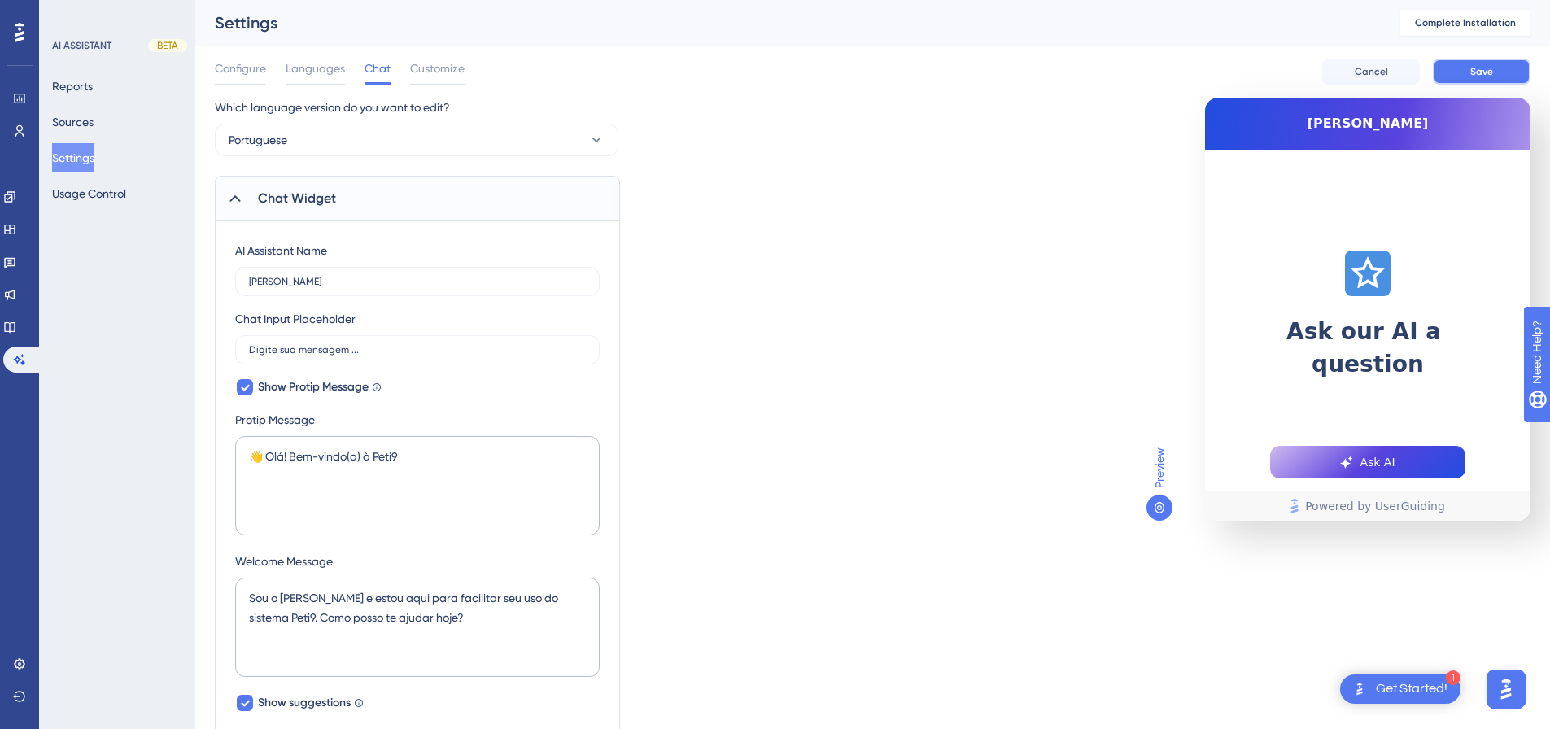
click at [1504, 65] on button "Save" at bounding box center [1482, 72] width 98 height 26
click at [439, 74] on span "Customize" at bounding box center [437, 69] width 55 height 20
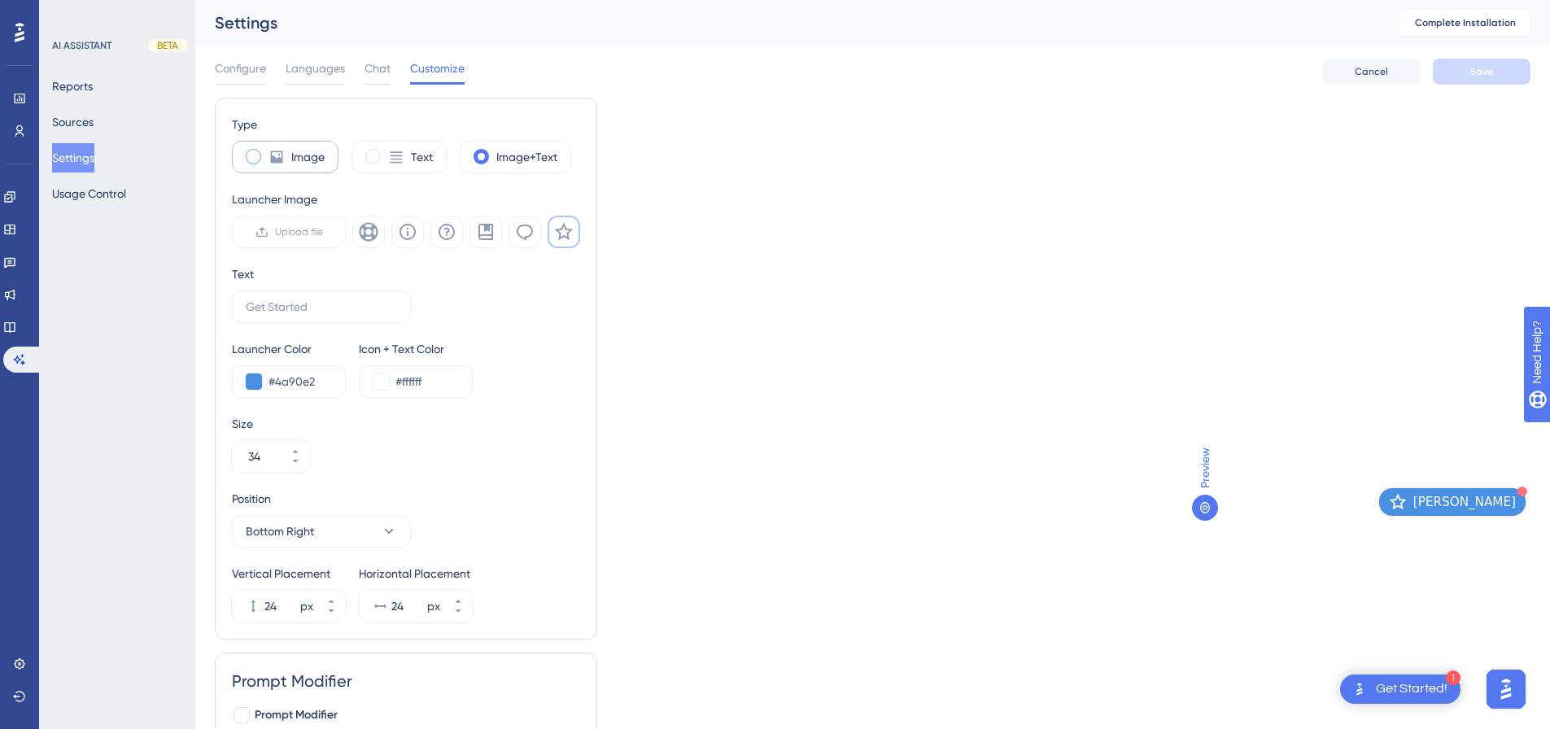
click at [299, 153] on label "Image" at bounding box center [307, 157] width 33 height 20
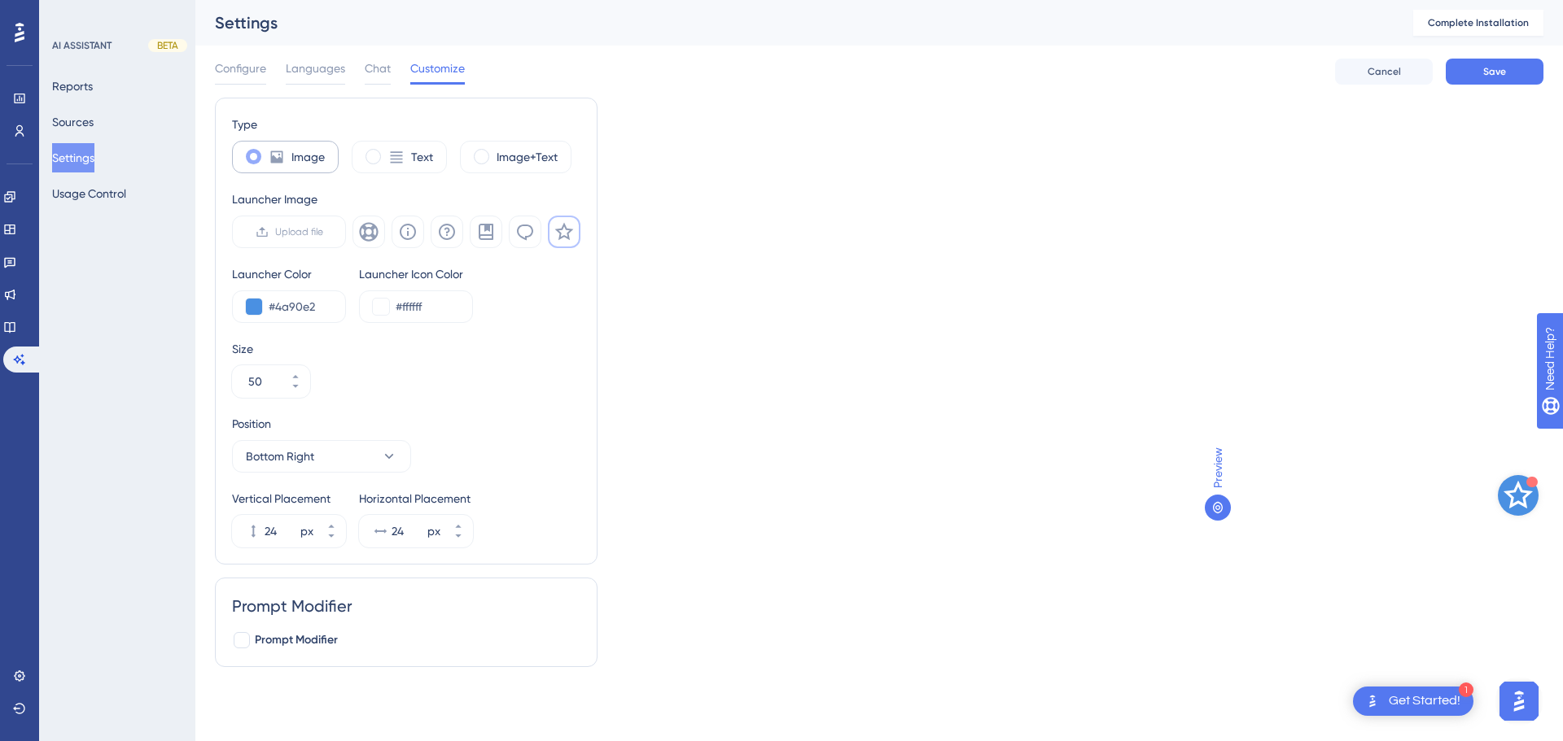
click at [299, 153] on label "Image" at bounding box center [307, 157] width 33 height 20
click at [400, 153] on icon at bounding box center [397, 156] width 12 height 11
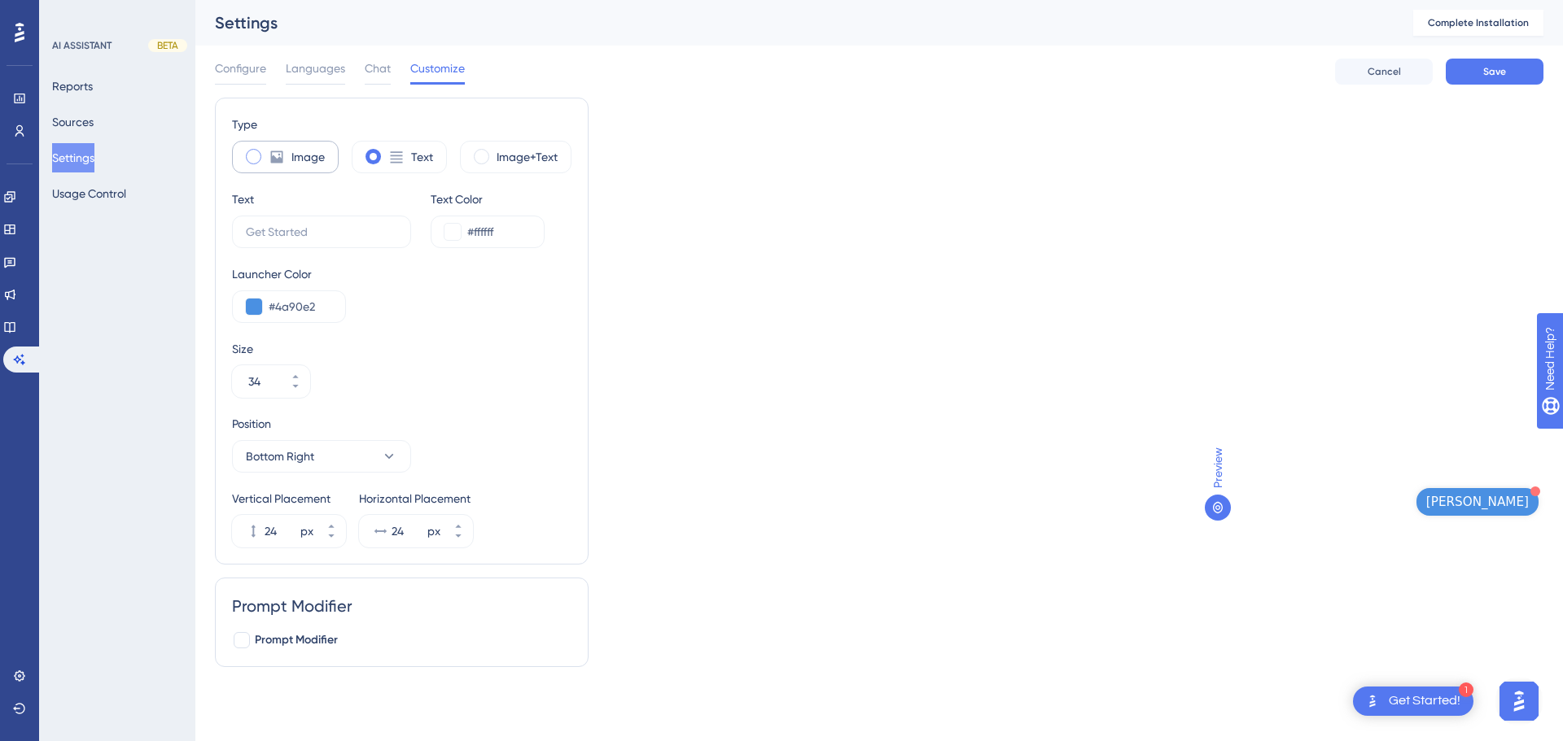
click at [299, 160] on label "Image" at bounding box center [307, 157] width 33 height 20
type input "50"
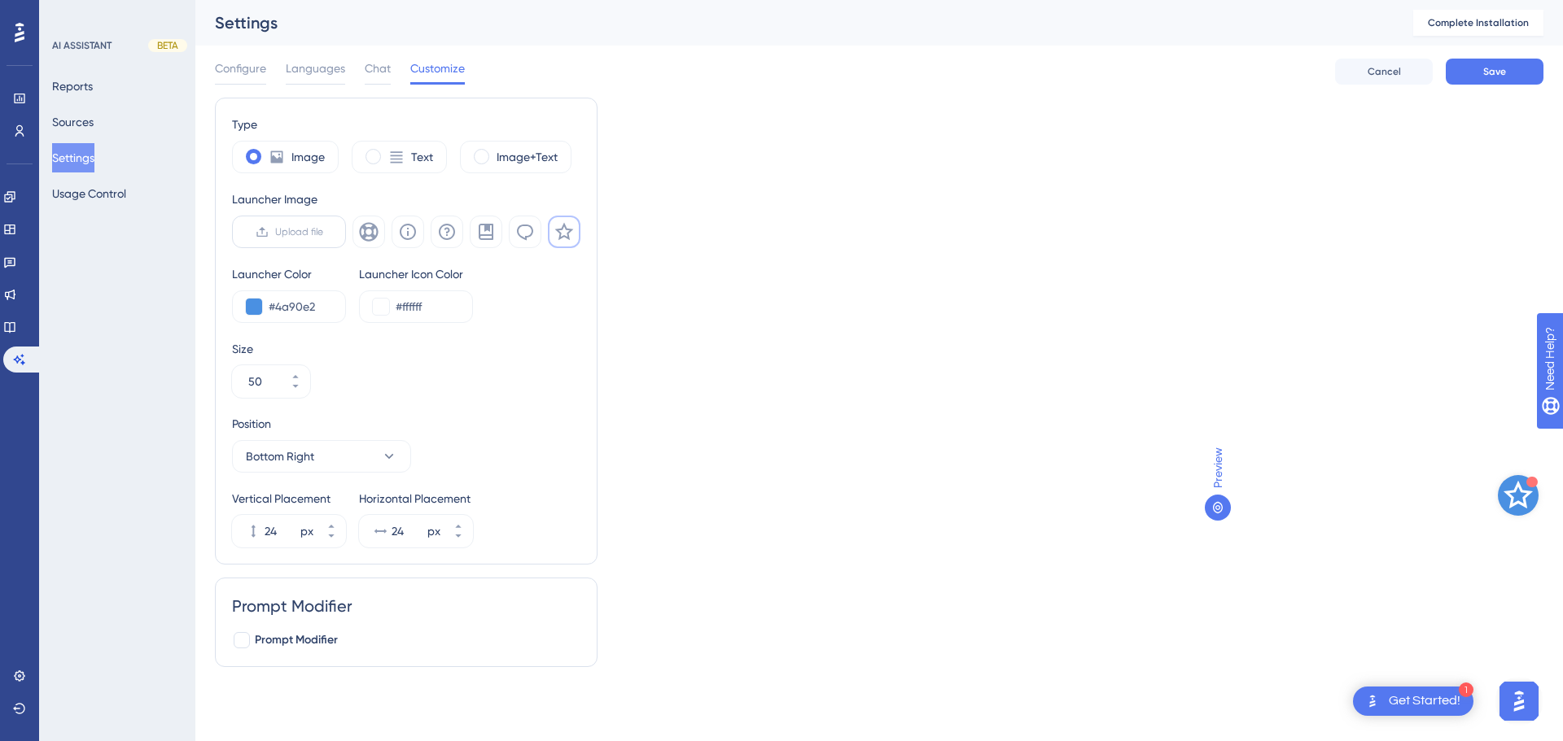
click at [308, 234] on span "Upload file" at bounding box center [299, 231] width 48 height 13
click at [323, 232] on input "Upload file" at bounding box center [323, 232] width 0 height 0
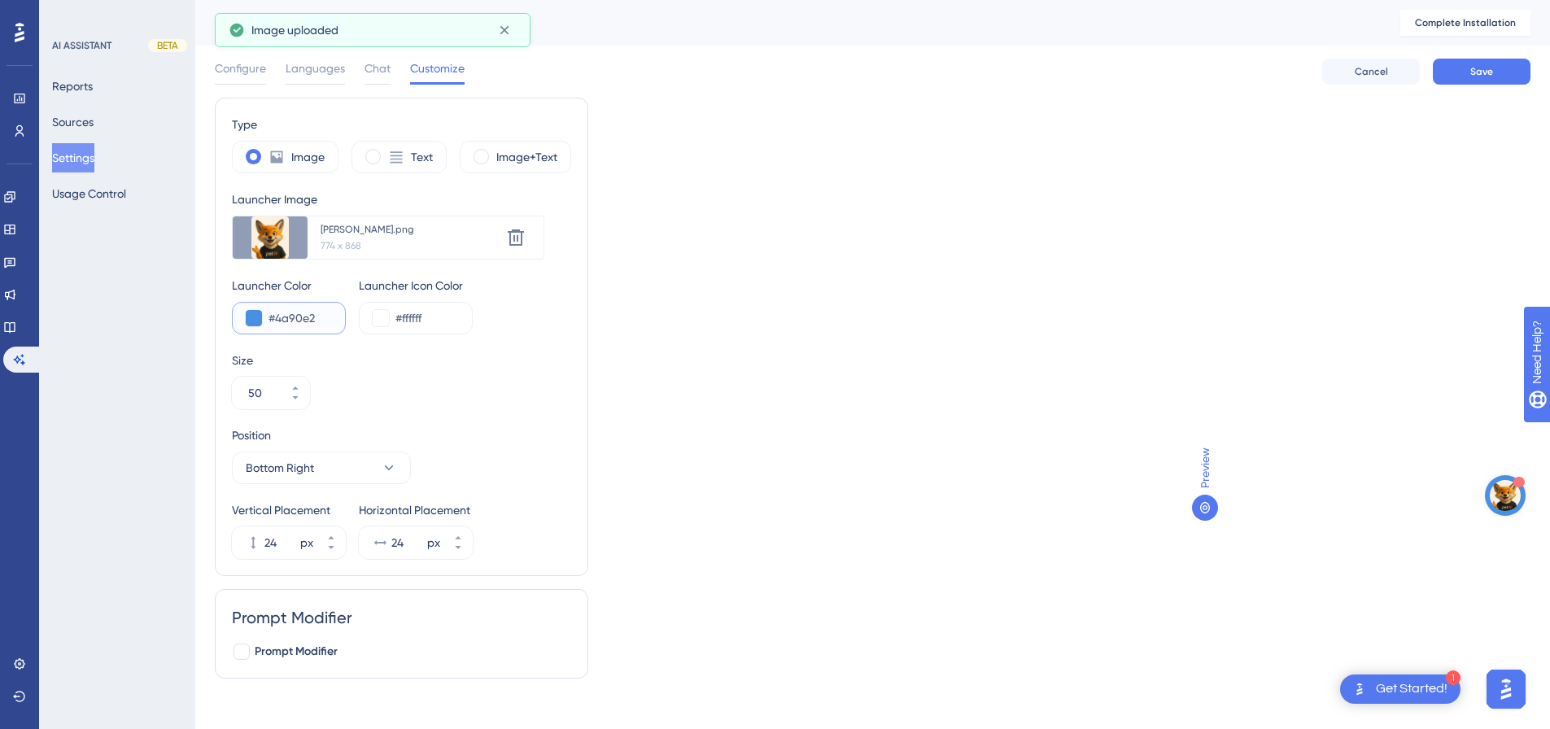
click at [270, 327] on input "#4a90e2" at bounding box center [300, 318] width 63 height 20
click at [256, 326] on div "#4a90e2" at bounding box center [289, 318] width 114 height 33
click at [260, 315] on button at bounding box center [254, 318] width 16 height 16
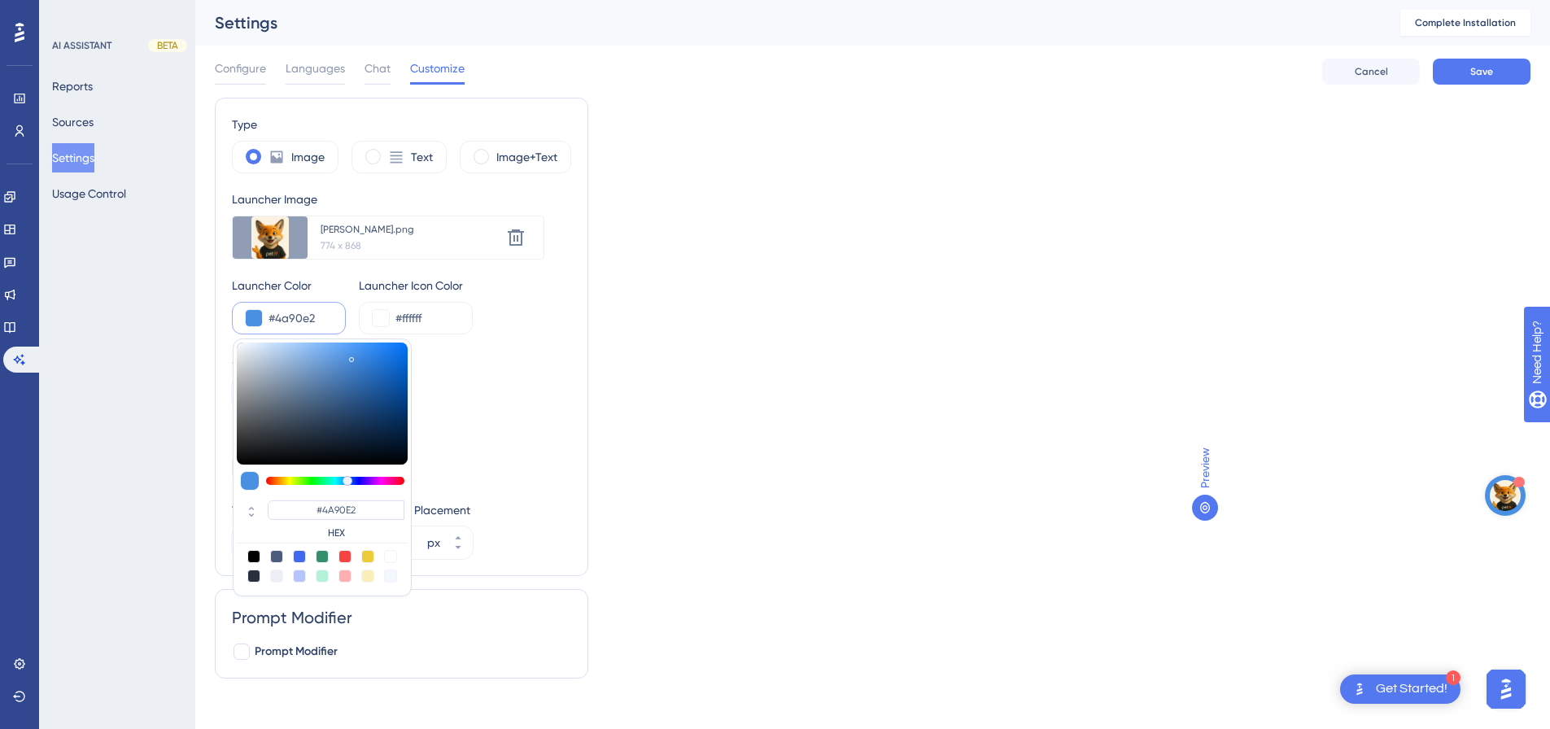
click at [306, 318] on input "#4a90e2" at bounding box center [300, 318] width 63 height 20
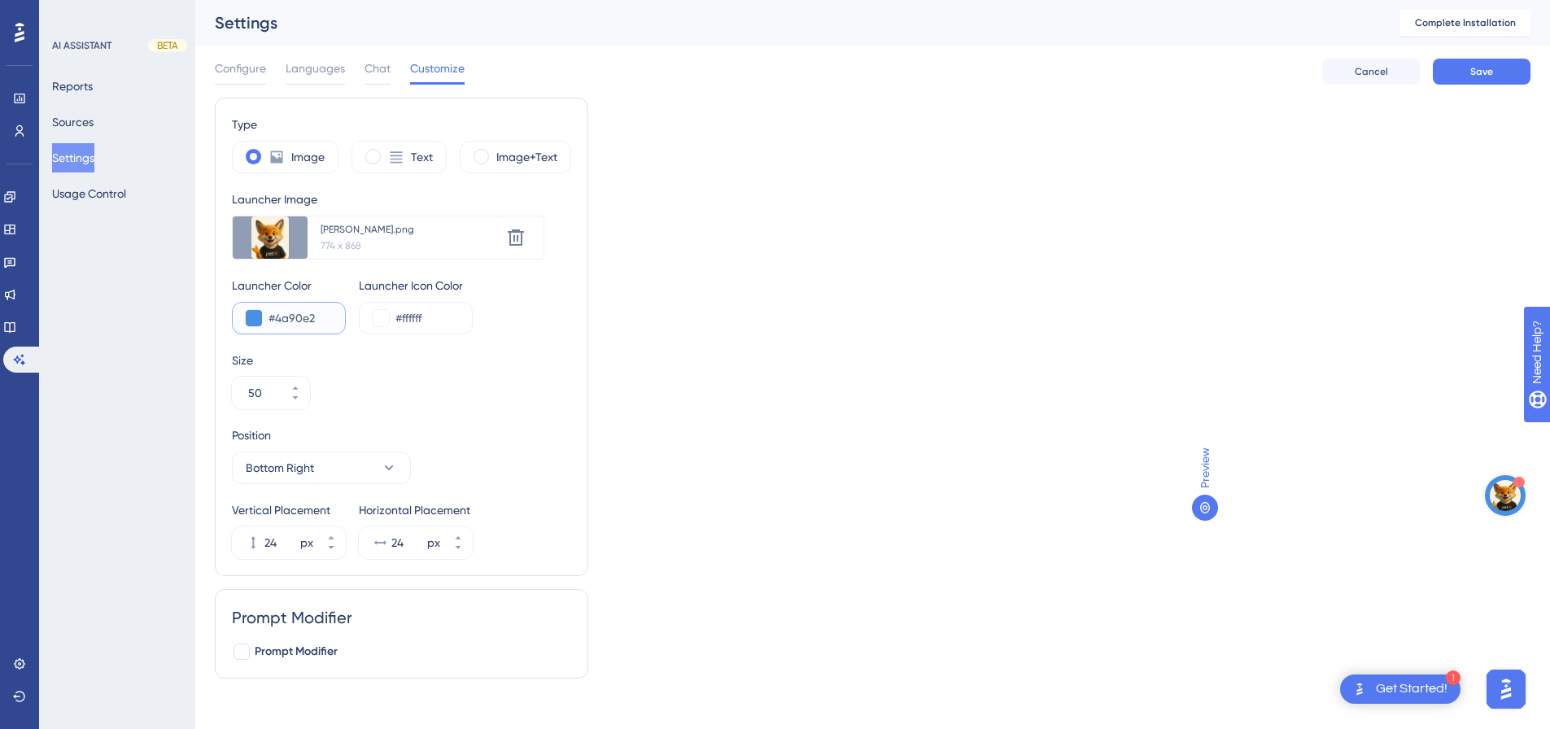
click at [258, 320] on button at bounding box center [254, 318] width 16 height 16
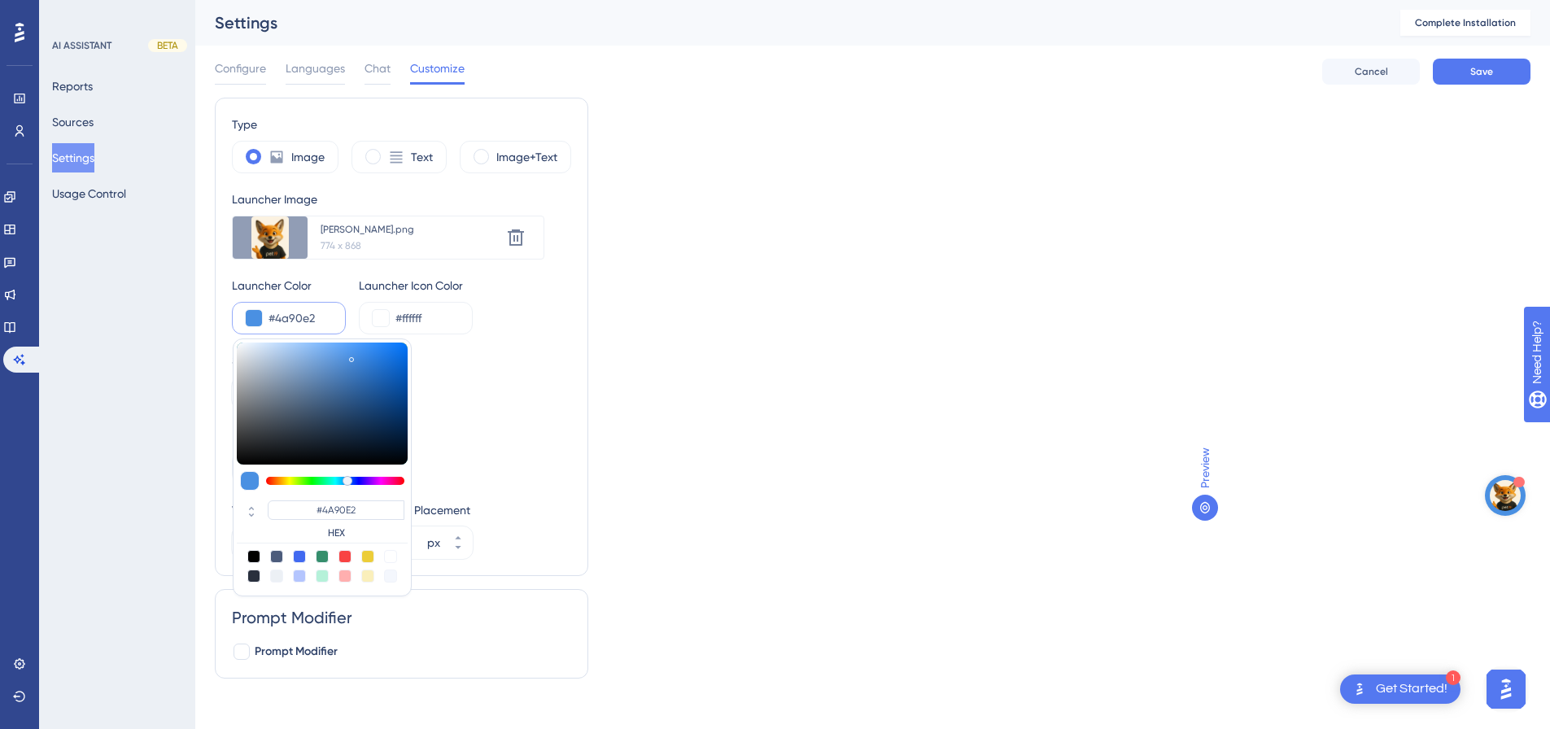
click at [348, 556] on div at bounding box center [345, 556] width 13 height 13
type input "#f84343"
type input "#F84343"
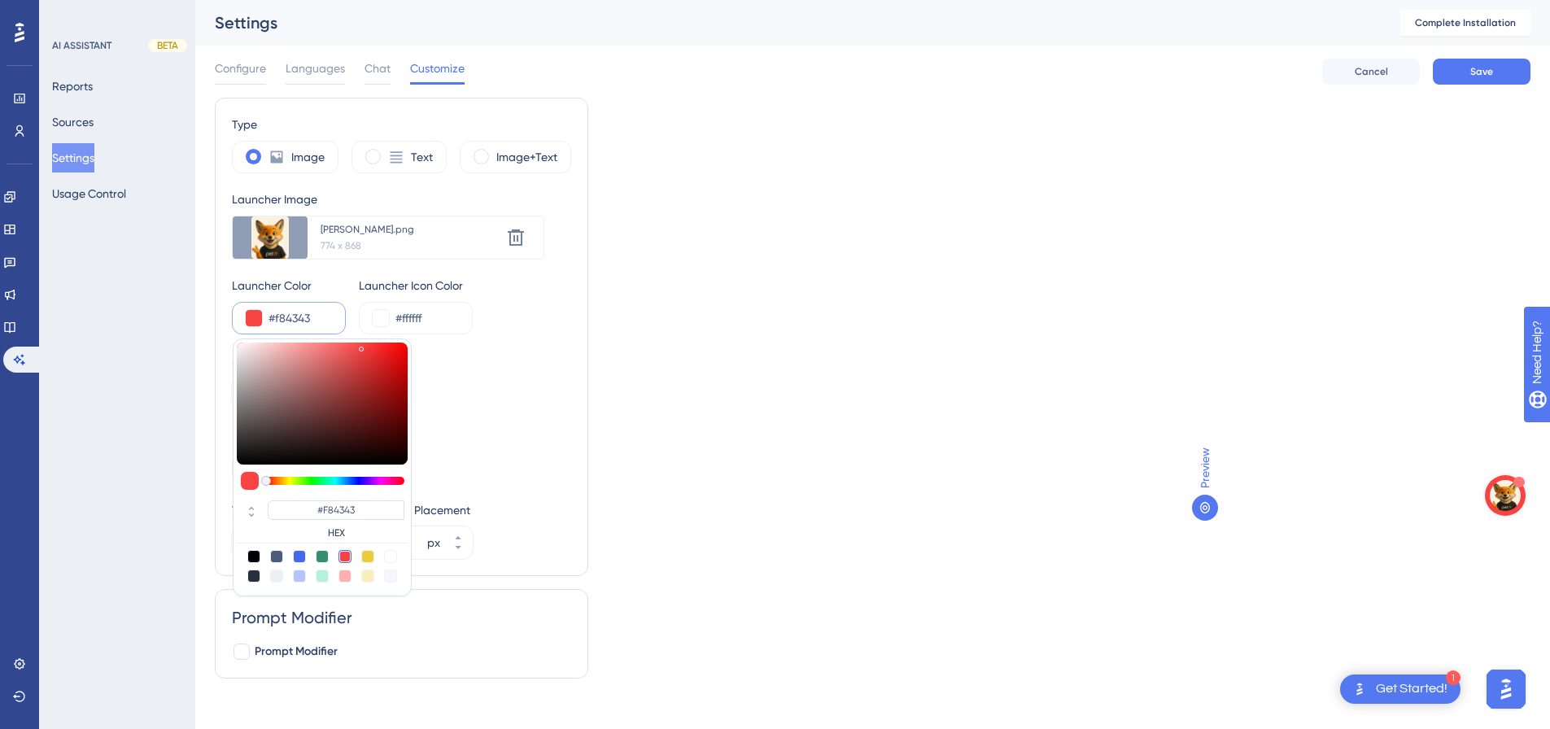
click at [523, 388] on div "Size 50" at bounding box center [401, 380] width 339 height 59
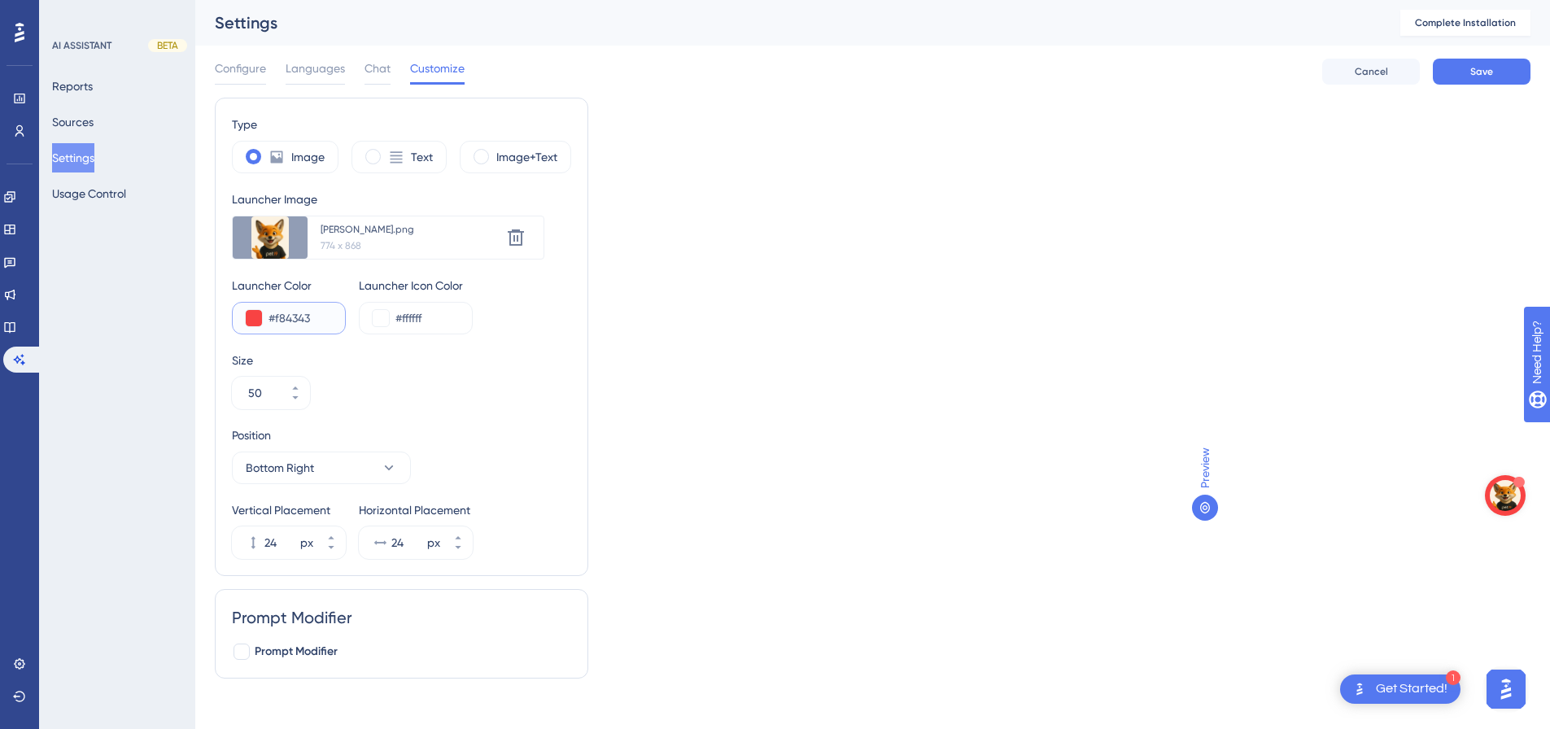
click at [257, 313] on button at bounding box center [254, 318] width 16 height 16
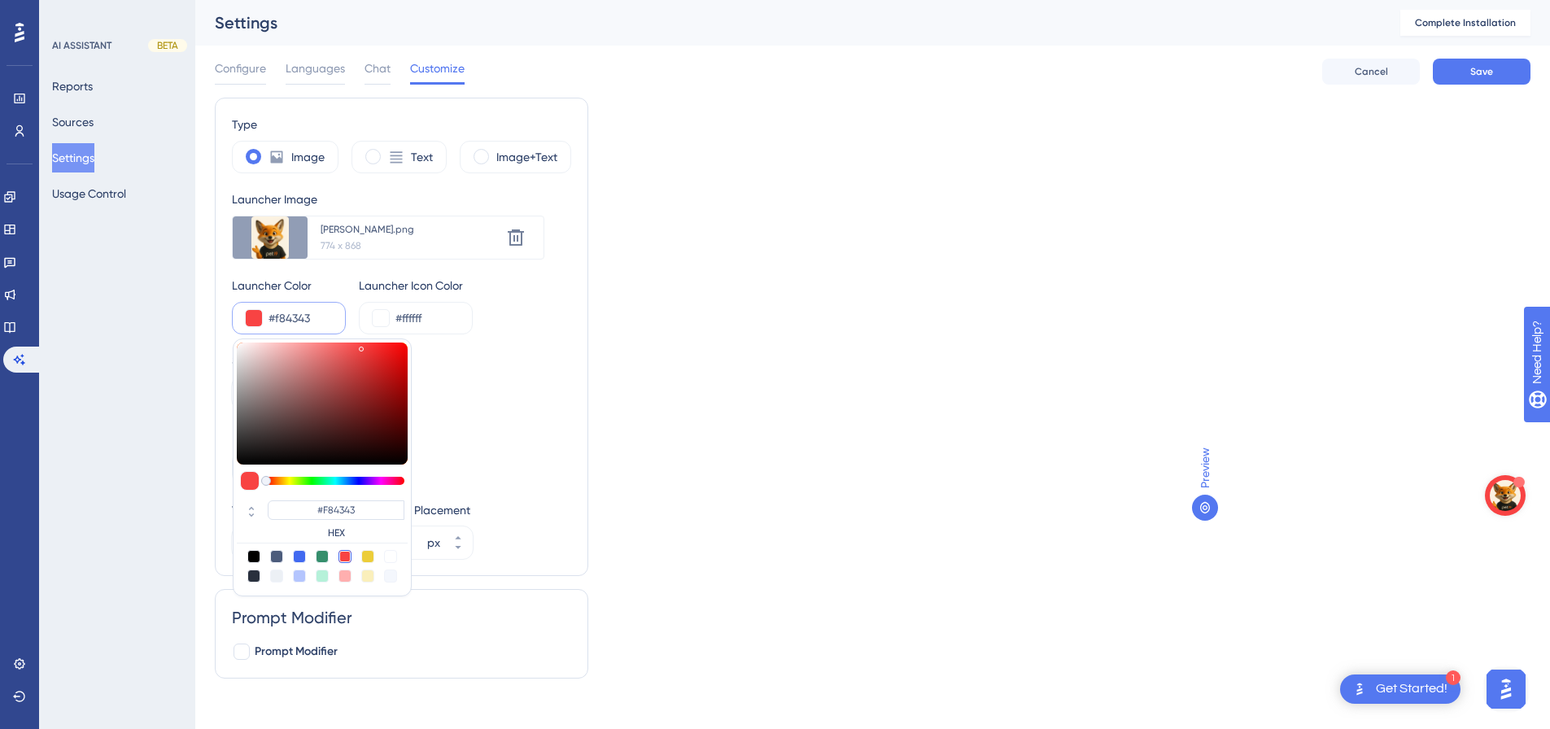
click at [258, 560] on div at bounding box center [253, 556] width 13 height 13
type input "#000000"
click at [271, 560] on div at bounding box center [276, 556] width 13 height 13
type input "#4c5c7c"
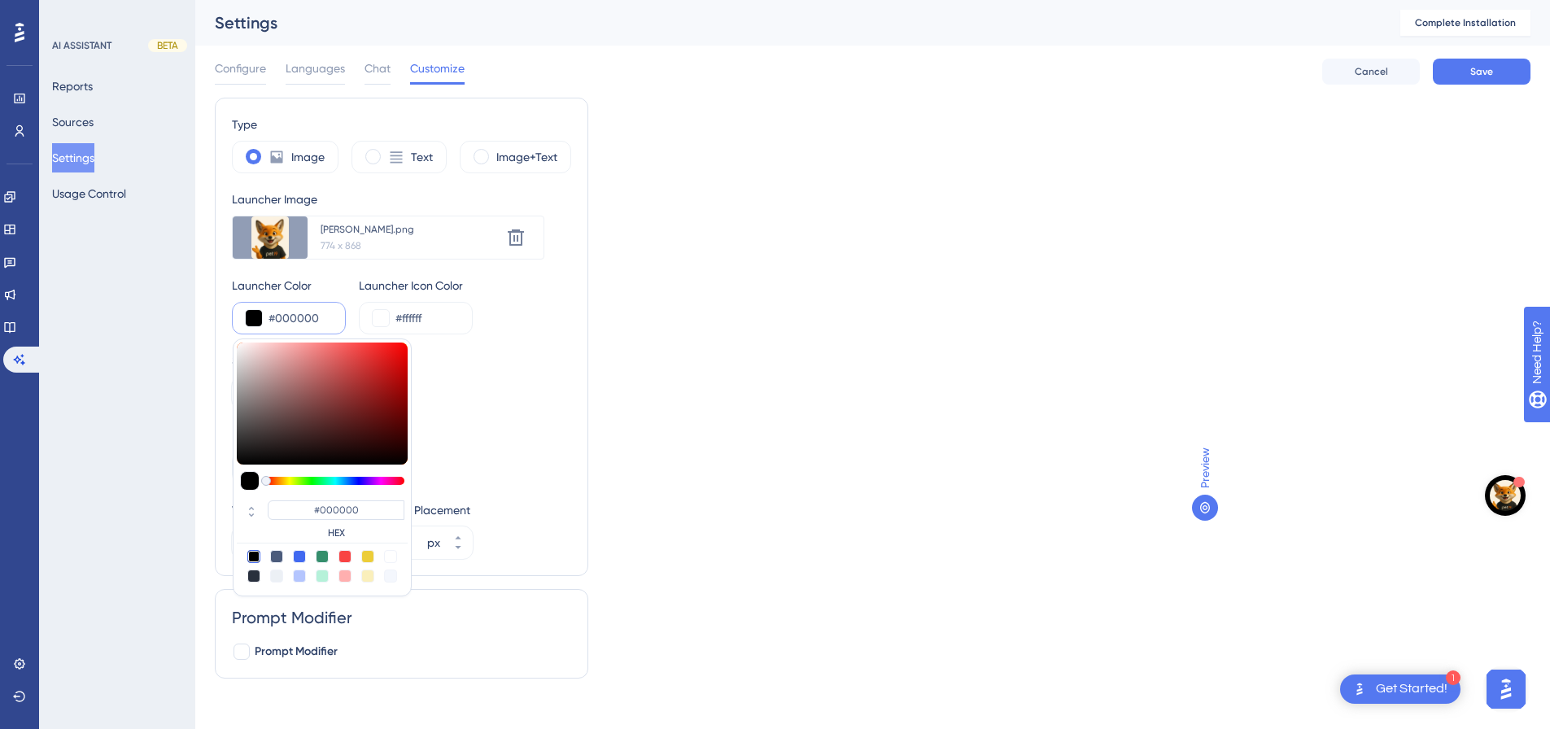
type input "#4C5C7C"
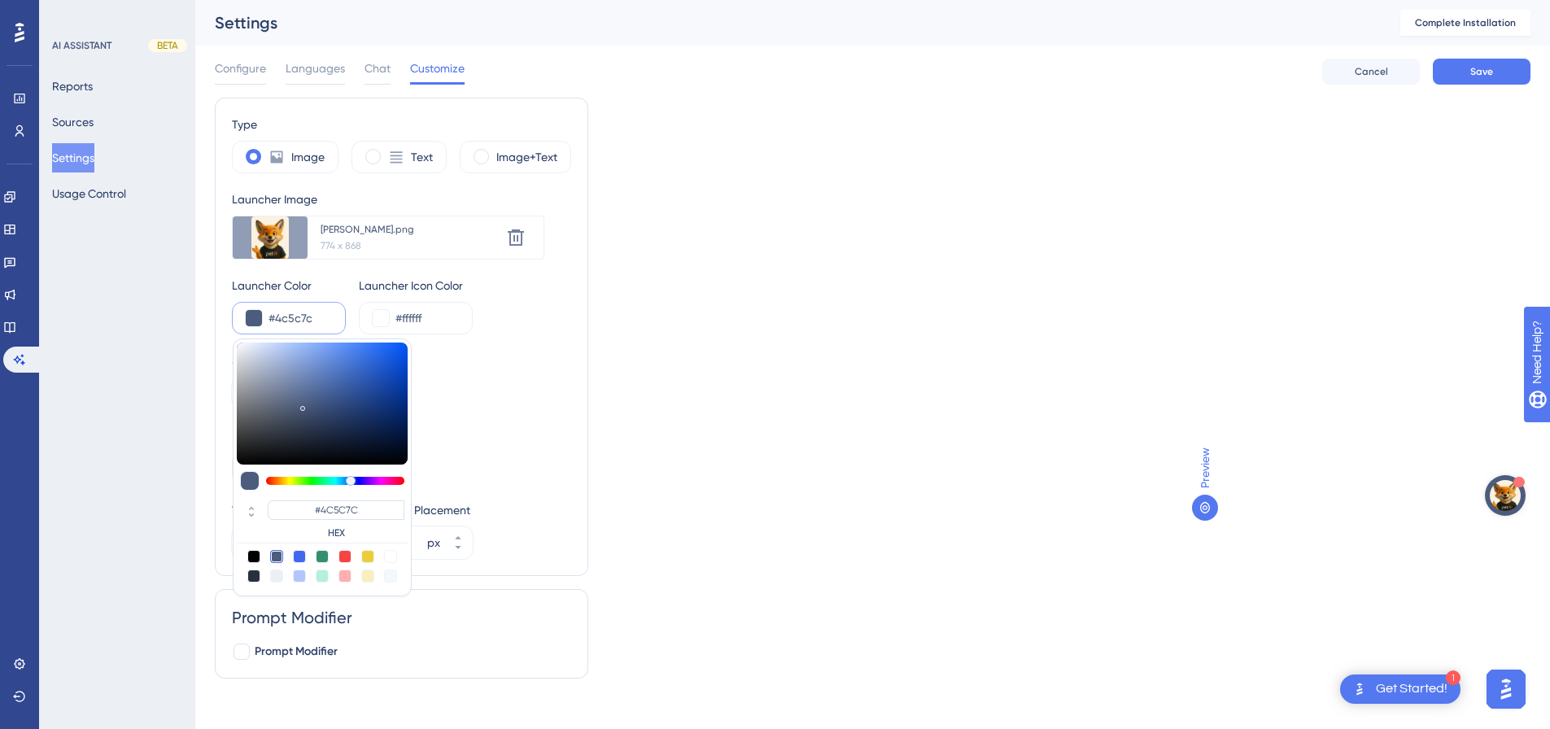
click at [257, 578] on div at bounding box center [253, 576] width 13 height 13
type input "#29303d"
type input "#29303D"
click at [348, 558] on div at bounding box center [345, 556] width 13 height 13
type input "#f84343"
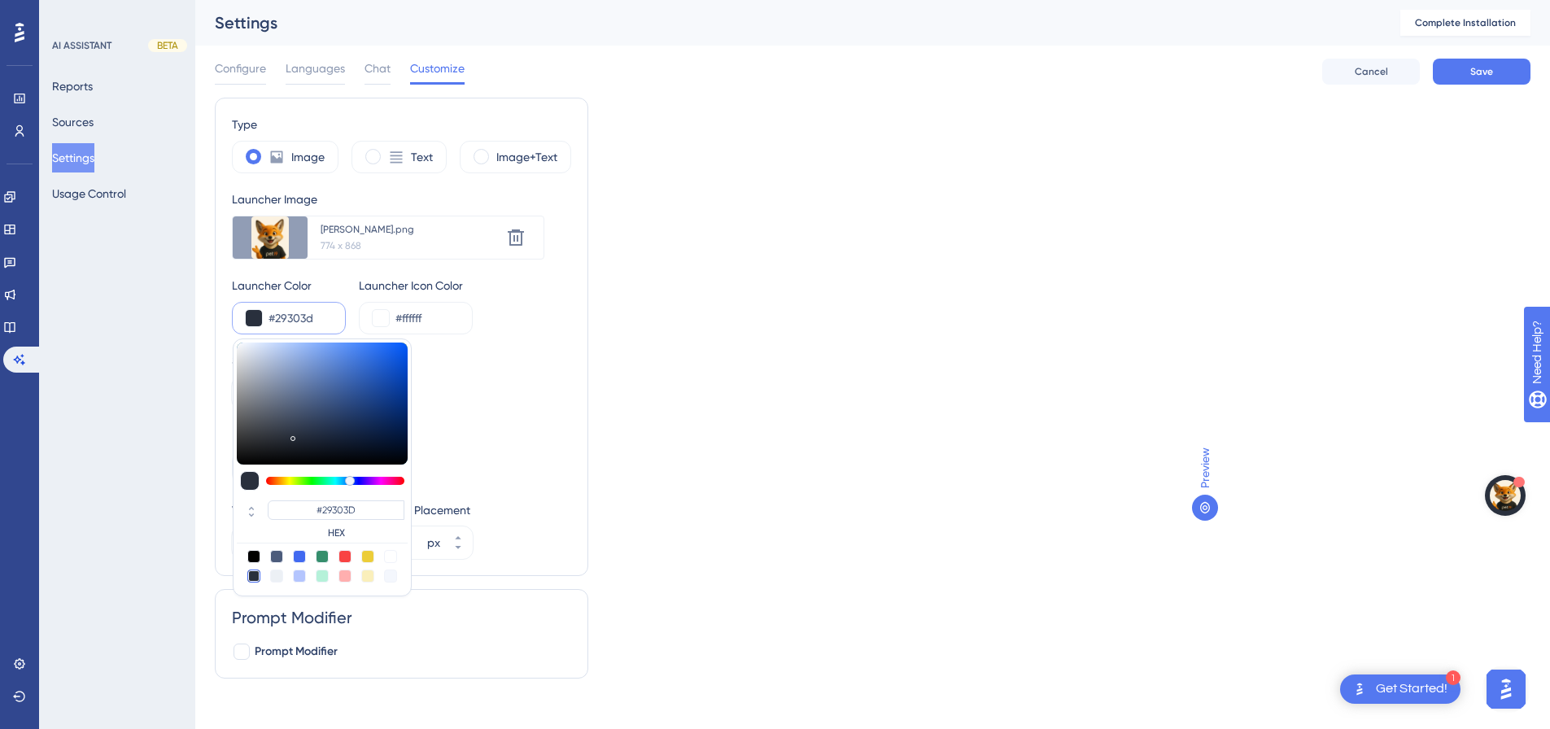
type input "#F84343"
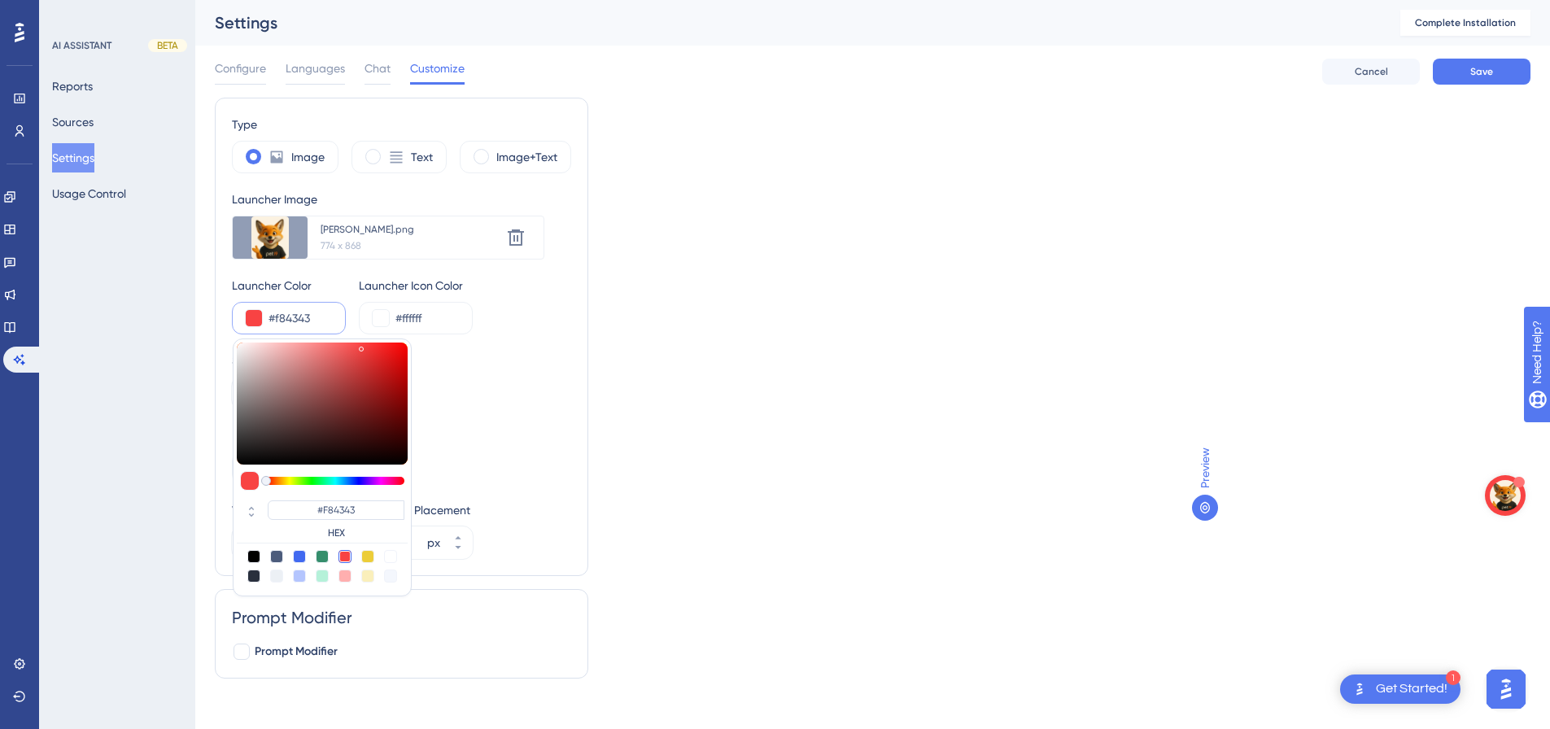
click at [735, 330] on div "Type Image Text Image+Text Launcher Image Upload new image nino.png 774 x 868 D…" at bounding box center [873, 395] width 1316 height 594
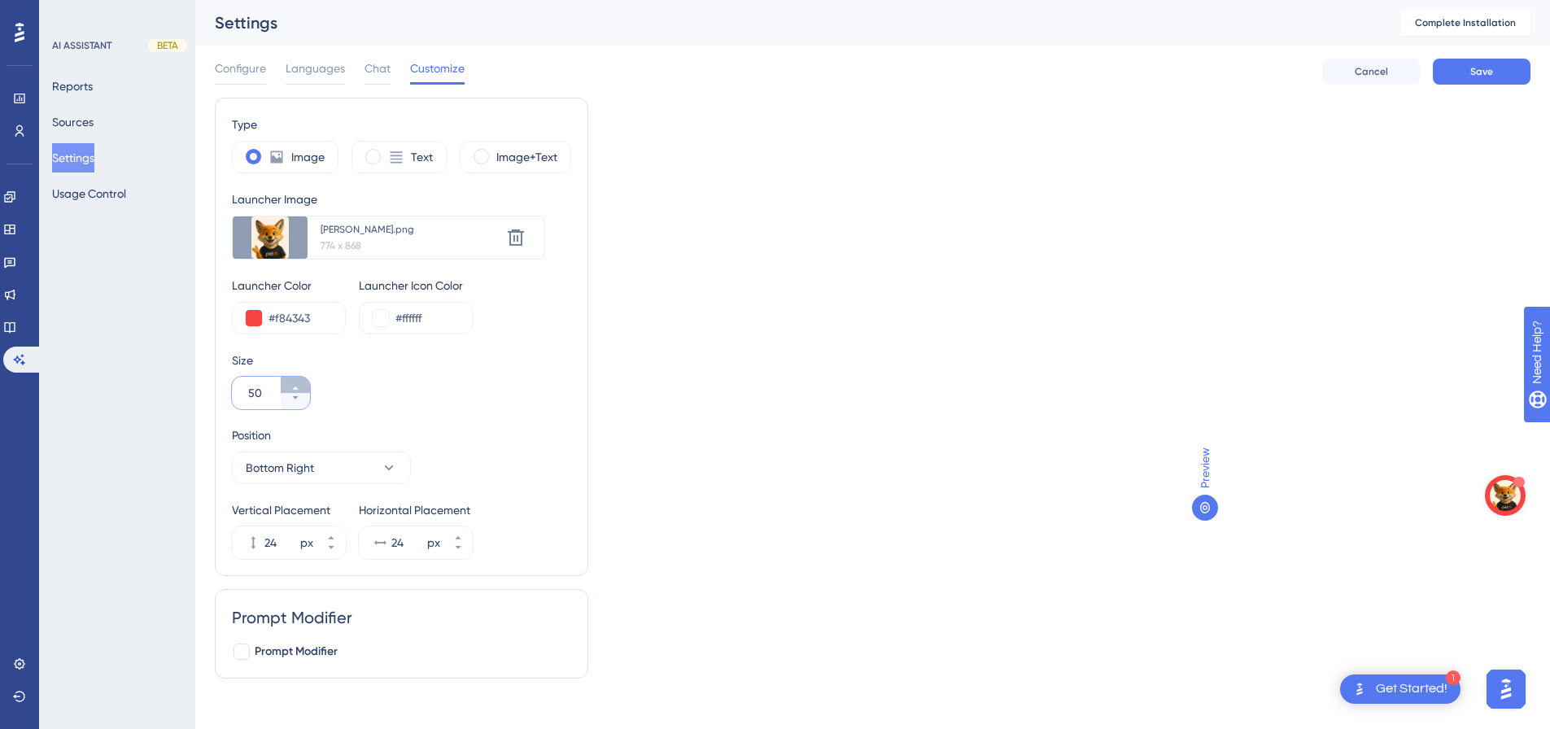
click at [290, 385] on button "50" at bounding box center [295, 385] width 29 height 16
click at [297, 403] on button "51" at bounding box center [295, 401] width 29 height 16
click at [262, 395] on input "50" at bounding box center [262, 393] width 29 height 20
click at [475, 160] on span at bounding box center [481, 156] width 15 height 15
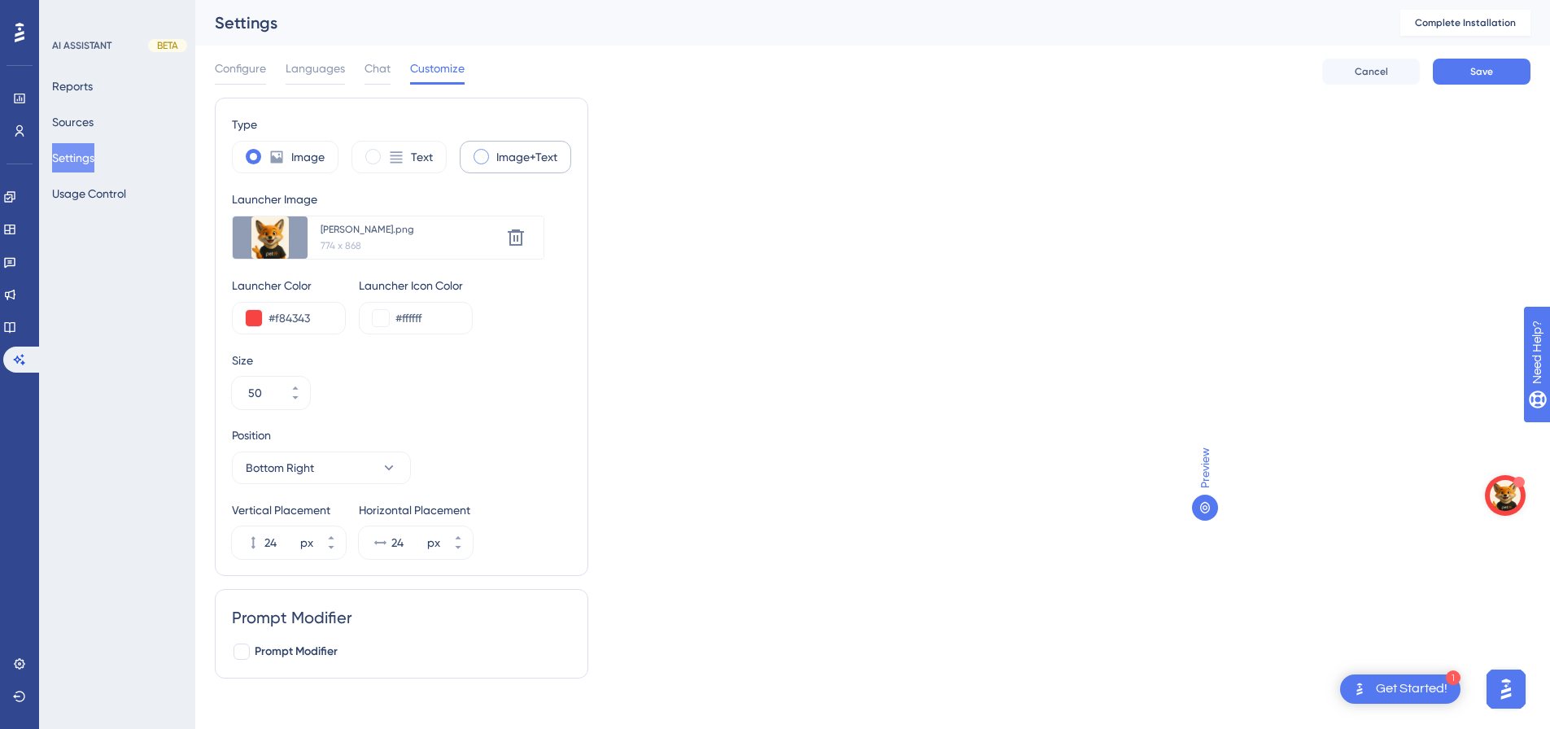
click at [494, 151] on input "radio" at bounding box center [494, 151] width 0 height 0
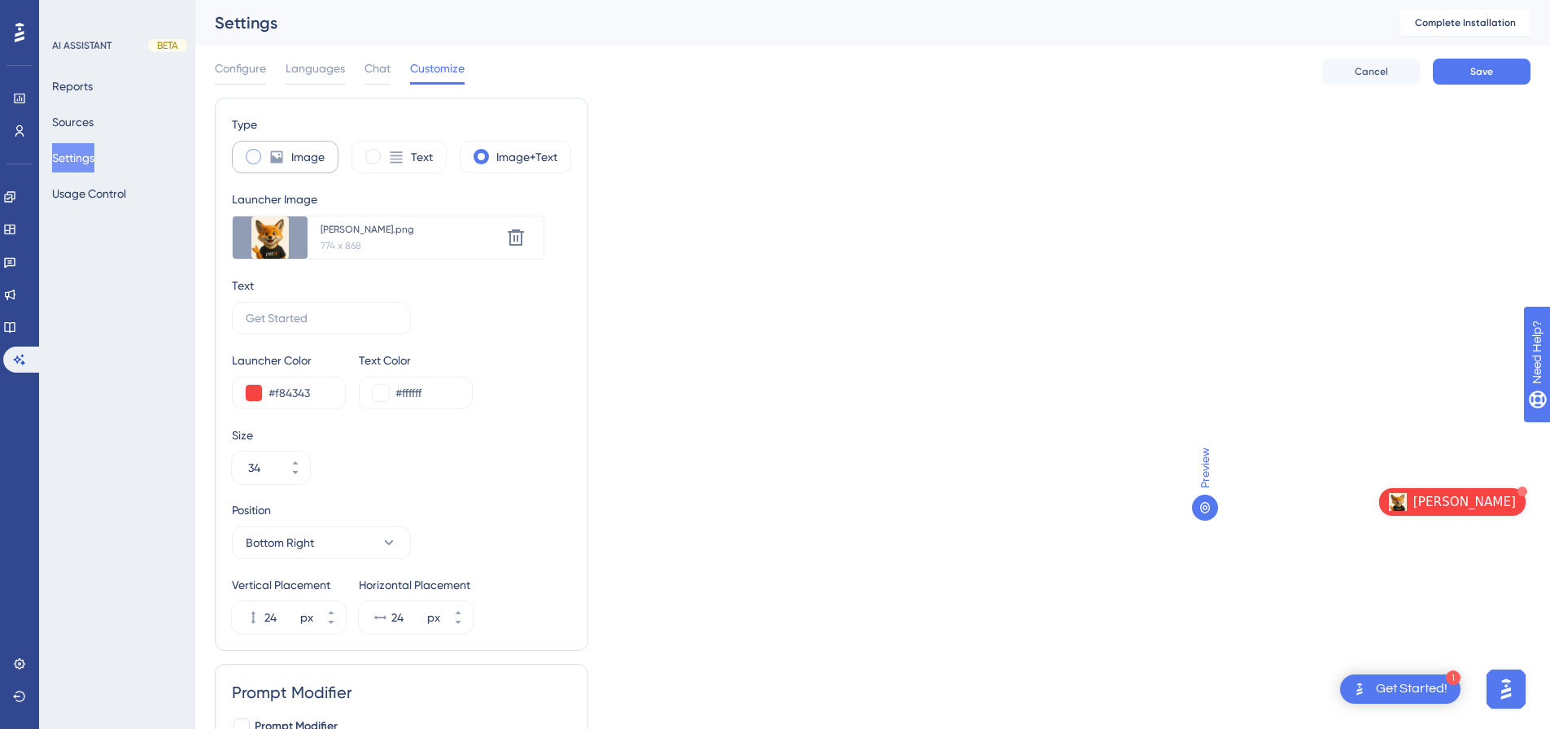
click at [275, 160] on icon at bounding box center [277, 157] width 12 height 12
type input "50"
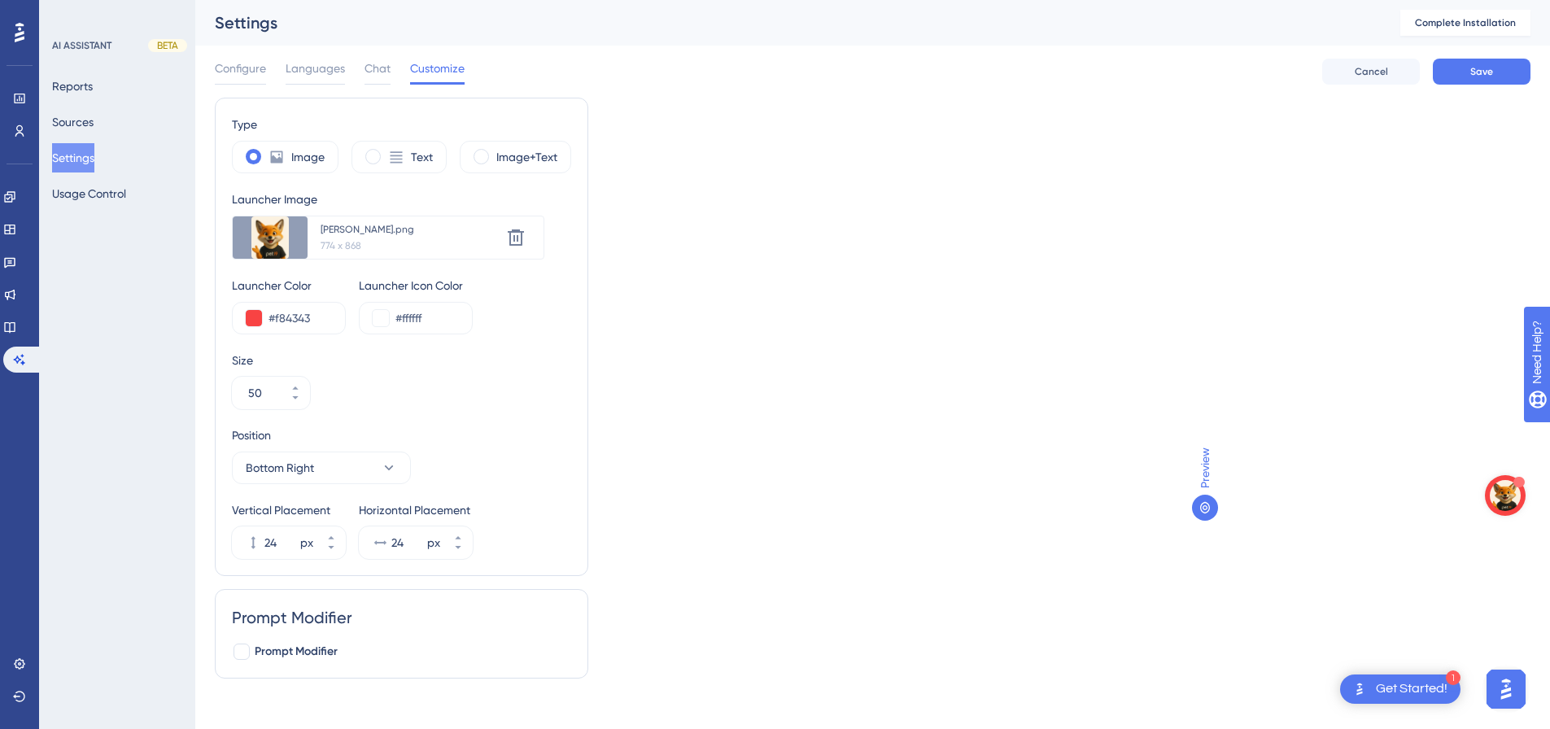
click at [1480, 492] on div "Preview" at bounding box center [1361, 319] width 339 height 443
click at [1489, 492] on button "Open AI Assistant Launcher" at bounding box center [1505, 495] width 41 height 41
click at [261, 68] on span "Configure" at bounding box center [240, 69] width 51 height 20
click at [1489, 71] on span "Save" at bounding box center [1482, 71] width 23 height 13
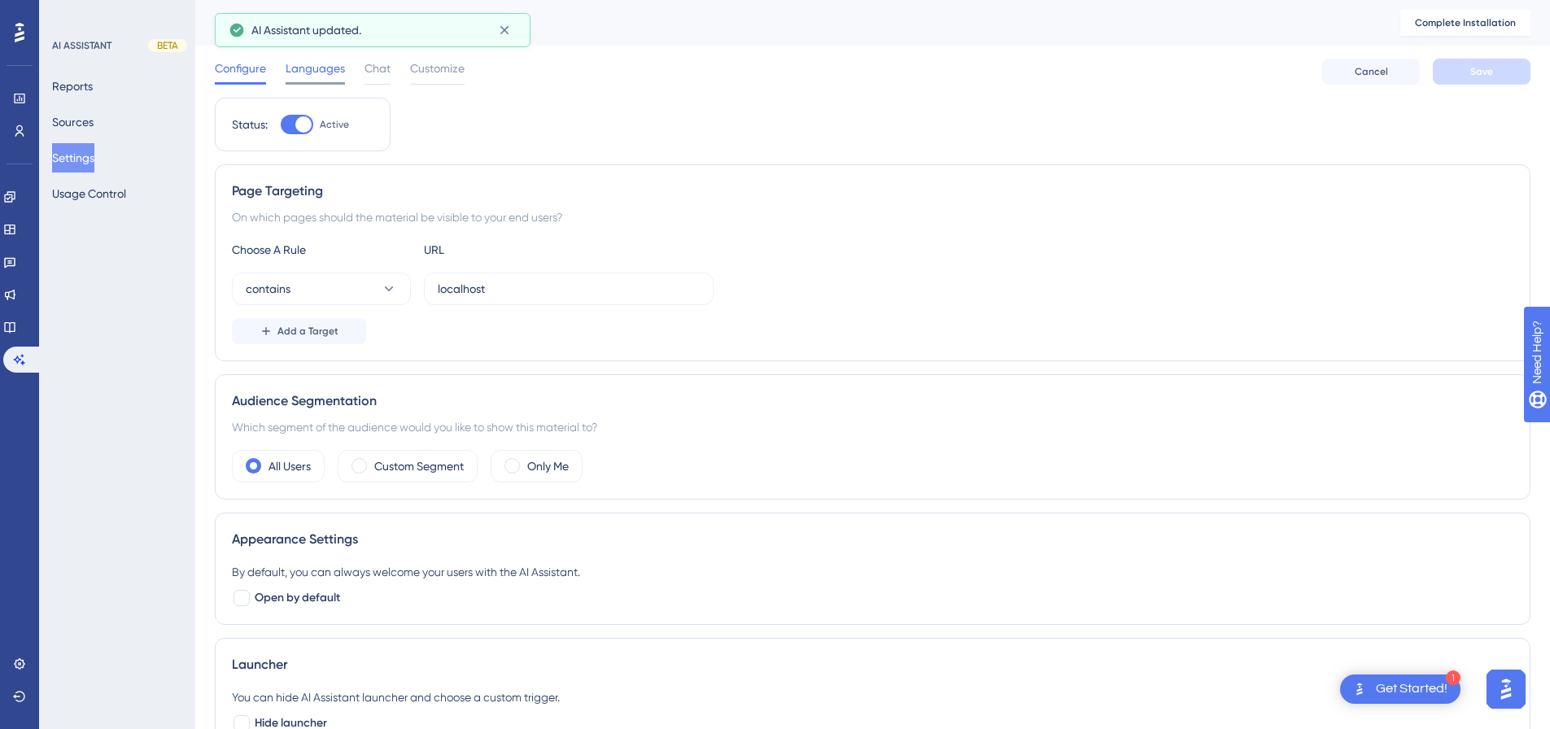
click at [329, 66] on span "Languages" at bounding box center [315, 69] width 59 height 20
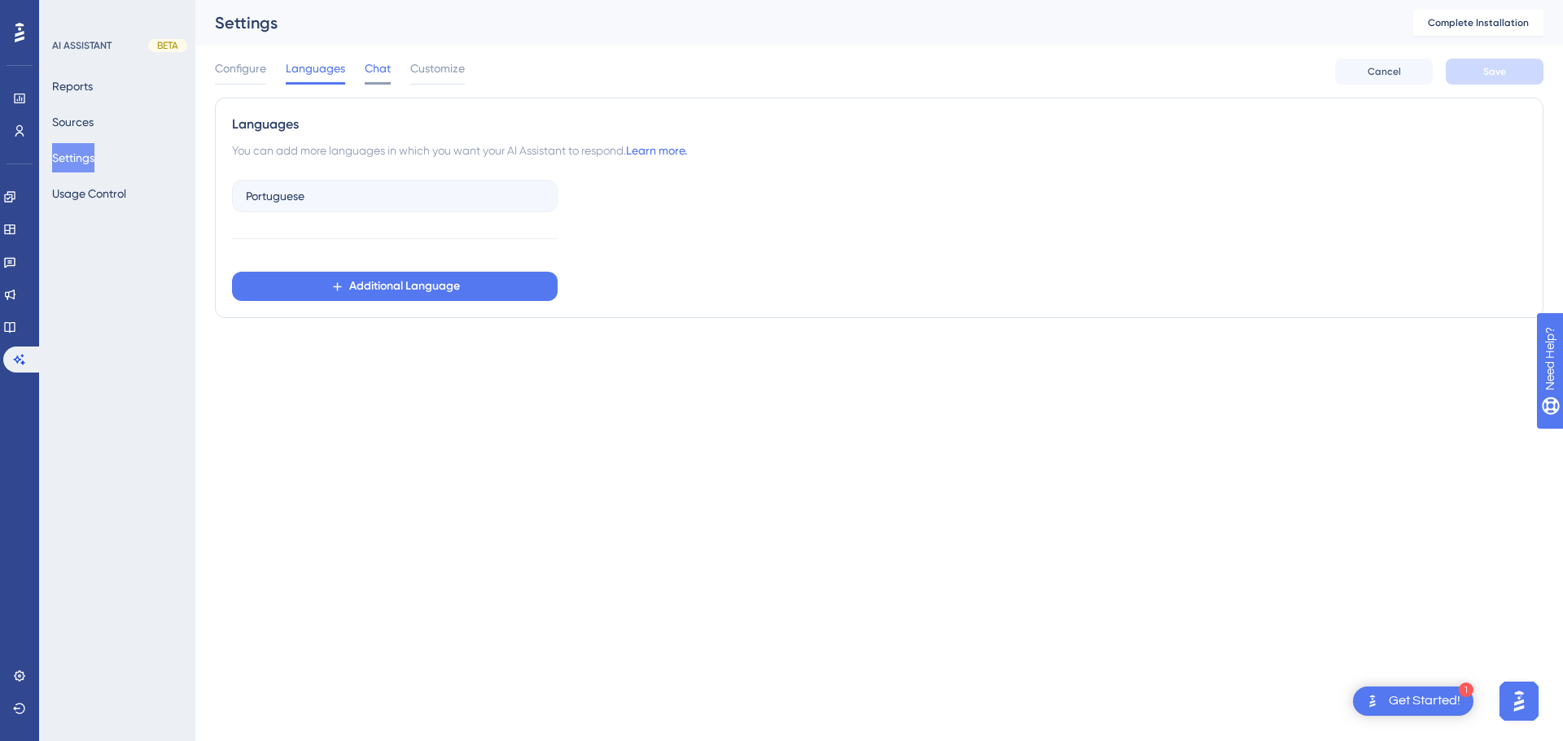
click at [369, 71] on span "Chat" at bounding box center [378, 69] width 26 height 20
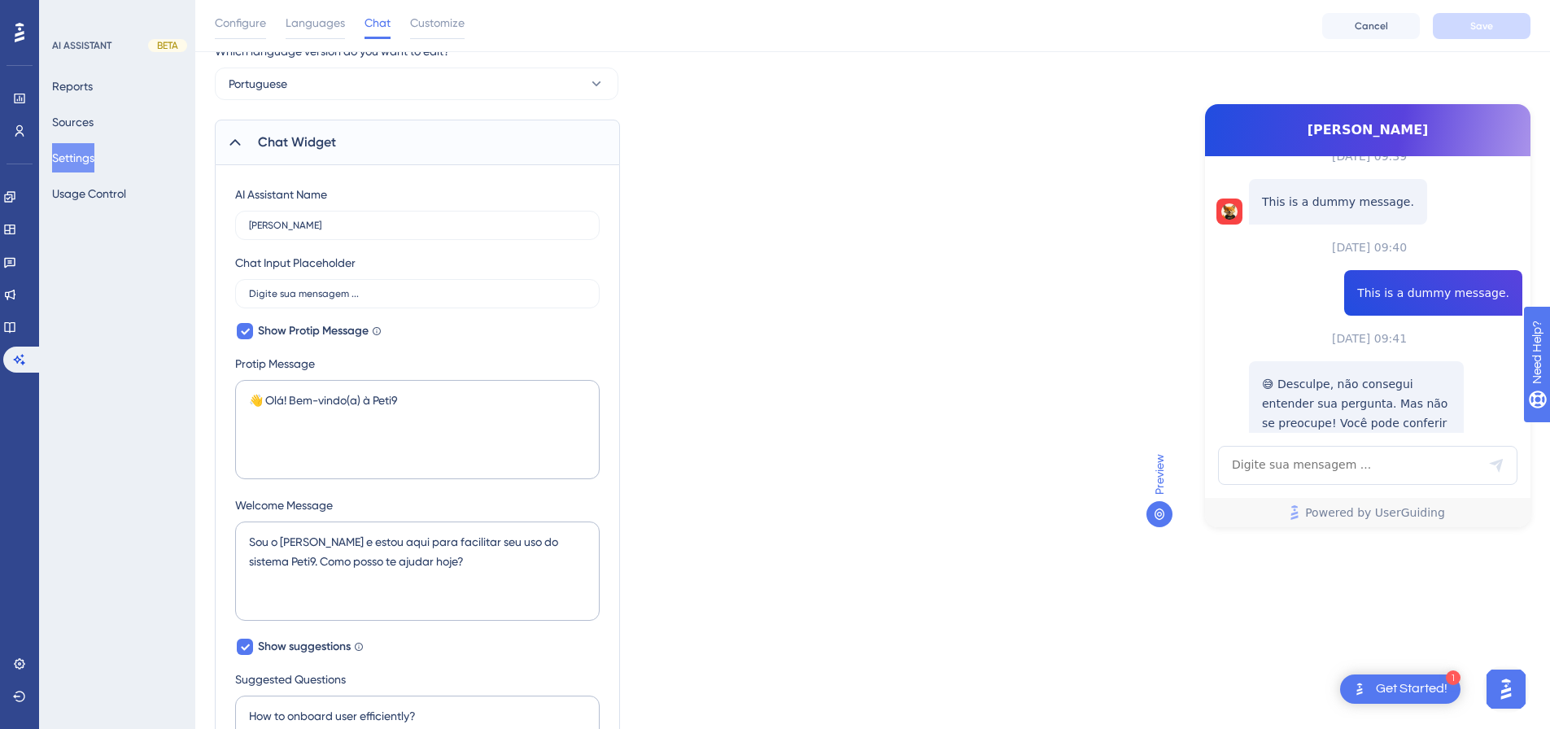
scroll to position [81, 0]
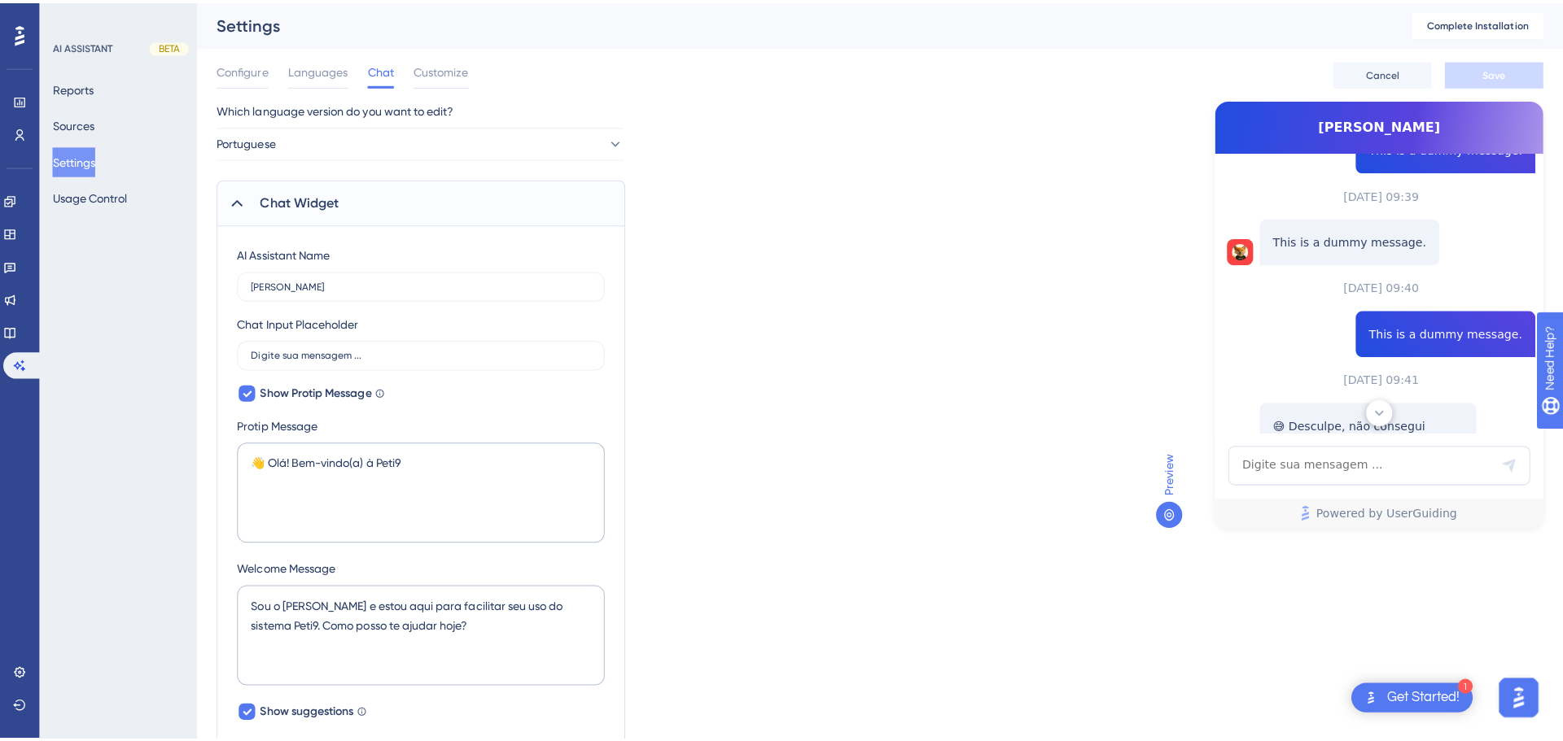
scroll to position [506, 0]
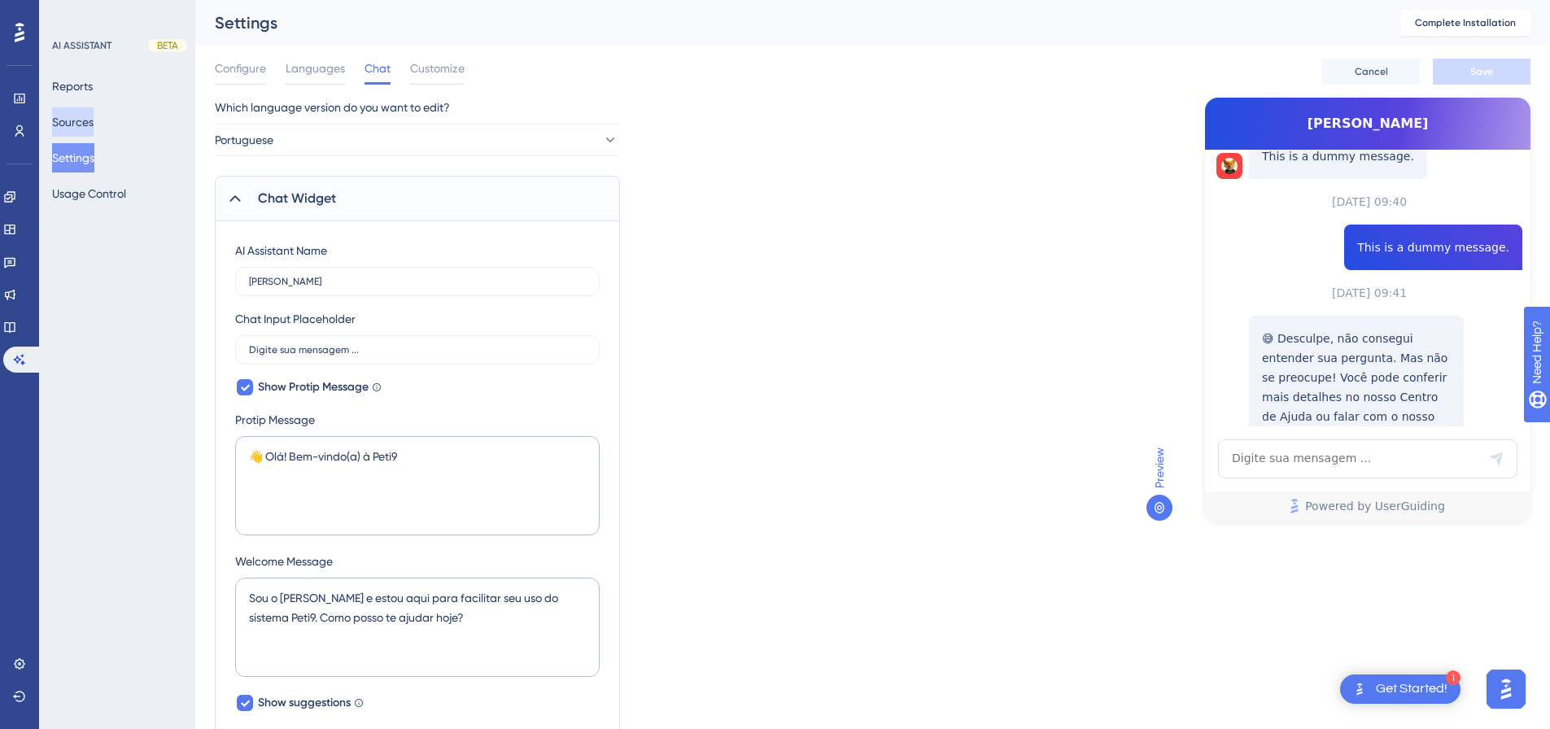
click at [93, 123] on button "Sources" at bounding box center [73, 121] width 42 height 29
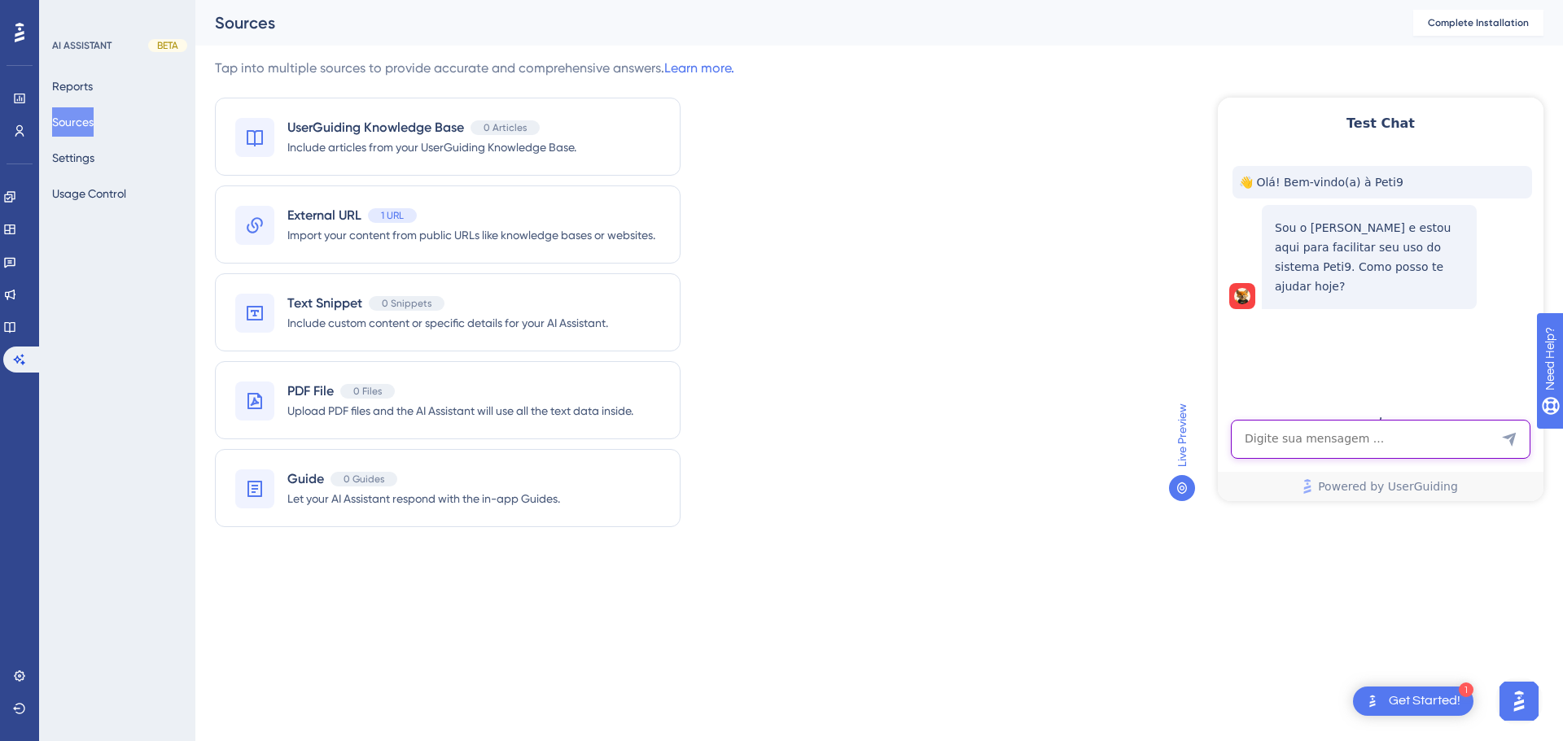
click at [1398, 445] on textarea "AI Assistant Text Input" at bounding box center [1381, 439] width 300 height 39
type textarea "como cadastrar um contrato?"
